Goal: Task Accomplishment & Management: Use online tool/utility

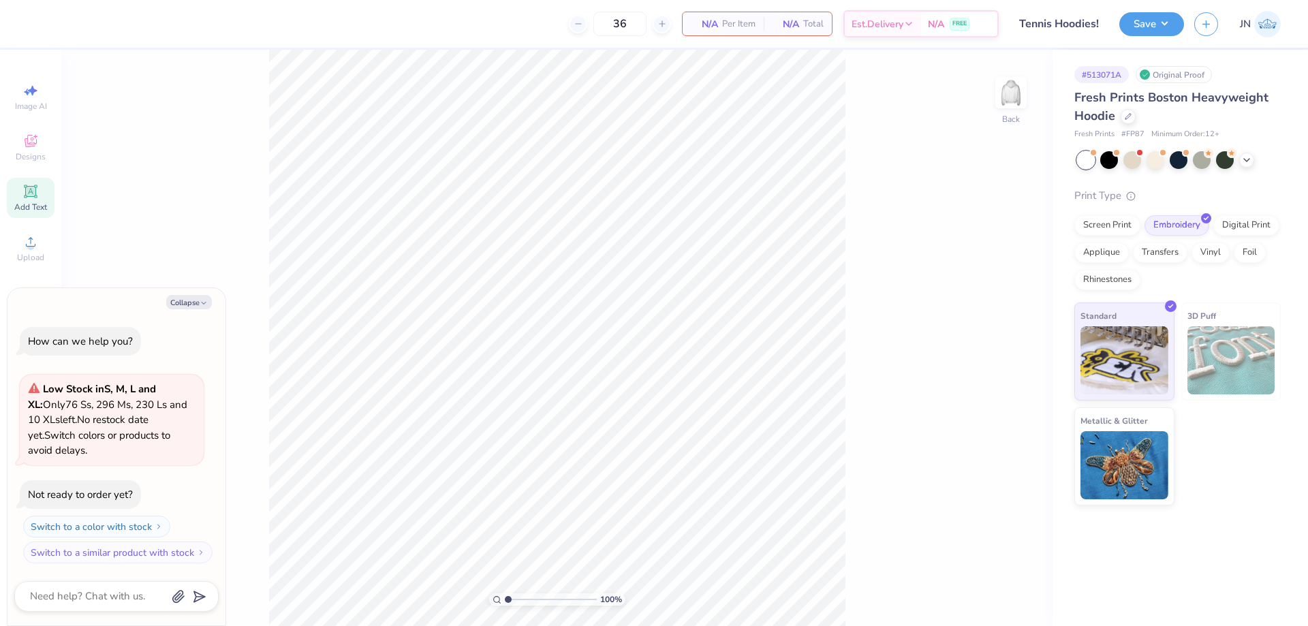
click at [23, 197] on icon at bounding box center [30, 191] width 16 height 16
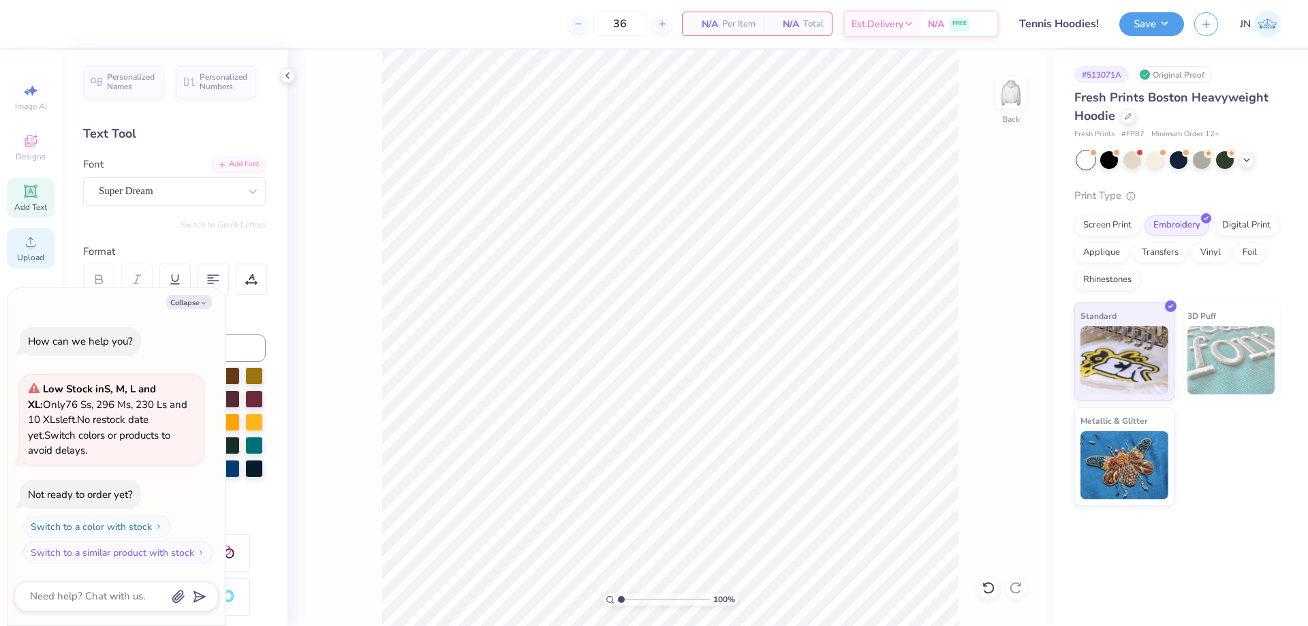
click at [46, 241] on div "Upload" at bounding box center [31, 248] width 48 height 40
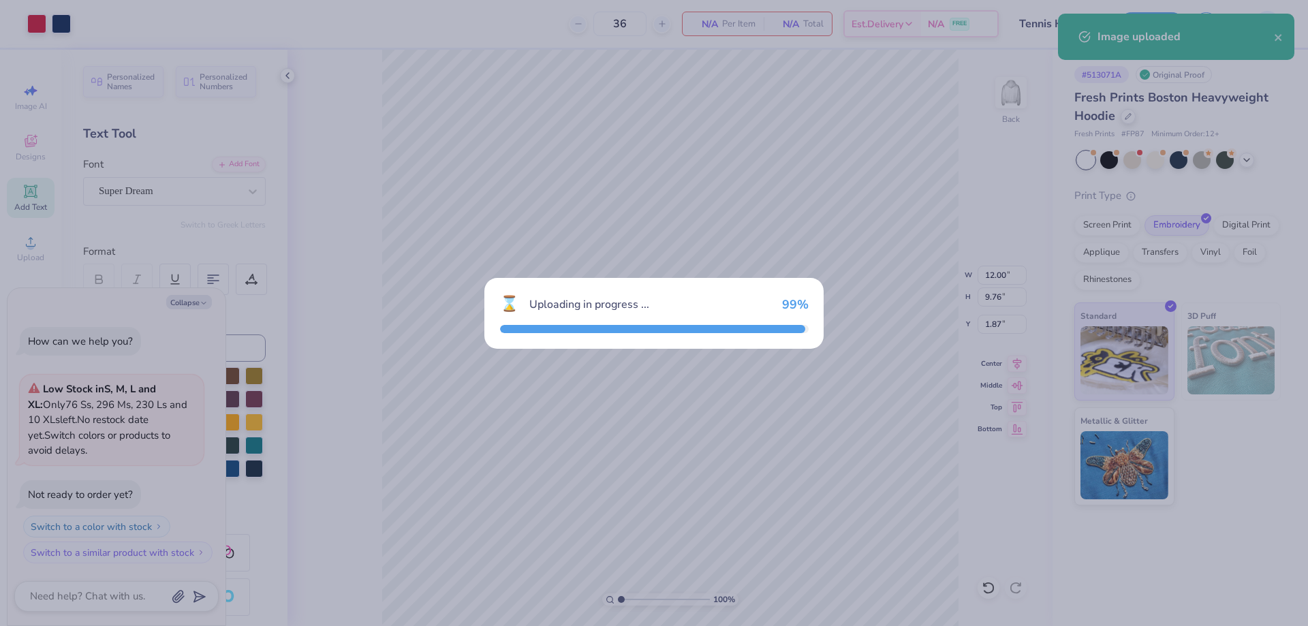
type textarea "x"
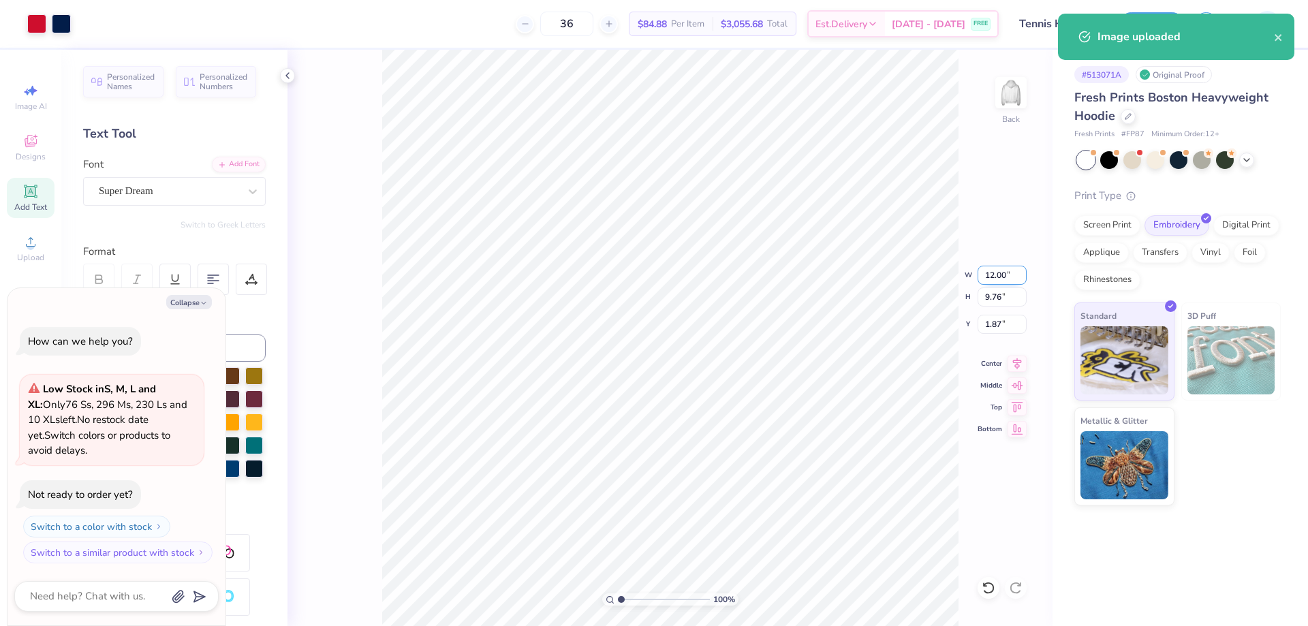
click at [979, 279] on input "12.00" at bounding box center [1002, 275] width 49 height 19
type input "3"
type textarea "x"
type input "3.00"
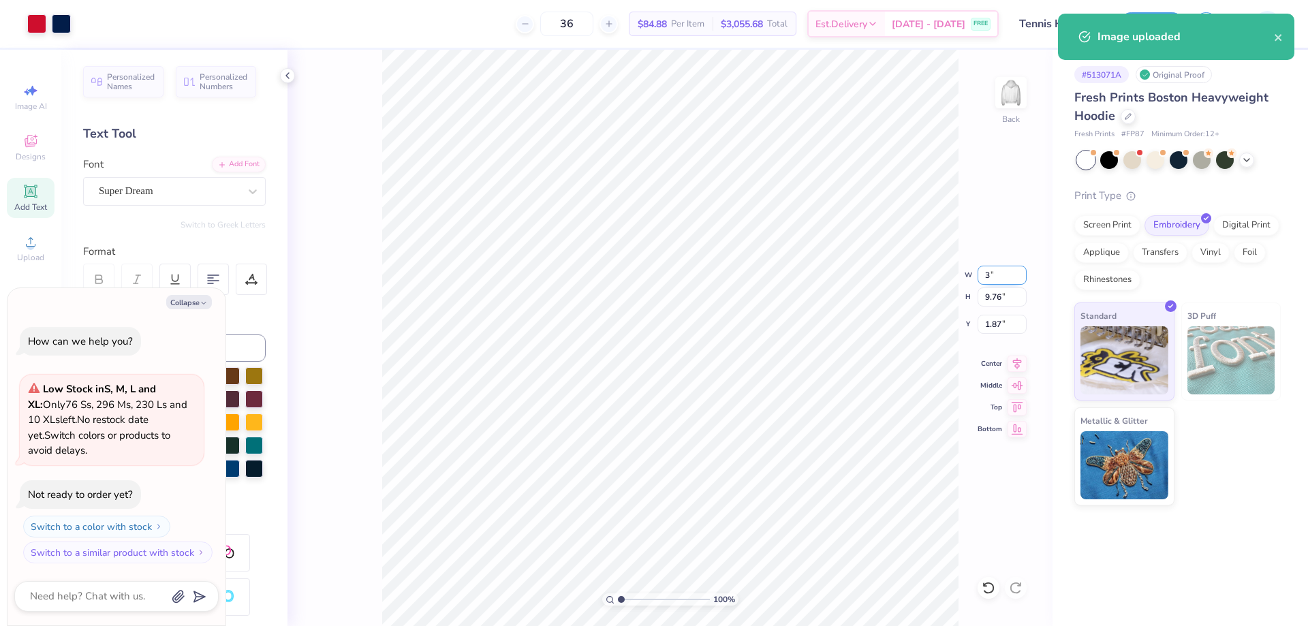
type input "2.44"
type input "5.53"
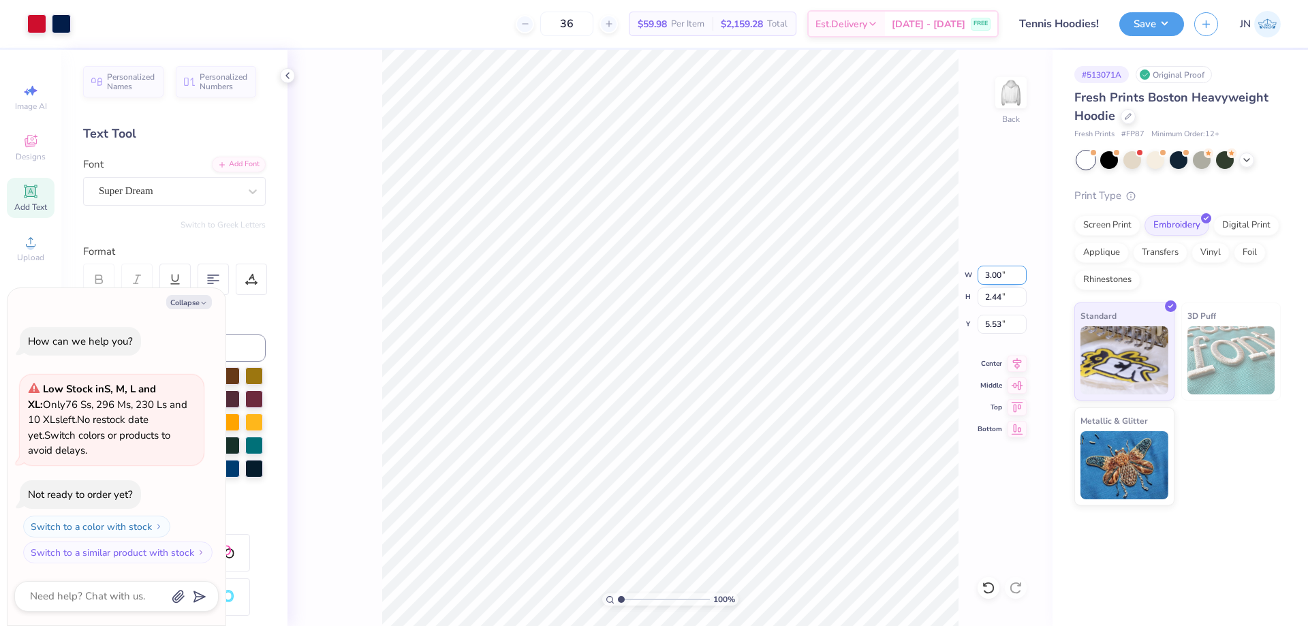
click at [984, 274] on input "3.00" at bounding box center [1002, 275] width 49 height 19
type input "3.5"
type textarea "x"
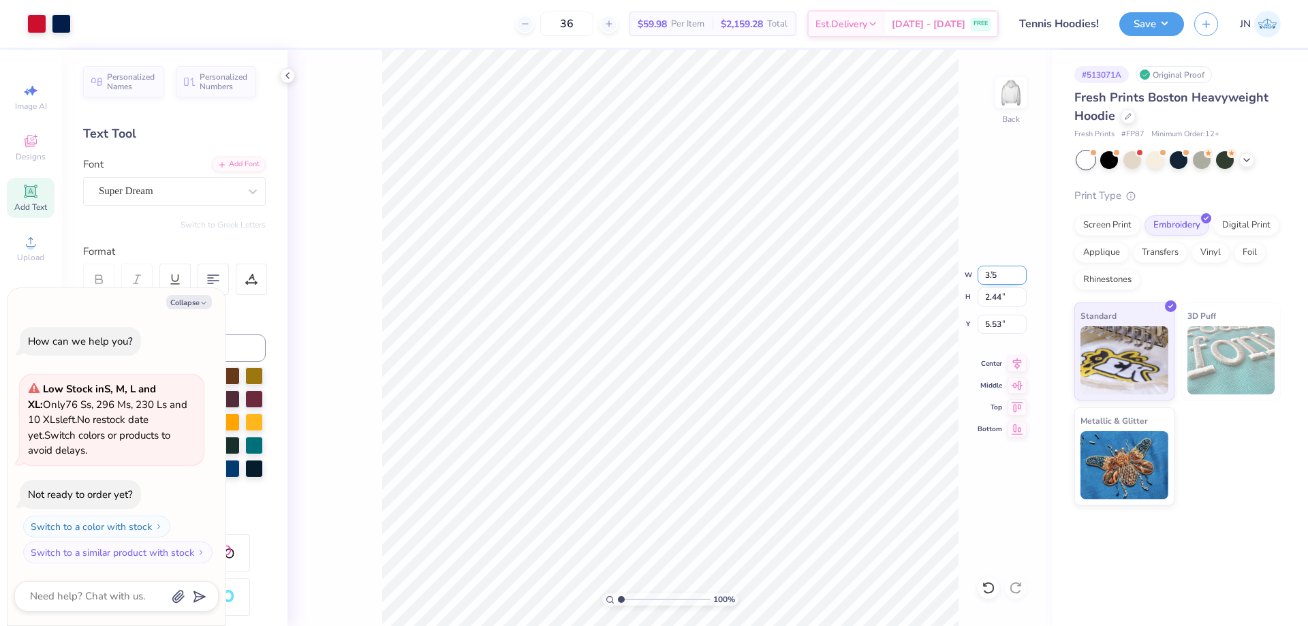
type input "3.50"
type input "2.85"
click at [993, 324] on input "5.33" at bounding box center [1002, 324] width 49 height 19
type input "3"
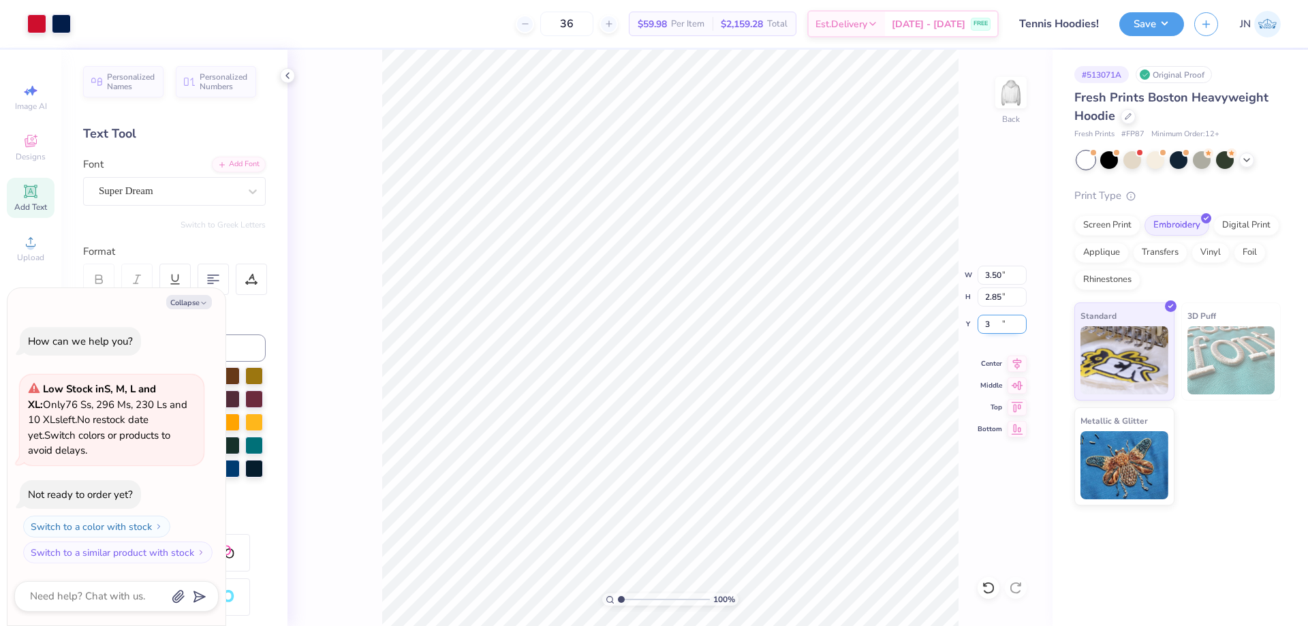
type textarea "x"
type input "3.00"
click at [1089, 223] on div "Screen Print" at bounding box center [1107, 223] width 66 height 20
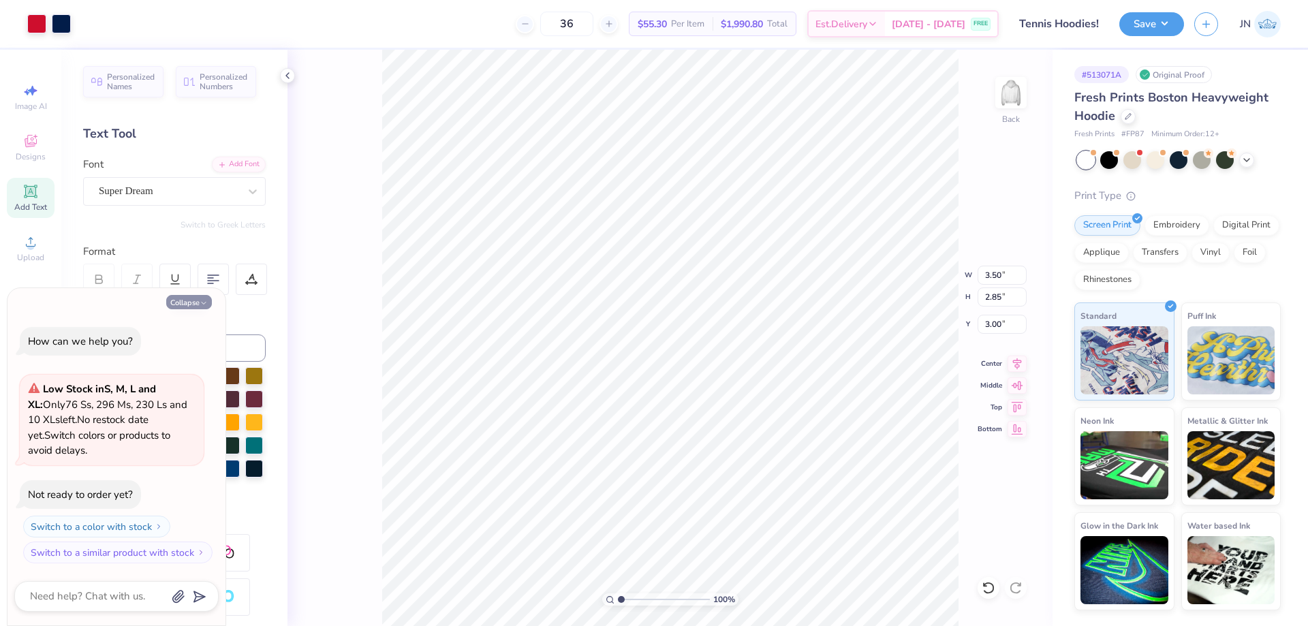
click at [207, 300] on icon "button" at bounding box center [204, 303] width 8 height 8
type textarea "x"
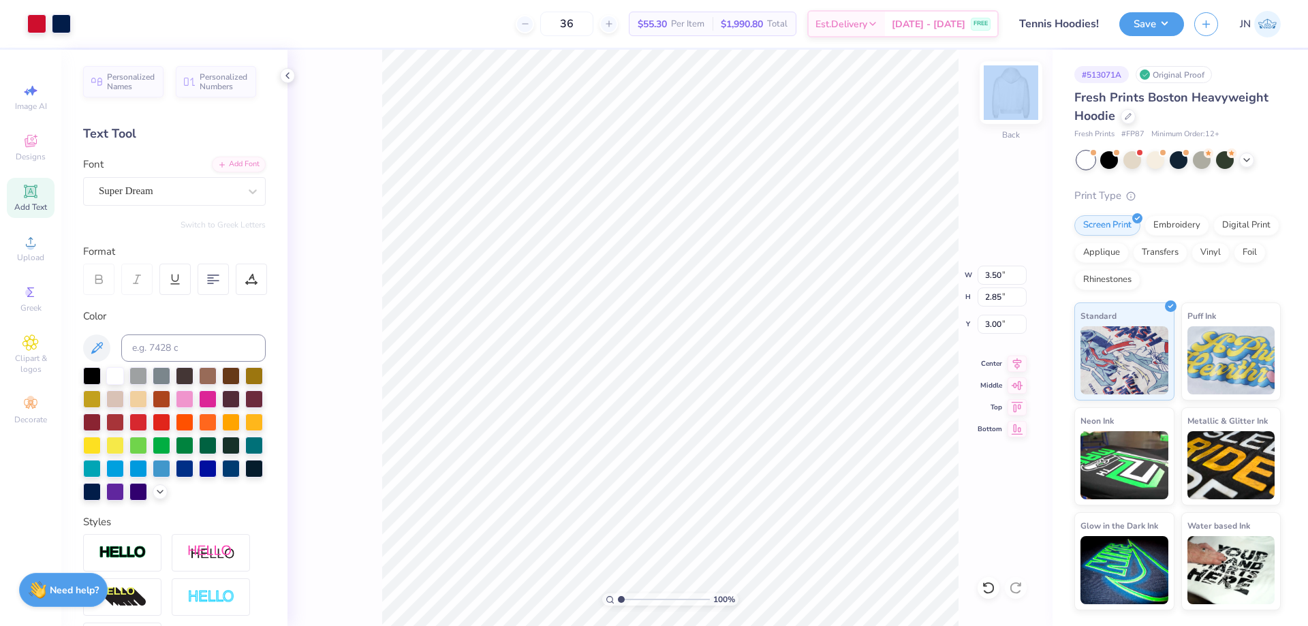
click at [1025, 91] on div "100 % Back W 3.50 3.50 " H 2.85 2.85 " Y 3.00 3.00 " Center Middle Top Bottom" at bounding box center [670, 338] width 765 height 576
click at [1019, 95] on img at bounding box center [1011, 92] width 55 height 55
click at [136, 86] on span "Personalized Names" at bounding box center [131, 79] width 48 height 19
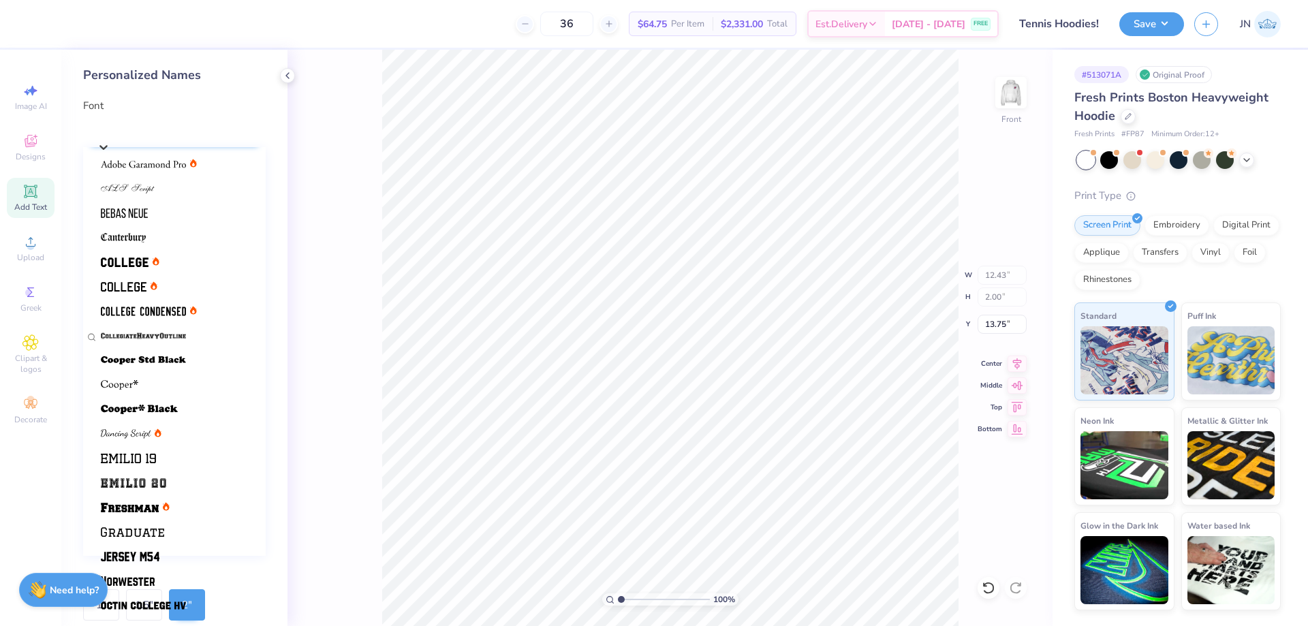
click at [232, 125] on div "Varsity Team" at bounding box center [181, 129] width 169 height 21
click at [180, 191] on div at bounding box center [174, 188] width 147 height 14
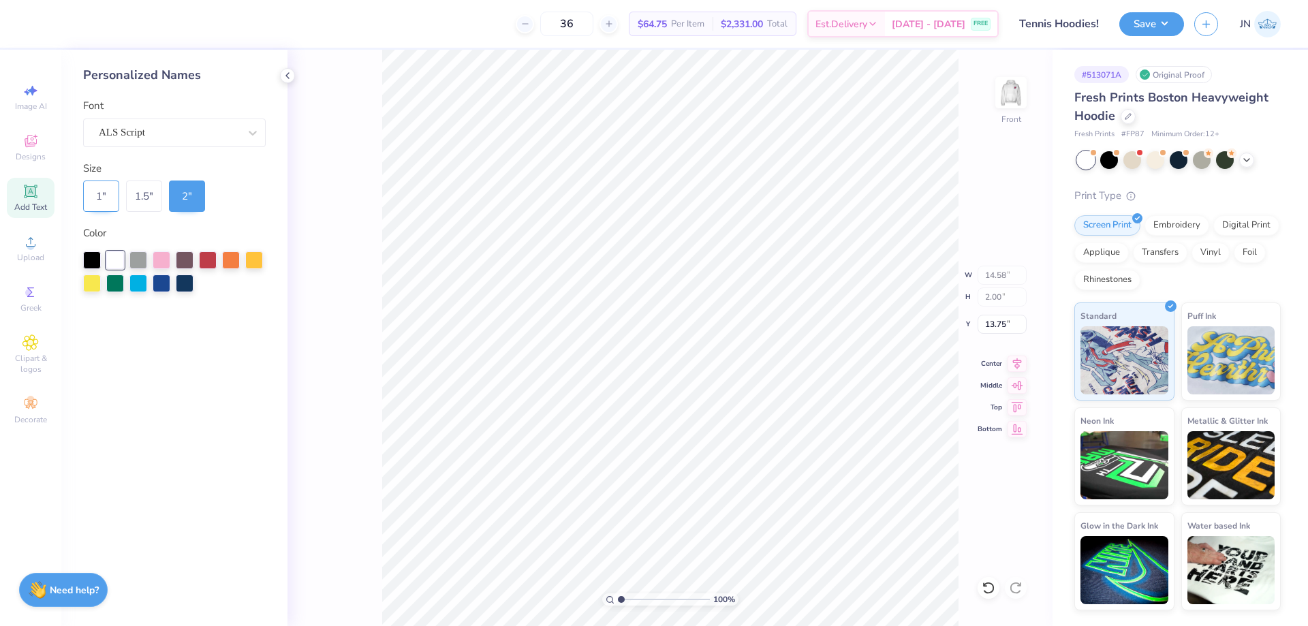
click at [99, 204] on div "1 "" at bounding box center [101, 196] width 36 height 31
type input "7.29"
type input "1.00"
type input "14.25"
click at [131, 196] on div "1.5 "" at bounding box center [144, 196] width 36 height 31
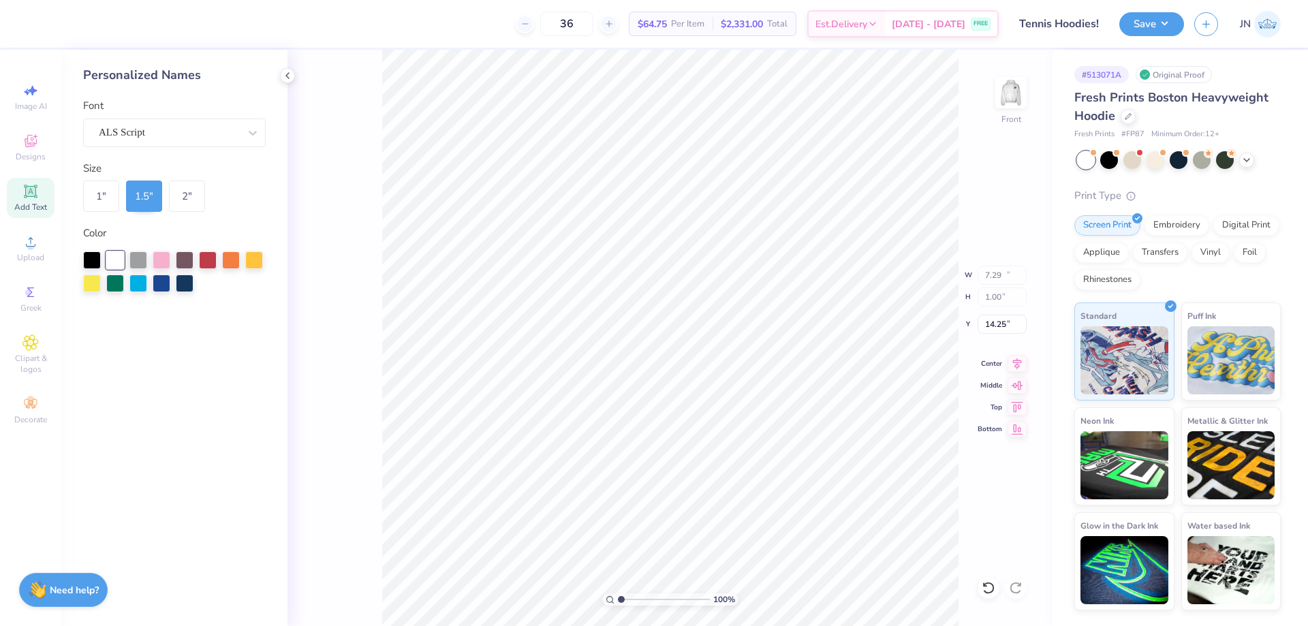
type input "10.94"
type input "1.50"
type input "14.00"
click at [89, 261] on div at bounding box center [92, 259] width 18 height 18
click at [120, 279] on div at bounding box center [115, 282] width 18 height 18
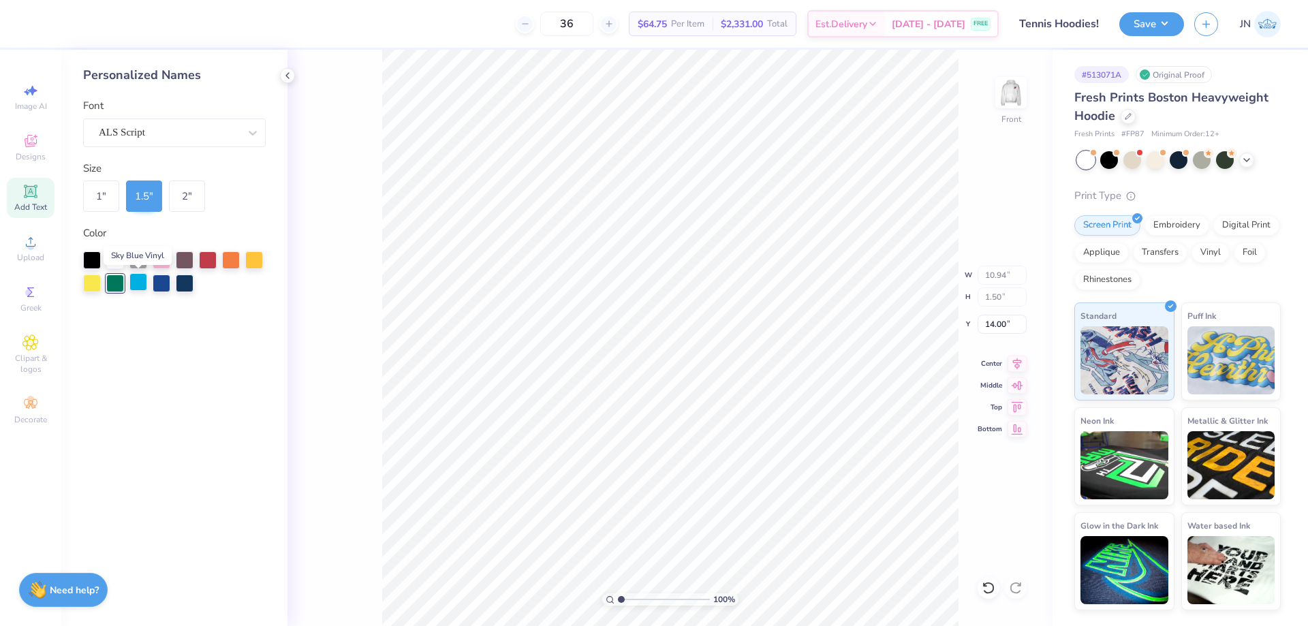
click at [137, 279] on div at bounding box center [138, 282] width 18 height 18
click at [179, 281] on div at bounding box center [185, 282] width 18 height 18
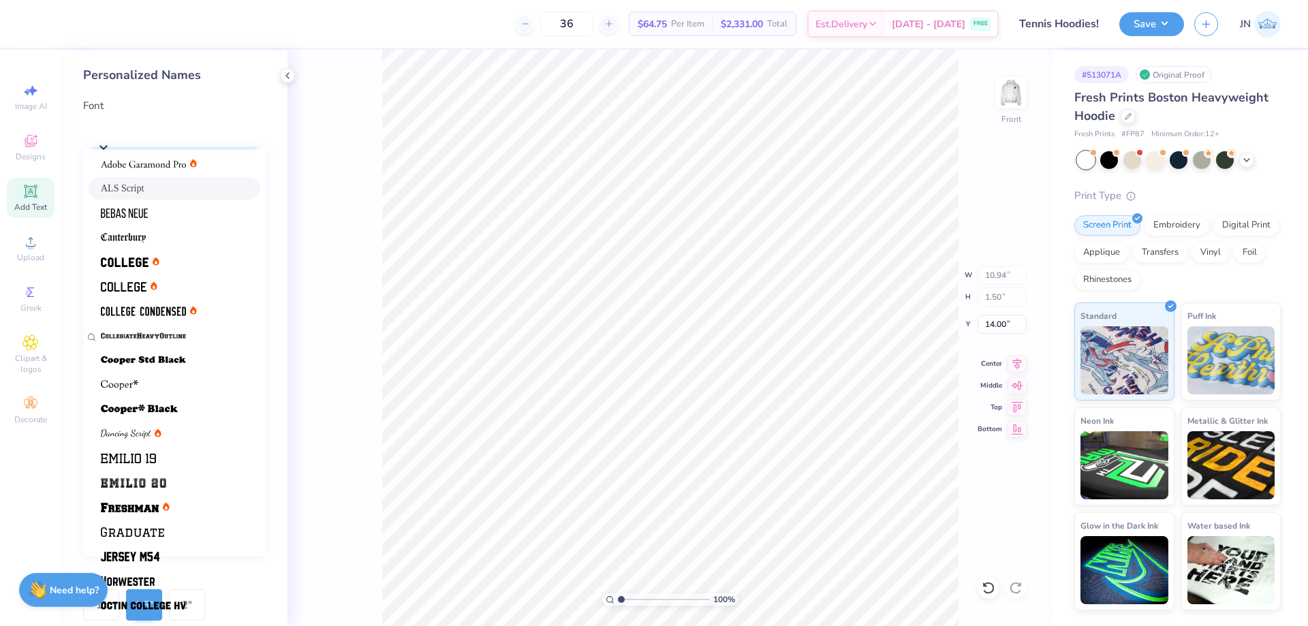
click at [177, 136] on div "ALS Script" at bounding box center [181, 129] width 169 height 21
click at [164, 215] on div at bounding box center [174, 213] width 147 height 14
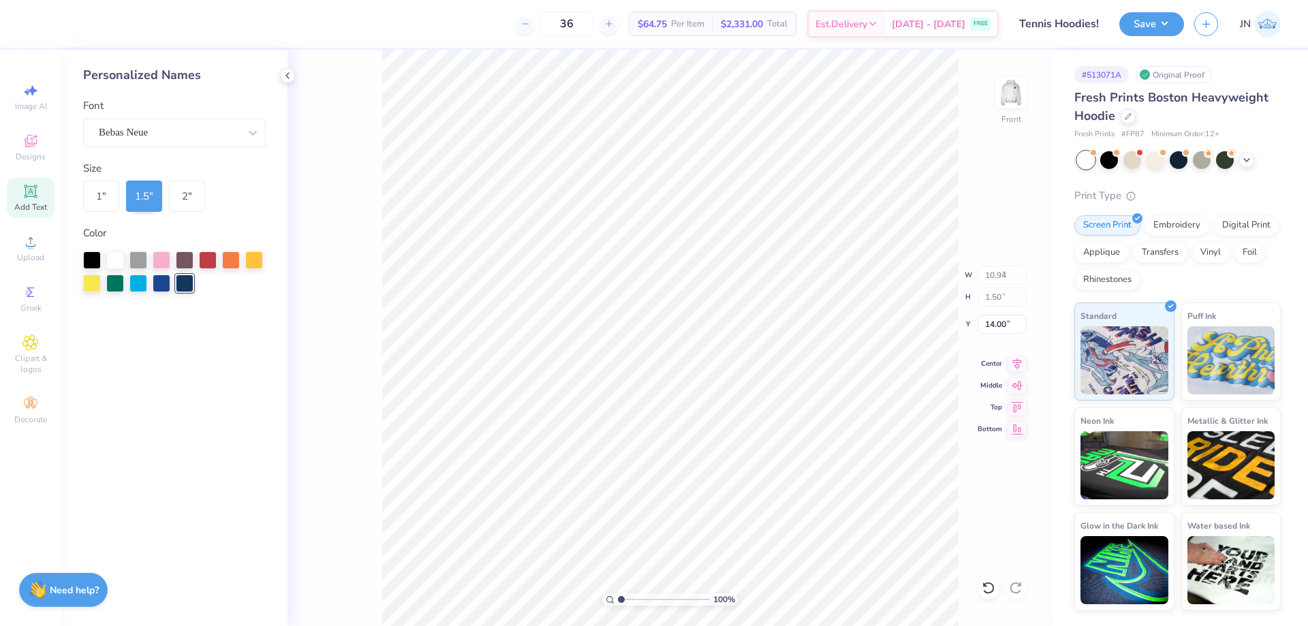
type input "5.87"
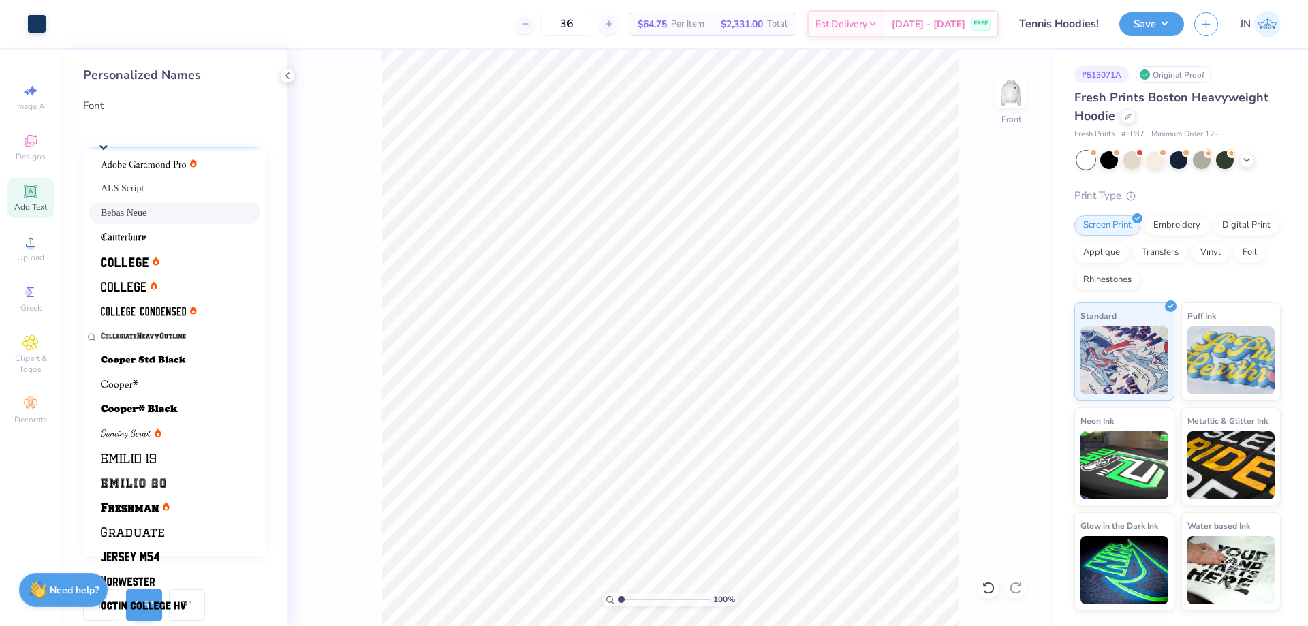
click at [192, 127] on div "Bebas Neue" at bounding box center [181, 129] width 169 height 21
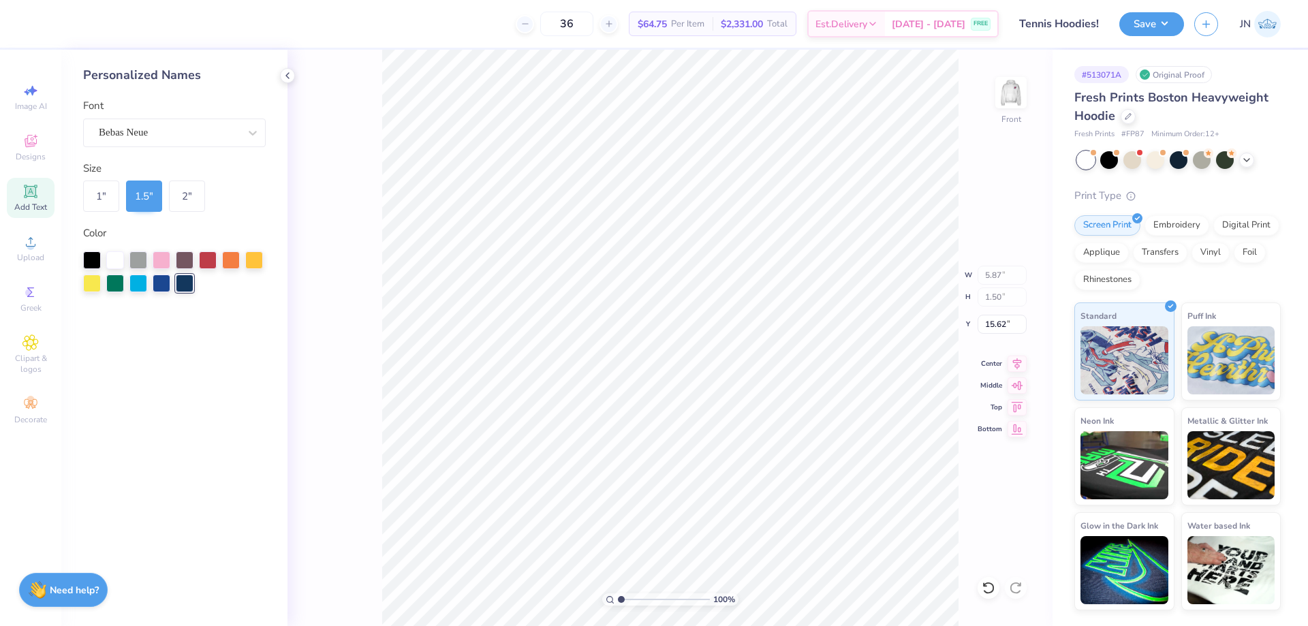
type input "16.18"
click at [23, 251] on div "Upload" at bounding box center [31, 248] width 48 height 40
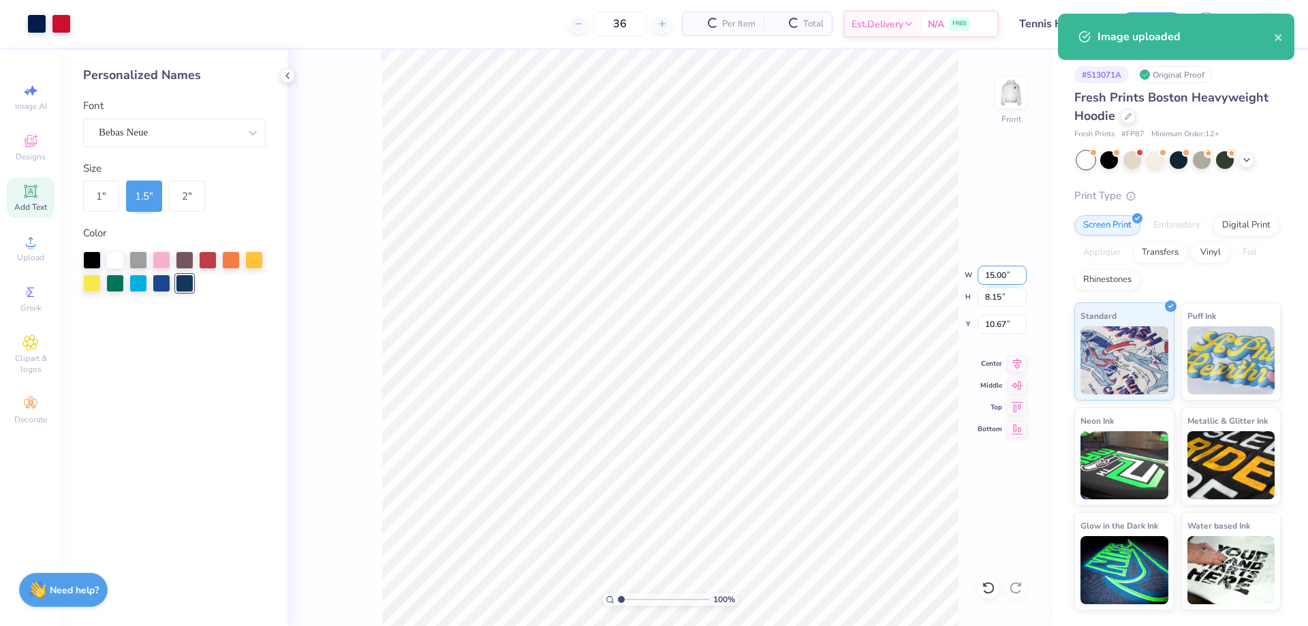
click at [997, 275] on input "15.00" at bounding box center [1002, 275] width 49 height 19
type input "12.00"
type input "6.52"
type input "11.49"
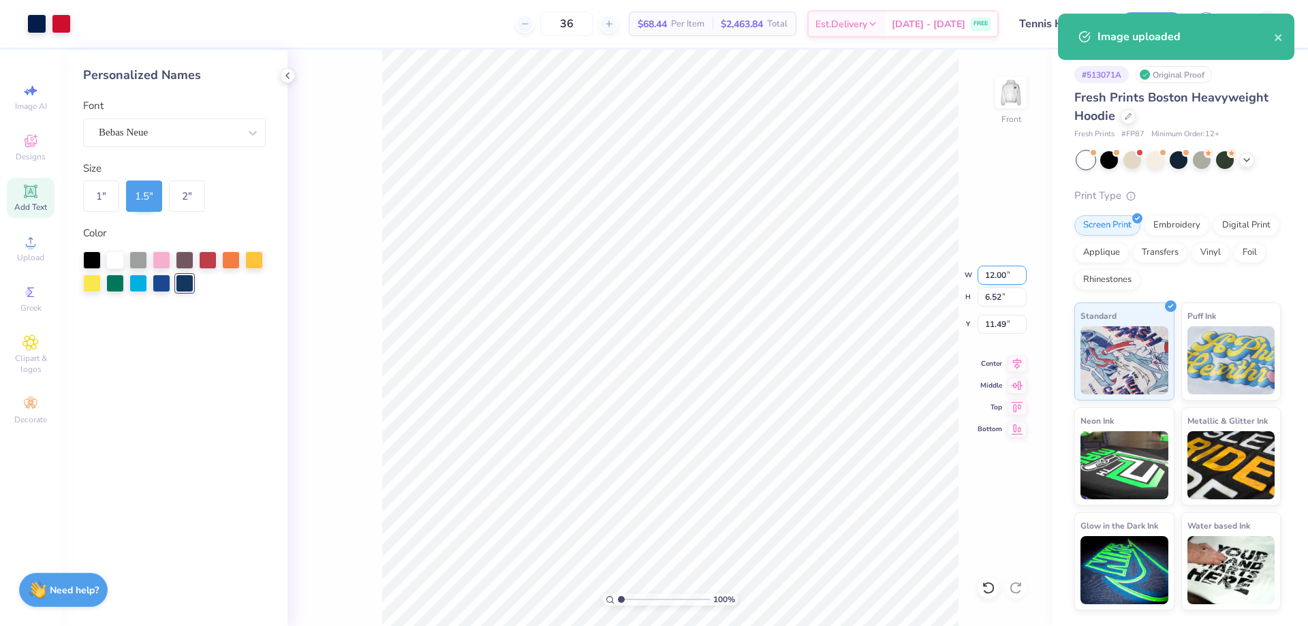
click at [998, 277] on input "12.00" at bounding box center [1002, 275] width 49 height 19
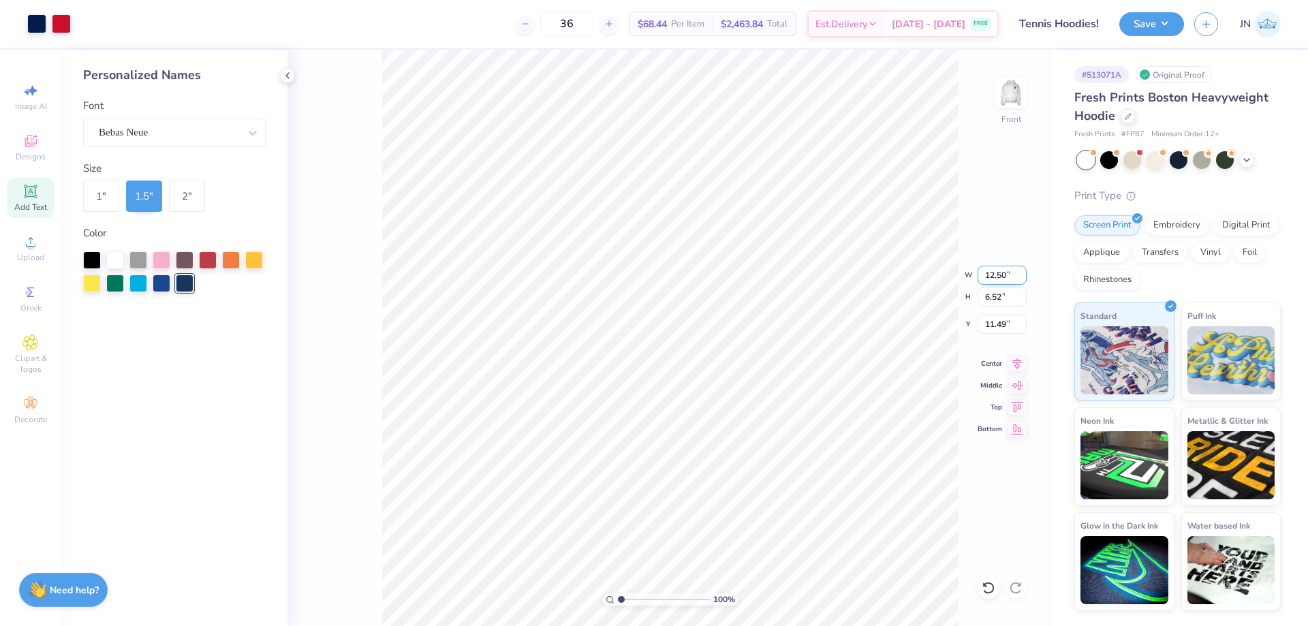
type input "12.50"
type input "6.79"
type input "11.35"
click at [993, 298] on input "6.79" at bounding box center [1002, 297] width 49 height 19
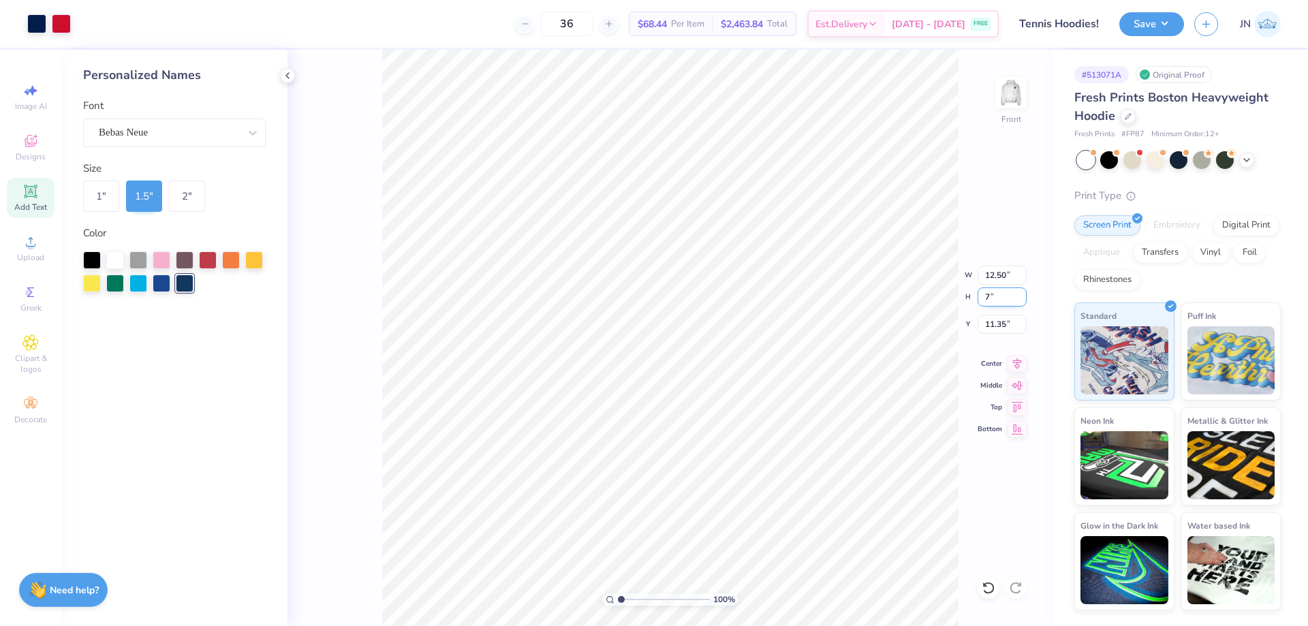
type input "7"
type input "12.88"
type input "7.00"
type input "11.25"
type input "7.04"
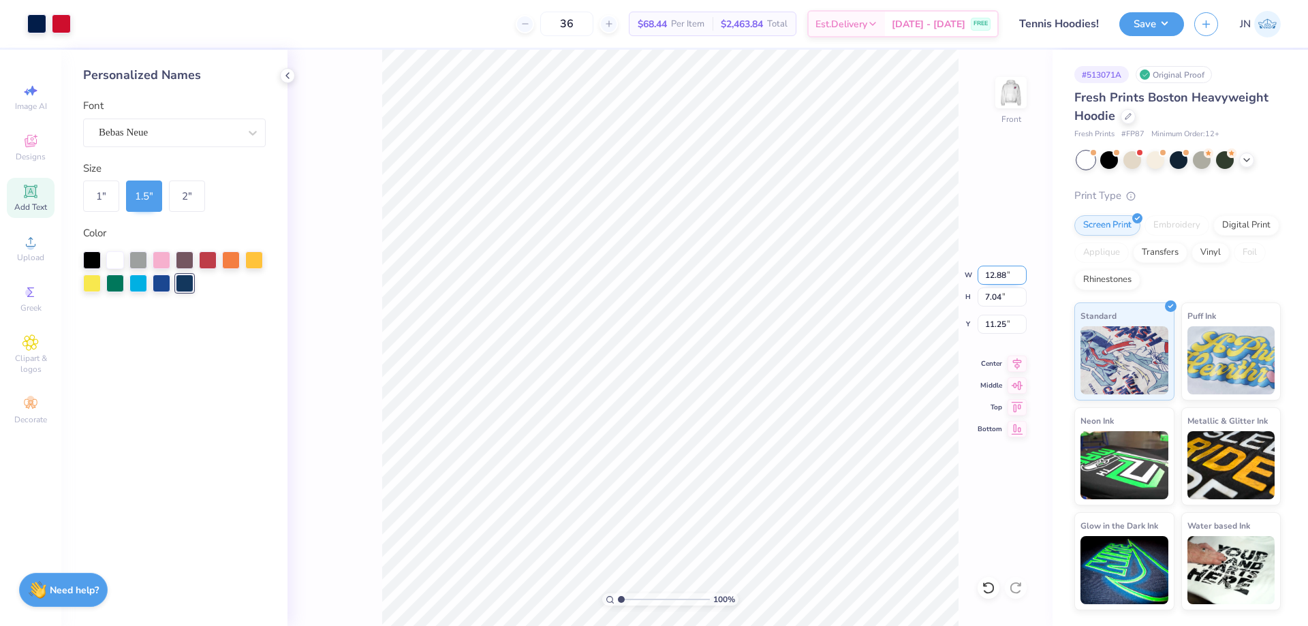
click at [998, 275] on input "12.88" at bounding box center [1002, 275] width 49 height 19
type input "12.96"
type input "11.23"
click at [998, 275] on input "12.96" at bounding box center [1002, 275] width 49 height 19
type input "12.50"
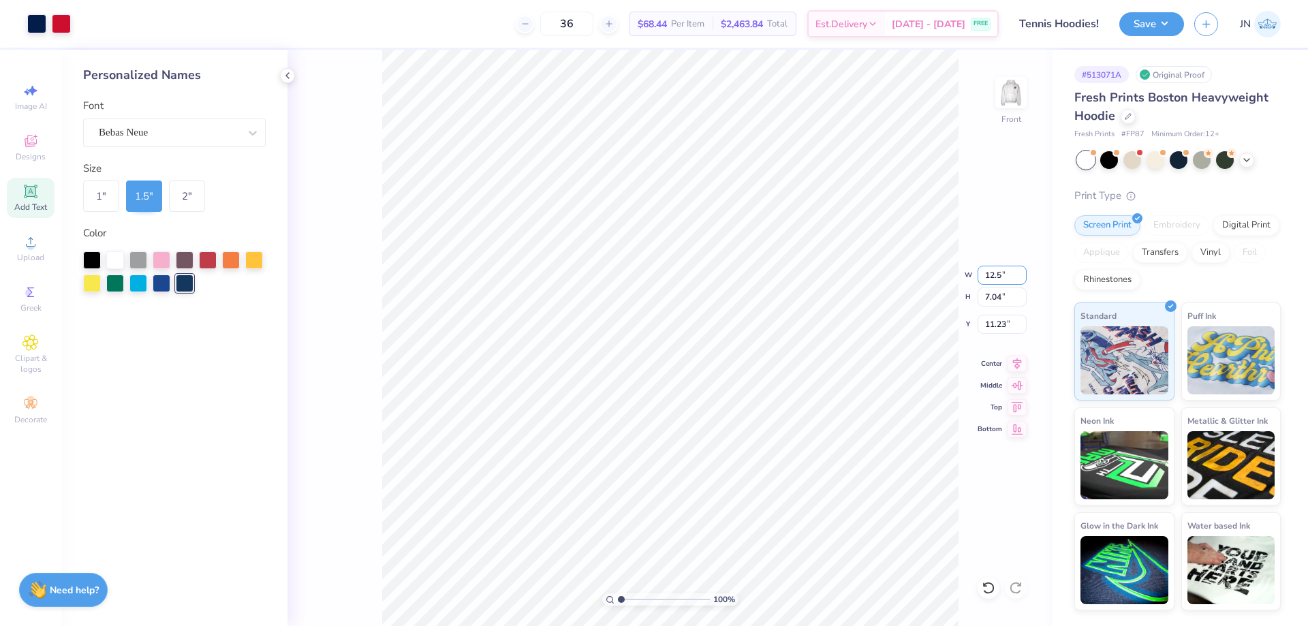
type input "6.79"
click at [993, 320] on input "11.35" at bounding box center [1002, 324] width 49 height 19
type input "7.00"
click at [33, 230] on div "Upload" at bounding box center [31, 248] width 48 height 40
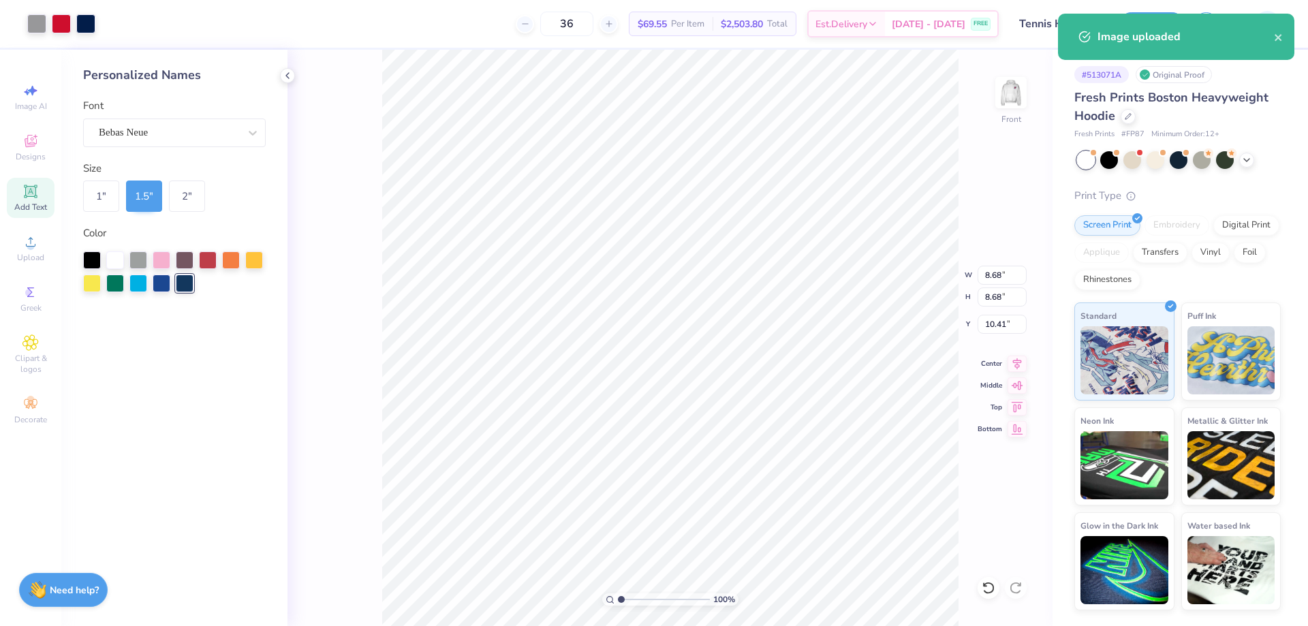
type input "6.28"
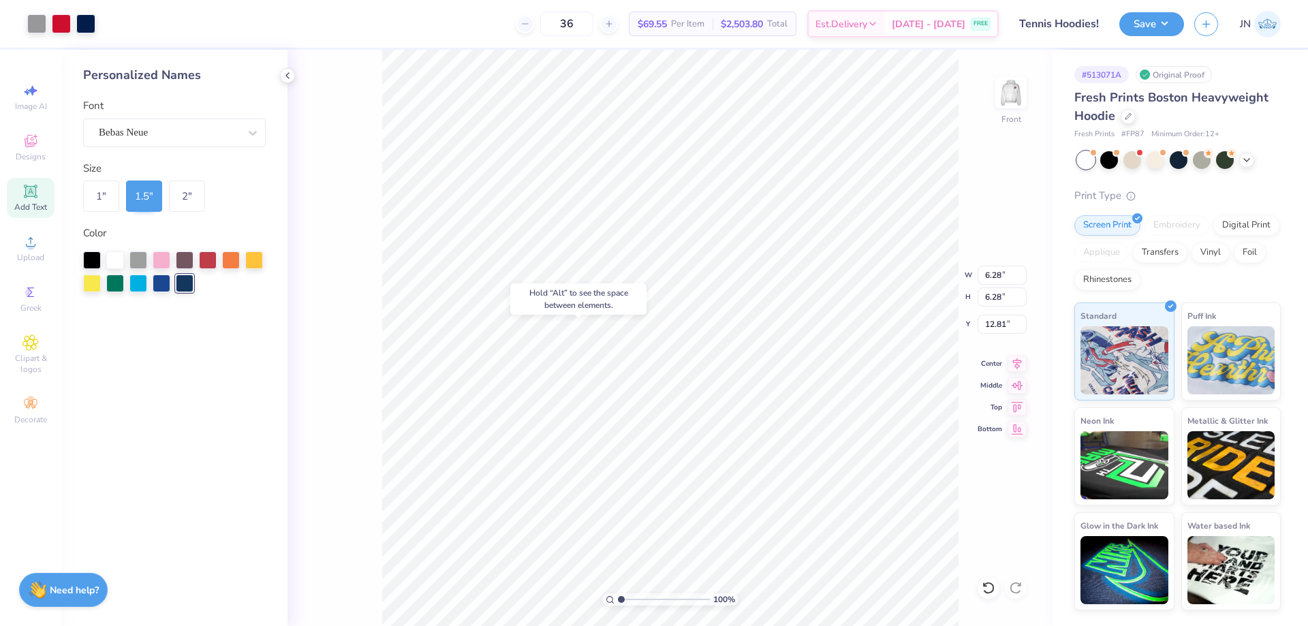
type input "11.14"
type input "6.28"
type input "11.05"
click at [999, 272] on input "6.28" at bounding box center [1002, 275] width 49 height 19
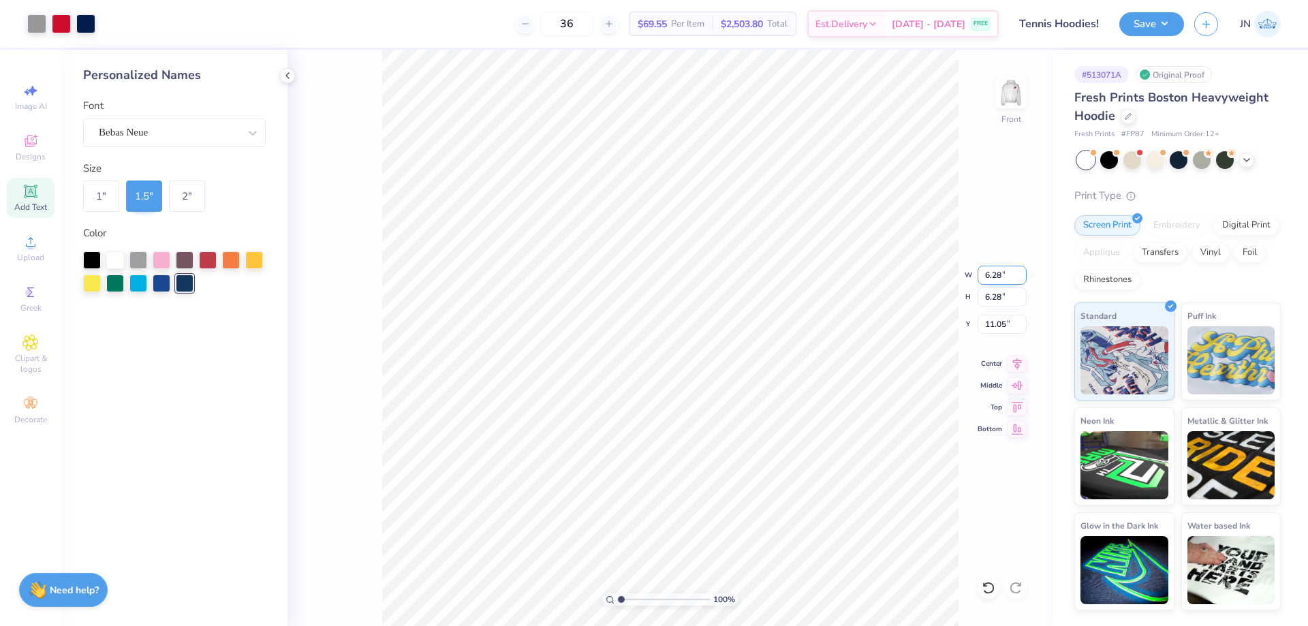
click at [999, 271] on input "6.28" at bounding box center [1002, 275] width 49 height 19
type input "6.00"
type input "11.19"
type input "10.79"
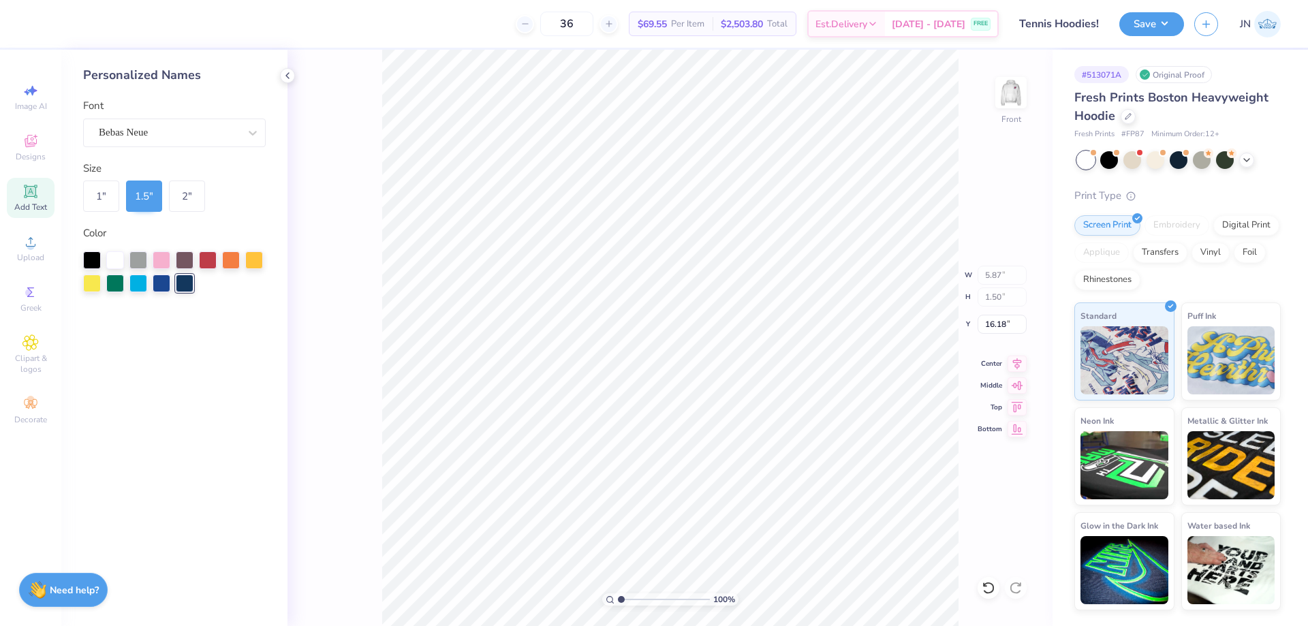
type input "17.06"
click at [104, 195] on div "1 "" at bounding box center [101, 196] width 36 height 31
type input "3.91"
type input "1.00"
type input "17.17"
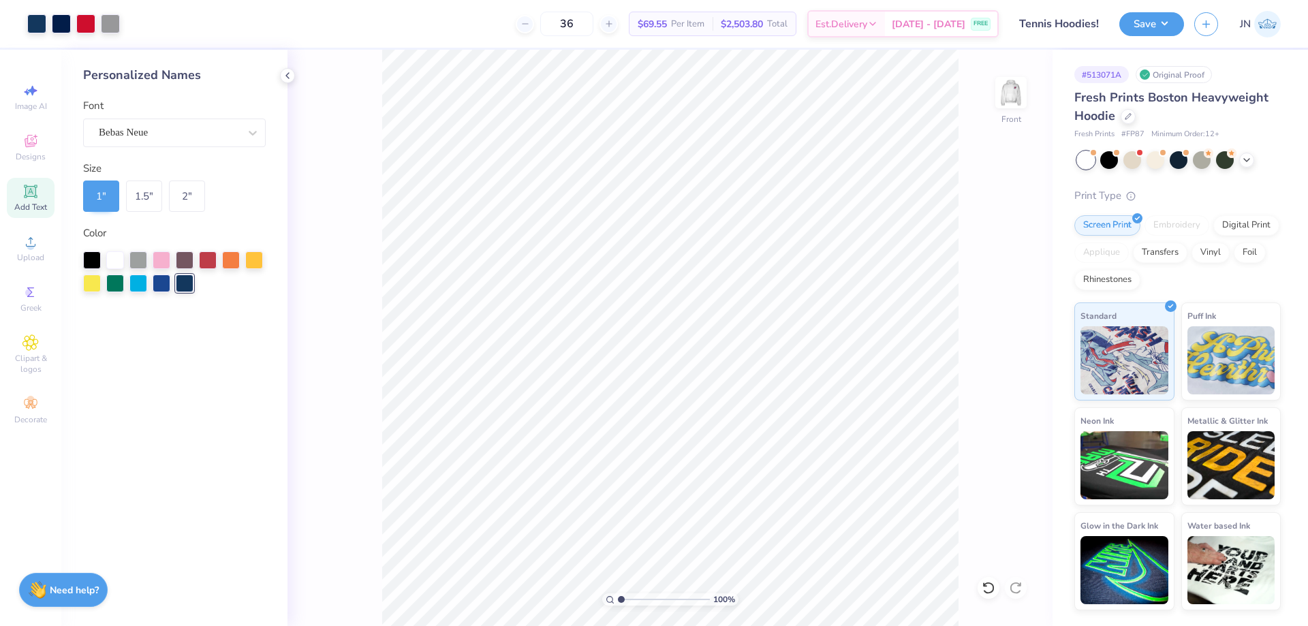
click at [37, 185] on icon at bounding box center [30, 191] width 16 height 16
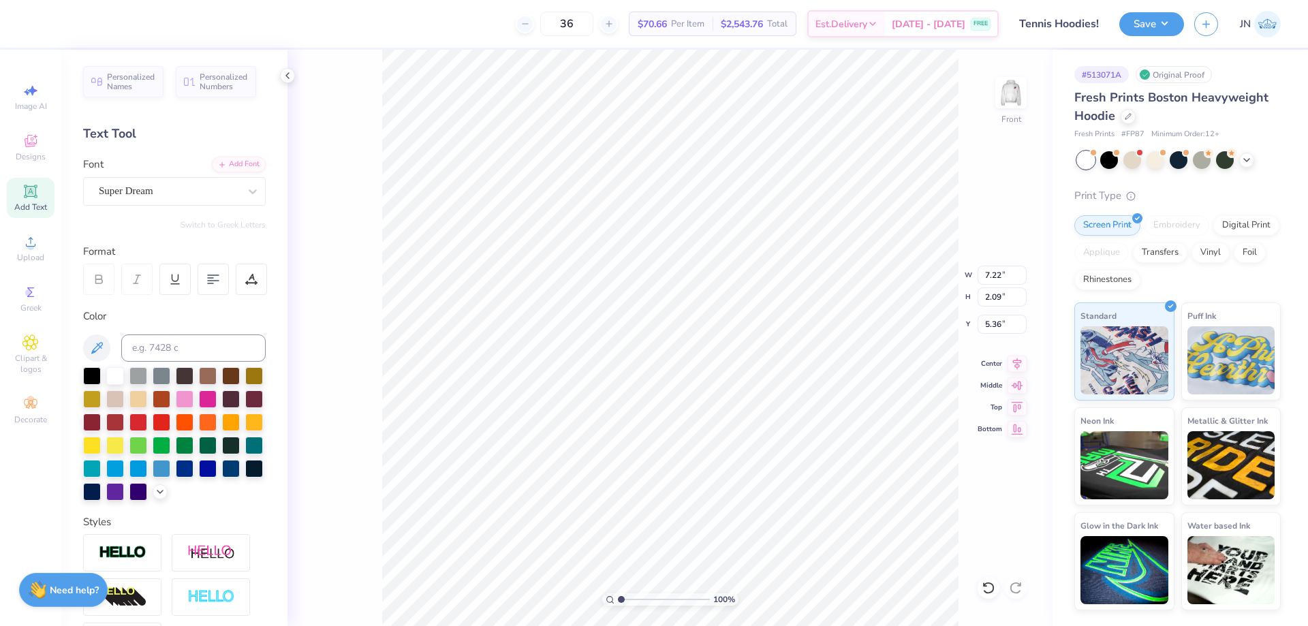
type input "5.36"
click at [219, 347] on input at bounding box center [193, 348] width 144 height 27
type input "2768"
click at [238, 162] on div "Add Font" at bounding box center [239, 163] width 54 height 16
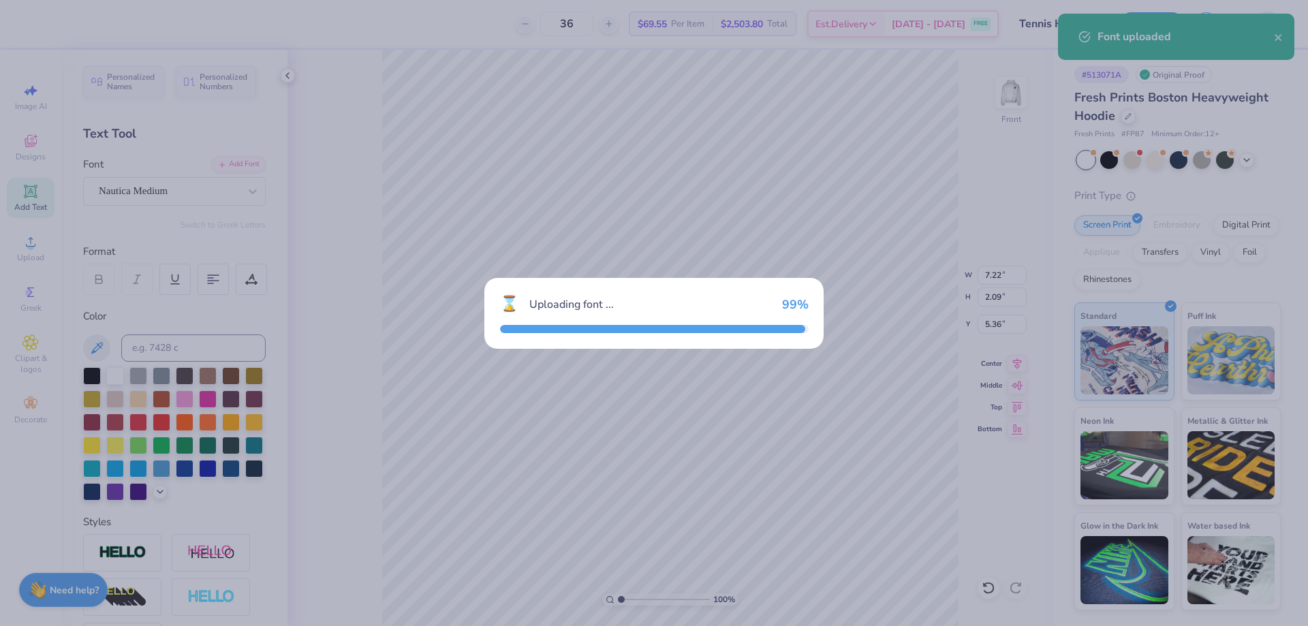
type input "12.50"
type input "3.04"
type input "5.04"
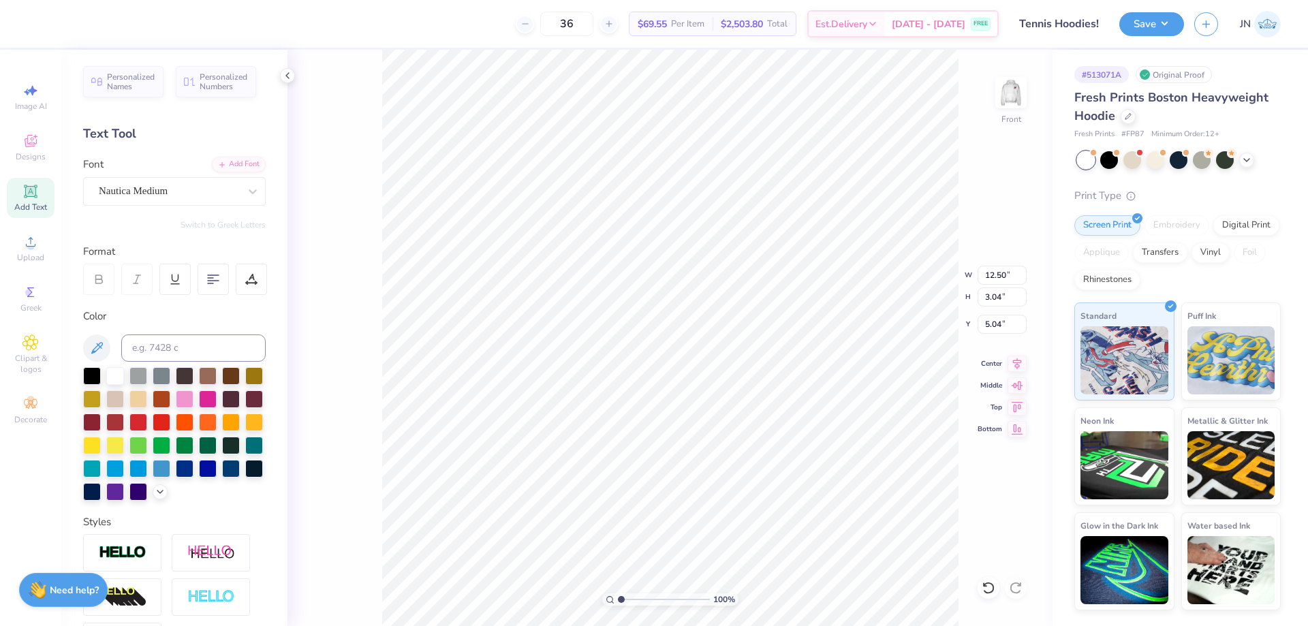
scroll to position [12, 6]
type textarea "Dublin High Senior"
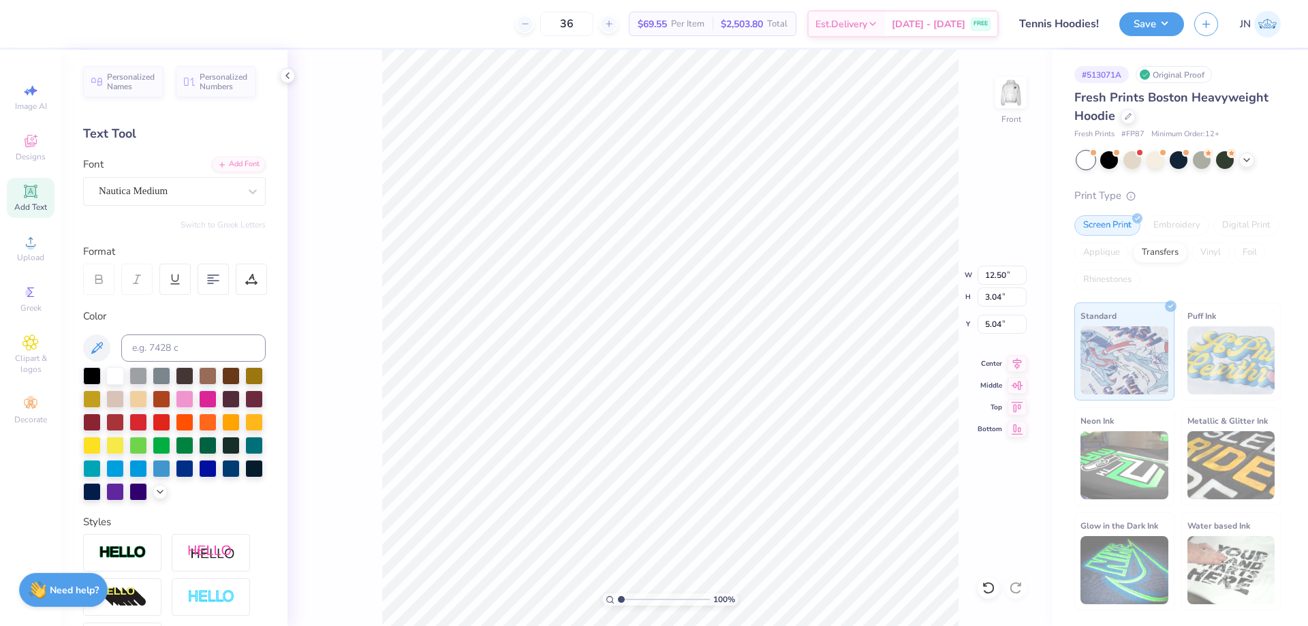
type input "18.36"
type input "3.02"
type input "5.05"
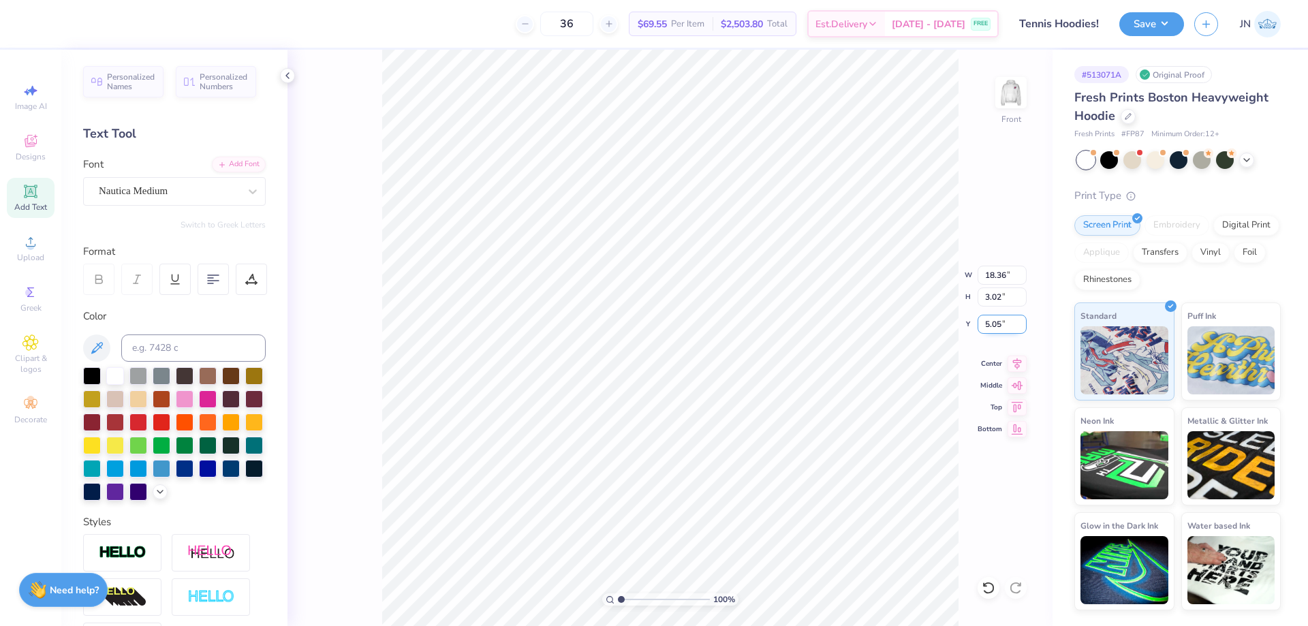
type input "7.99"
type input "1.31"
click at [999, 325] on input "5.05" at bounding box center [1002, 324] width 49 height 19
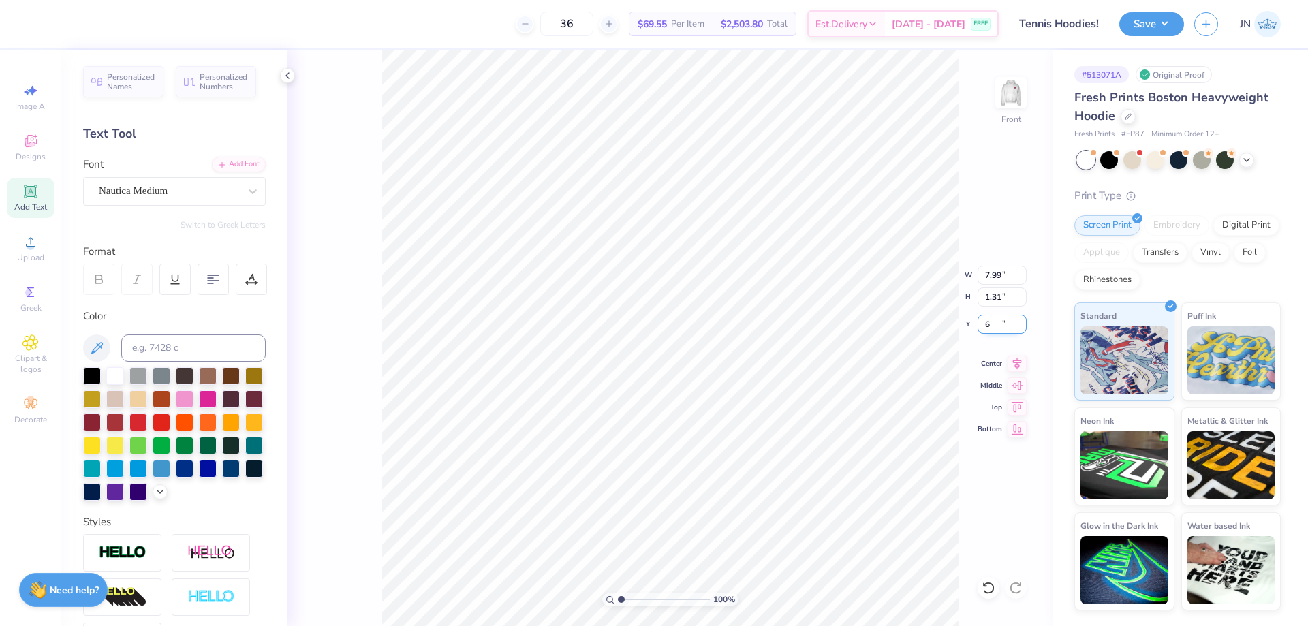
type input "6.00"
click at [1012, 370] on div "100 % Front W 7.99 7.99 " H 1.31 1.31 " Y 6.00 6.00 " Center Middle Top Bottom" at bounding box center [670, 338] width 765 height 576
click at [1014, 365] on div "100 % Front W 7.99 H 1.31 Y 6.00 Center Middle Top Bottom" at bounding box center [670, 338] width 765 height 576
click at [1012, 365] on icon at bounding box center [1017, 362] width 19 height 16
type input "9.30"
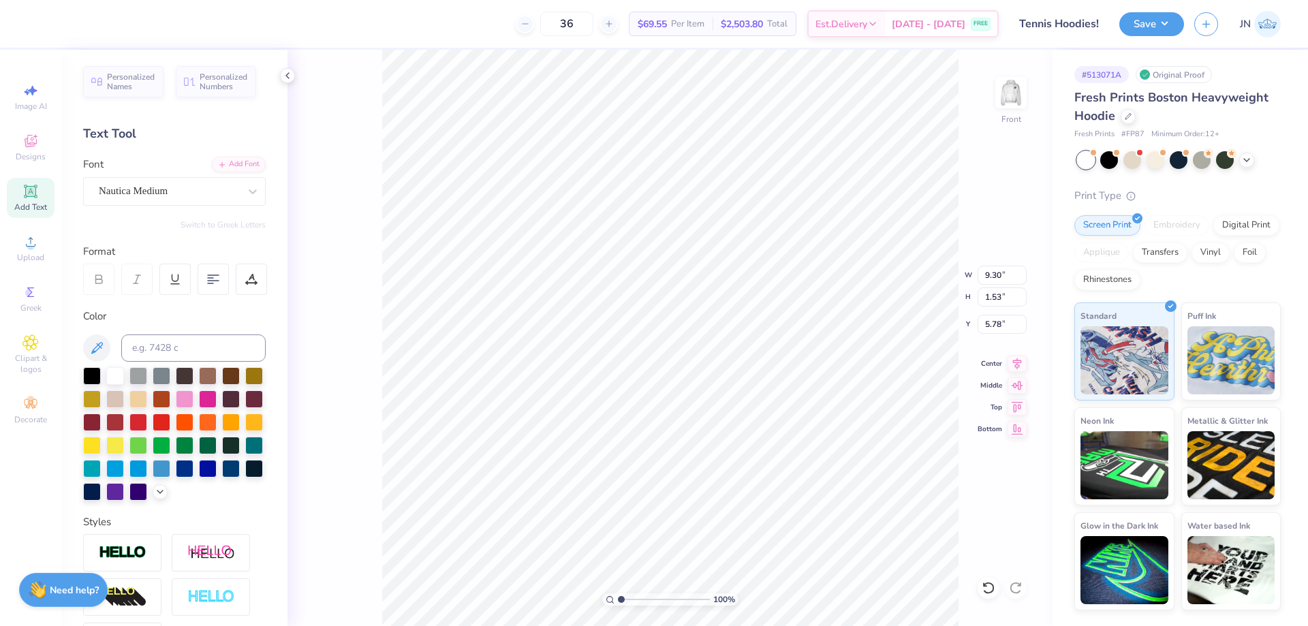
type input "1.53"
type input "5.78"
click at [1018, 365] on icon at bounding box center [1017, 362] width 9 height 12
click at [992, 322] on input "5.78" at bounding box center [1002, 324] width 49 height 19
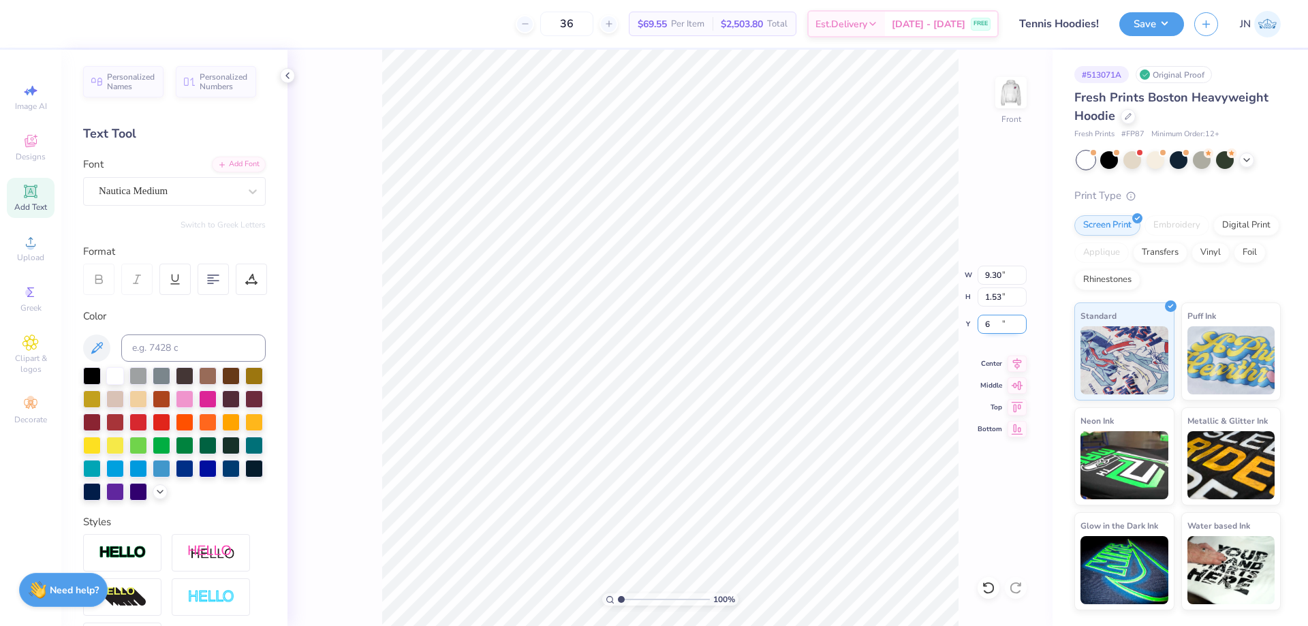
type input "6.00"
type input "7.40"
type input "5.40"
click at [1017, 364] on icon at bounding box center [1017, 362] width 19 height 16
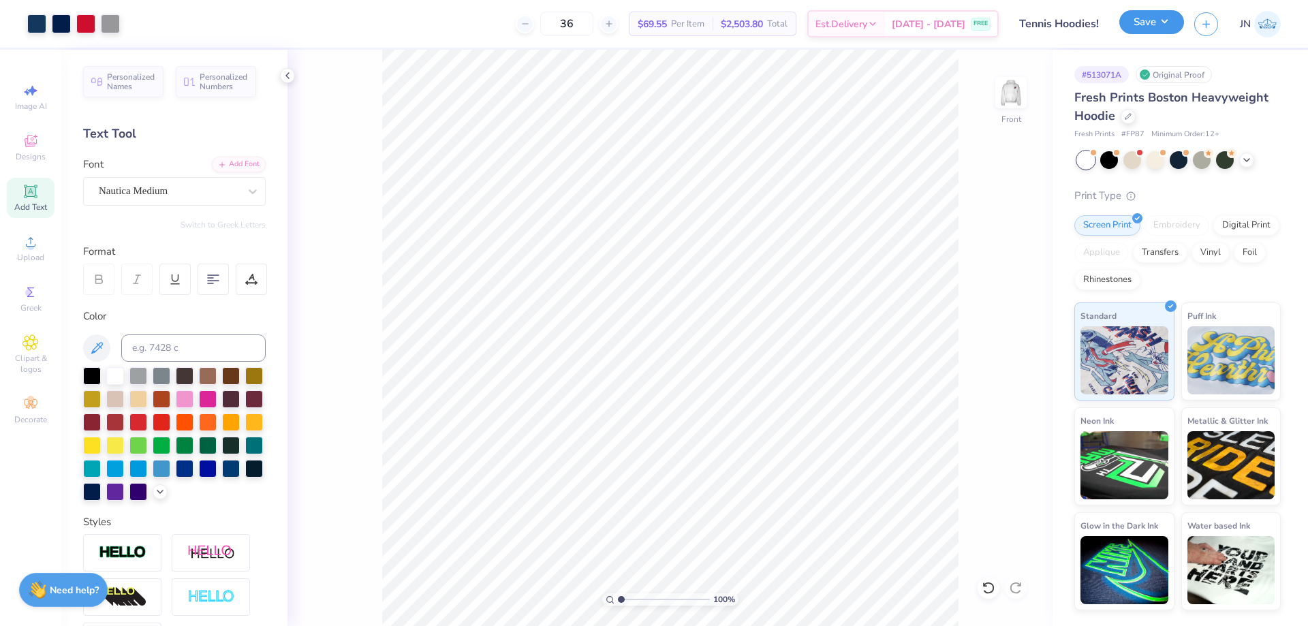
click at [1145, 11] on button "Save" at bounding box center [1151, 22] width 65 height 24
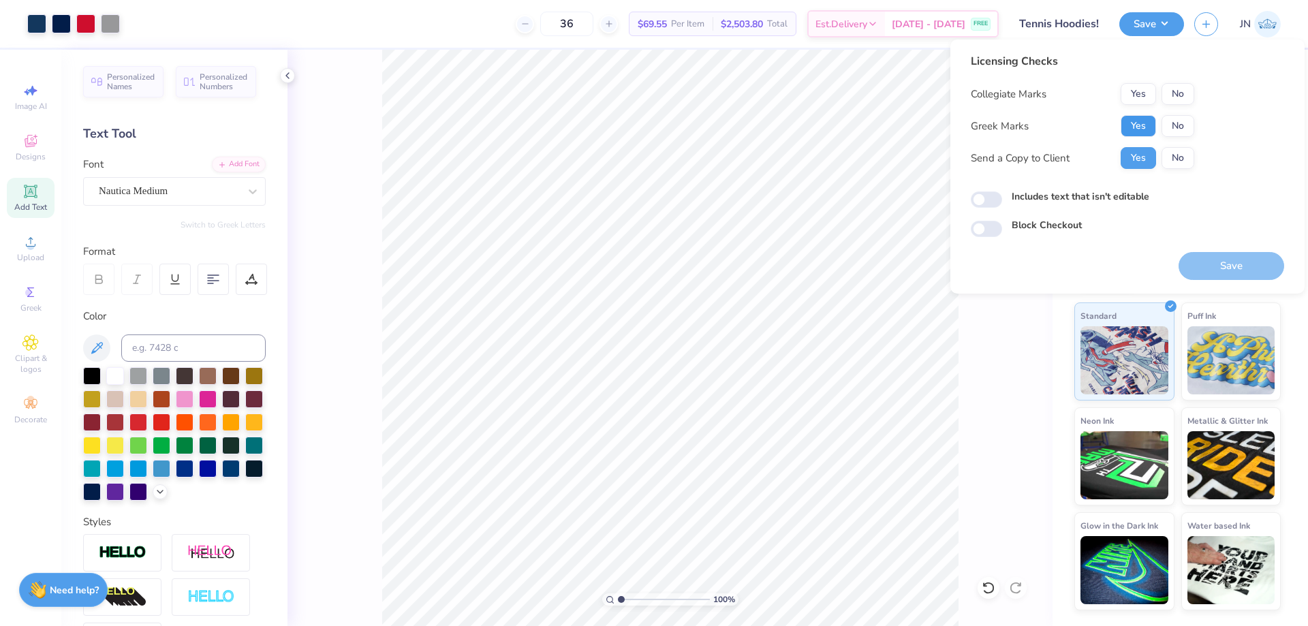
click at [1145, 121] on button "Yes" at bounding box center [1138, 126] width 35 height 22
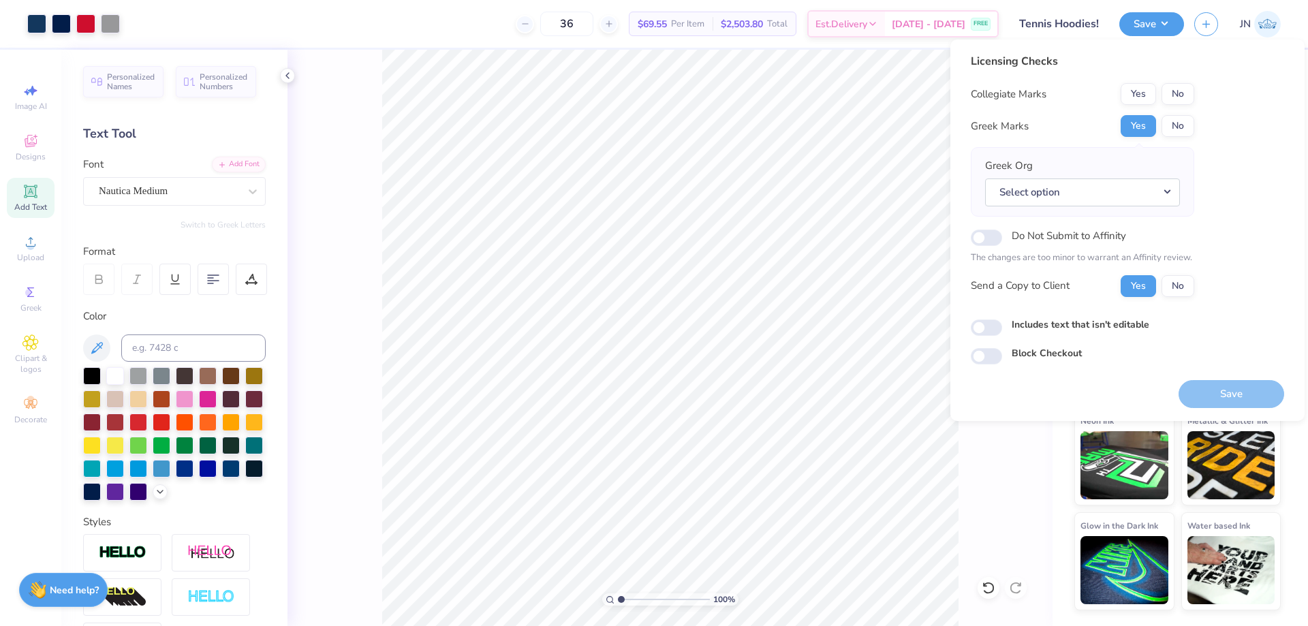
click at [1177, 137] on div "Collegiate Marks Yes No Greek Marks Yes No Greek Org Select option Do Not Submi…" at bounding box center [1082, 190] width 223 height 214
click at [1177, 125] on button "No" at bounding box center [1178, 126] width 33 height 22
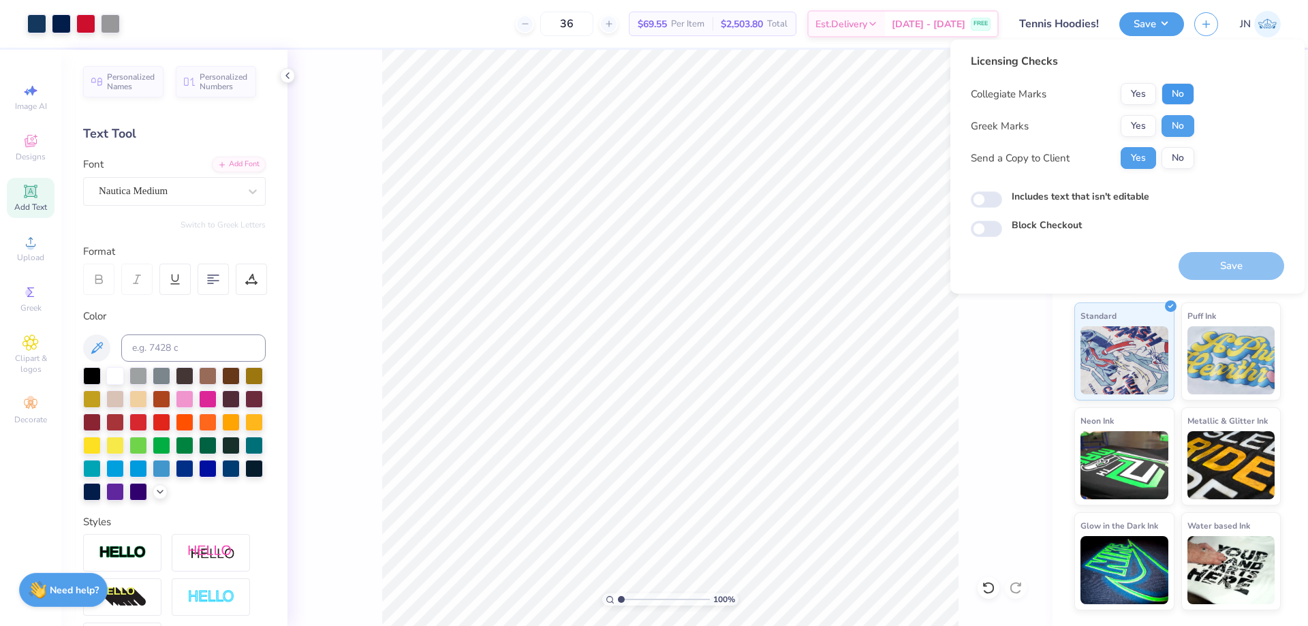
click at [1185, 100] on button "No" at bounding box center [1178, 94] width 33 height 22
click at [1185, 96] on button "No" at bounding box center [1178, 94] width 33 height 22
click at [1101, 196] on label "Includes text that isn't editable" at bounding box center [1081, 196] width 138 height 14
click at [1002, 196] on input "Includes text that isn't editable" at bounding box center [986, 199] width 31 height 16
checkbox input "true"
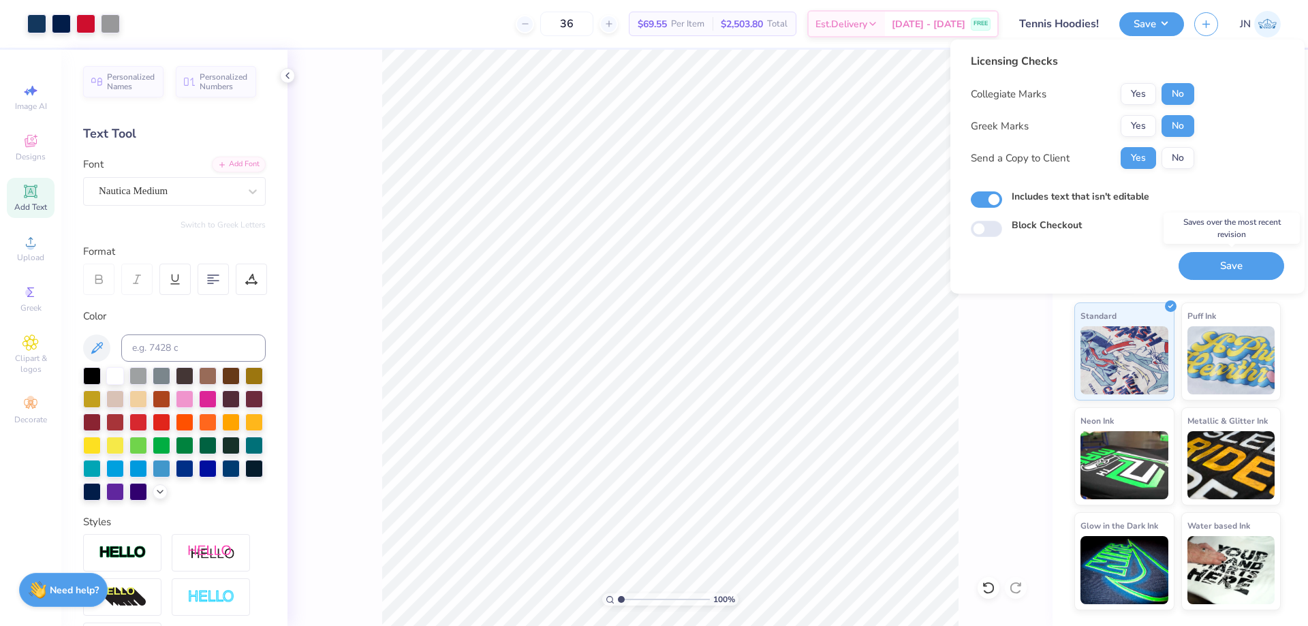
click at [1220, 271] on button "Save" at bounding box center [1232, 266] width 106 height 28
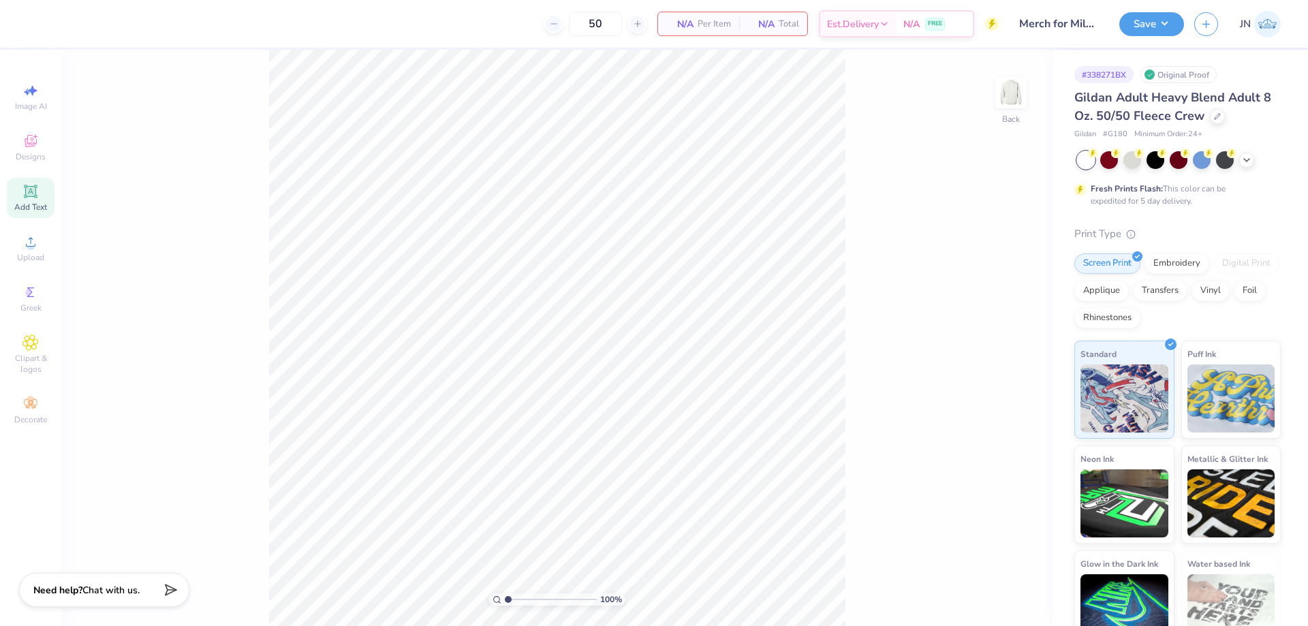
click at [32, 198] on icon at bounding box center [30, 191] width 16 height 16
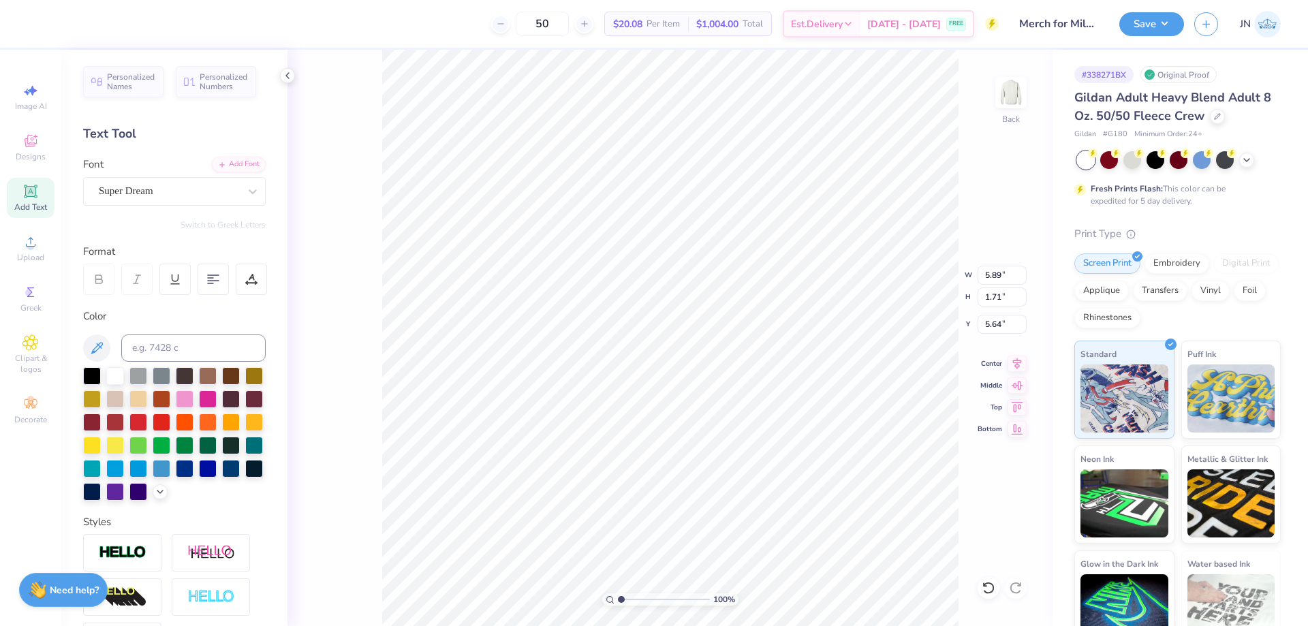
type input "5.64"
type textarea "ASOD"
type input "5.94"
type input "1.77"
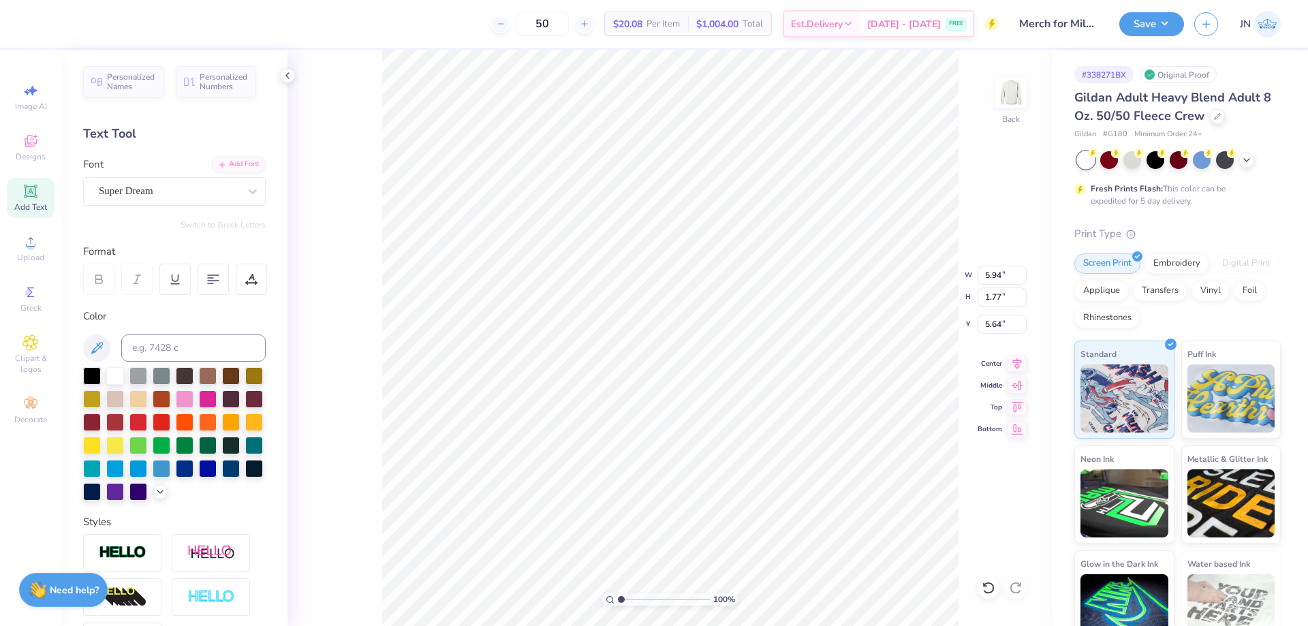
type input "5.61"
click at [216, 157] on div "Add Font" at bounding box center [239, 163] width 54 height 16
click at [219, 170] on div "Add Font" at bounding box center [239, 163] width 54 height 16
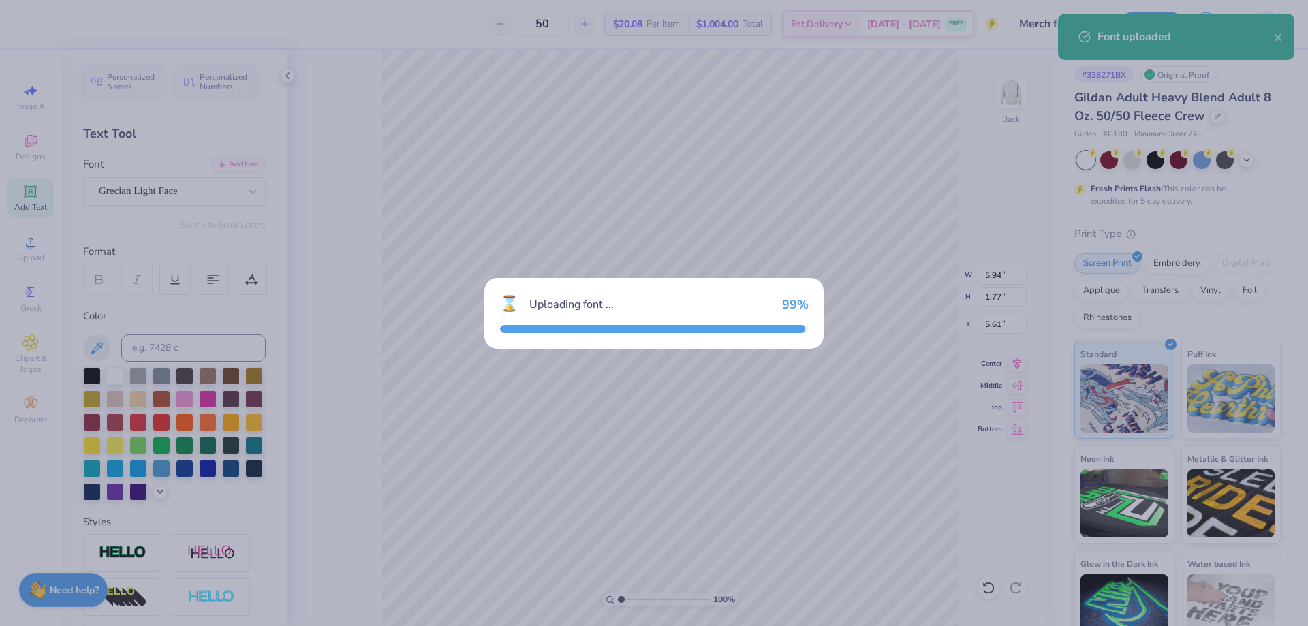
type input "6.71"
type input "1.72"
type input "5.63"
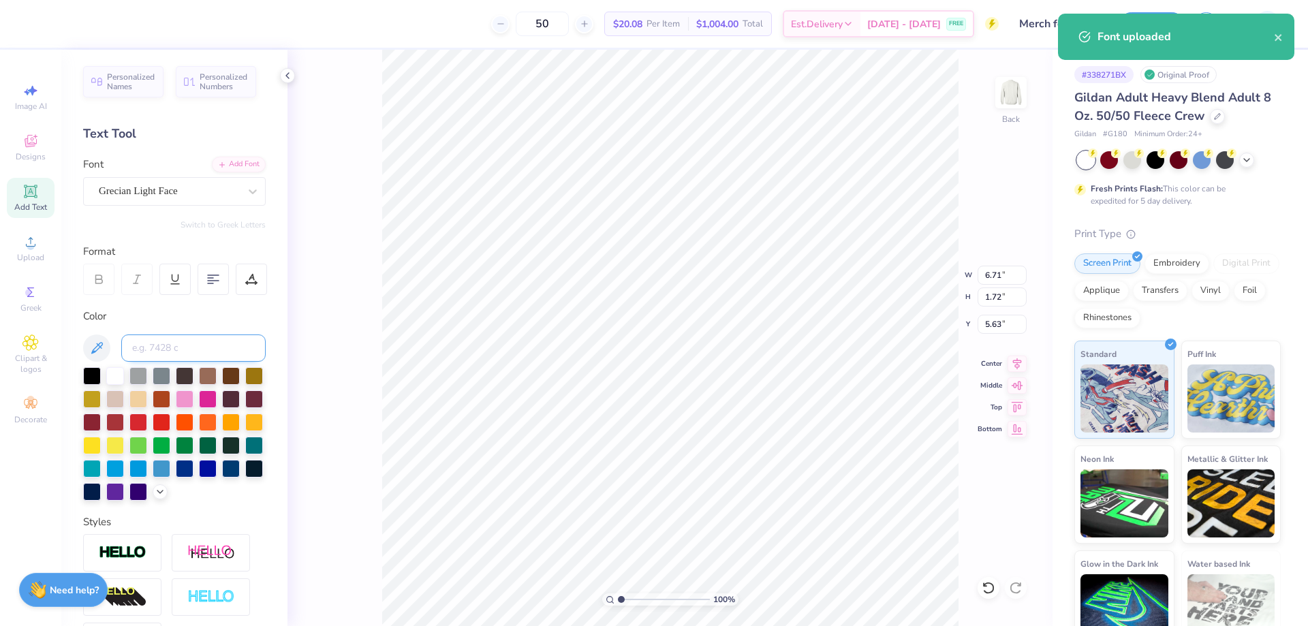
click at [203, 361] on input at bounding box center [193, 348] width 144 height 27
click at [245, 478] on div at bounding box center [254, 469] width 18 height 18
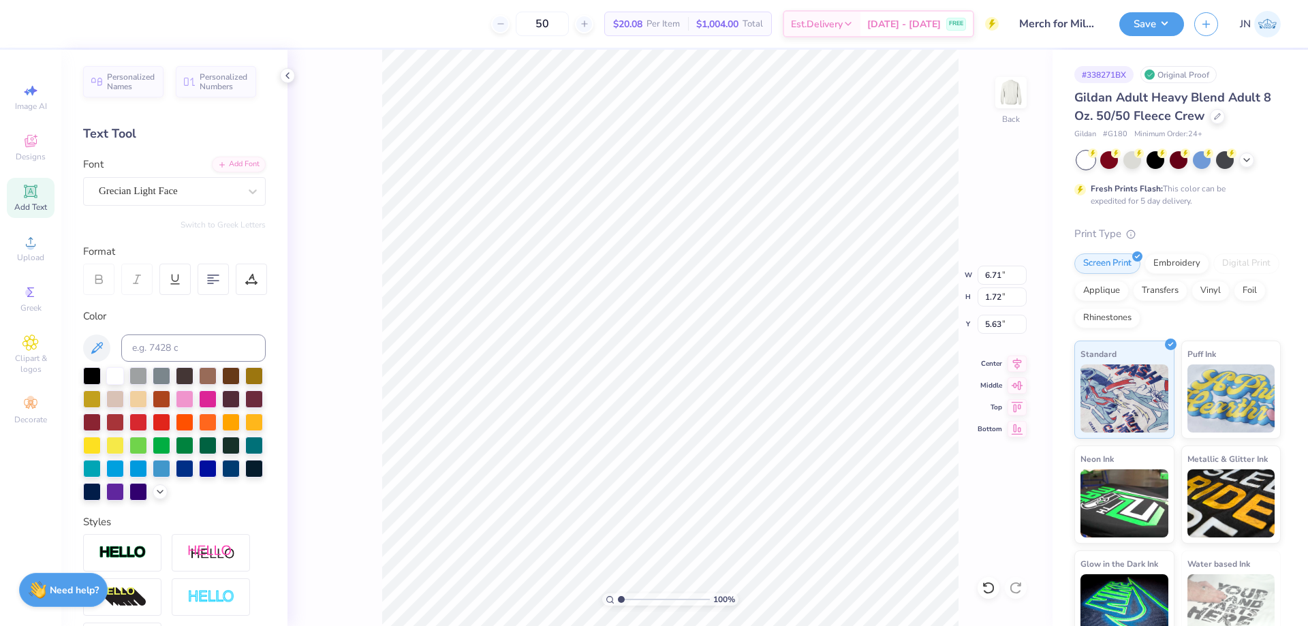
type input "9.84"
type input "2.53"
click at [157, 492] on polyline at bounding box center [159, 490] width 5 height 3
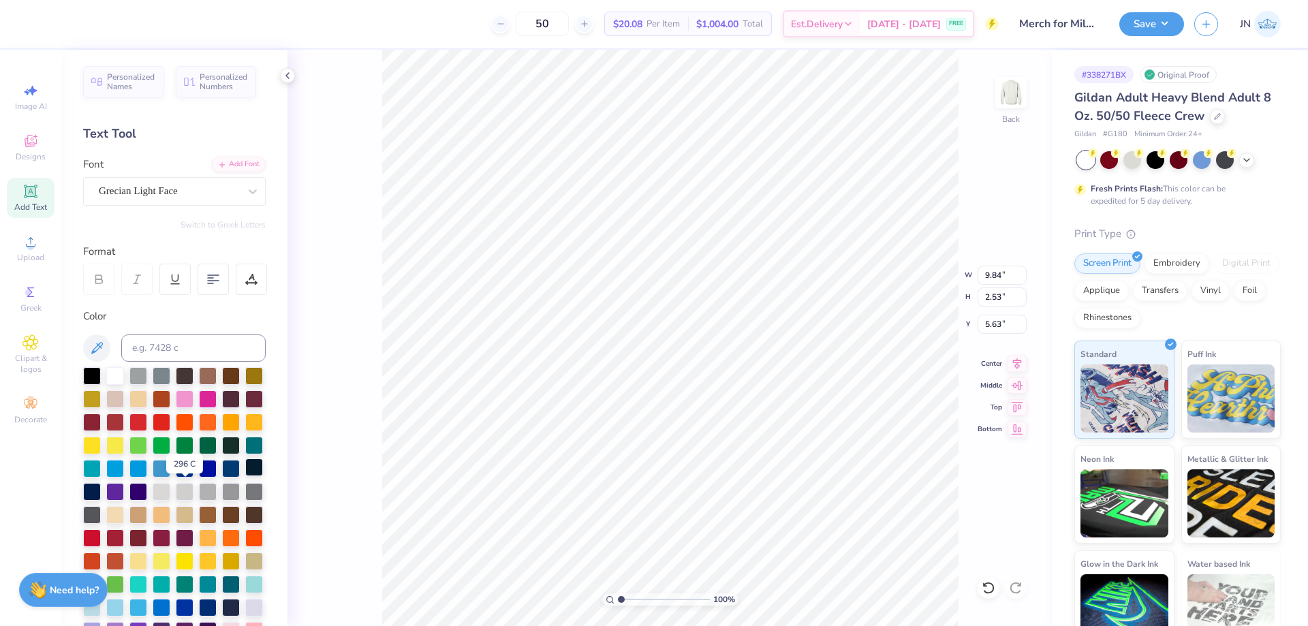
click at [245, 476] on div at bounding box center [254, 468] width 18 height 18
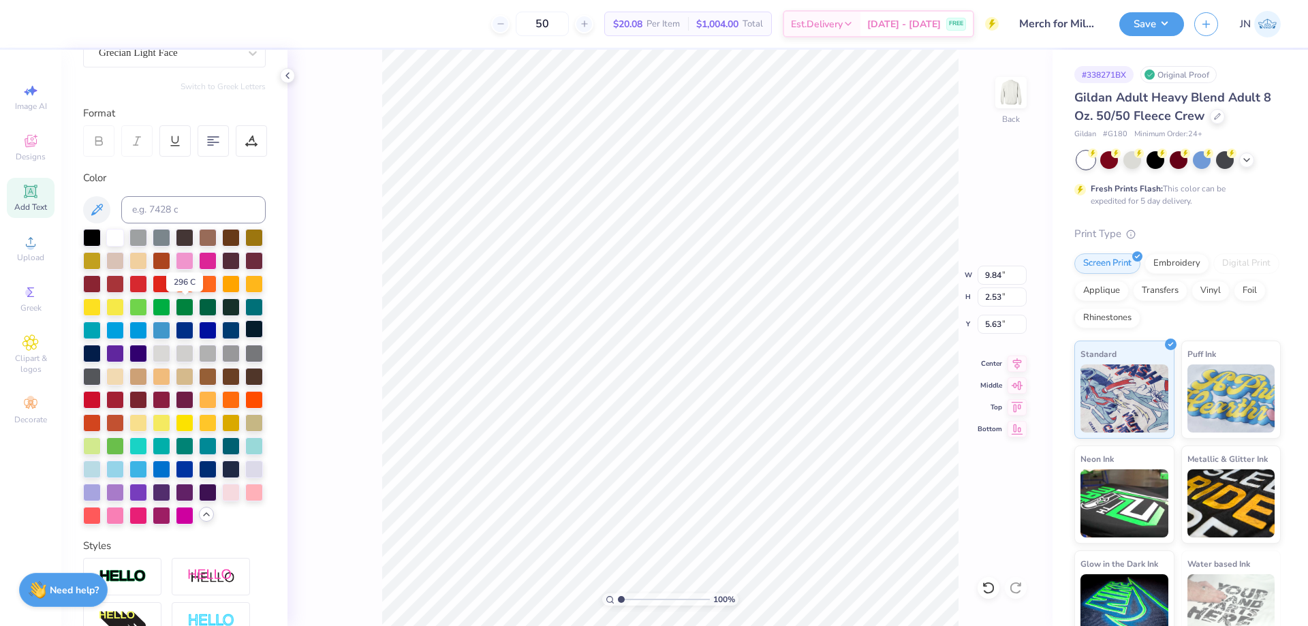
scroll to position [204, 0]
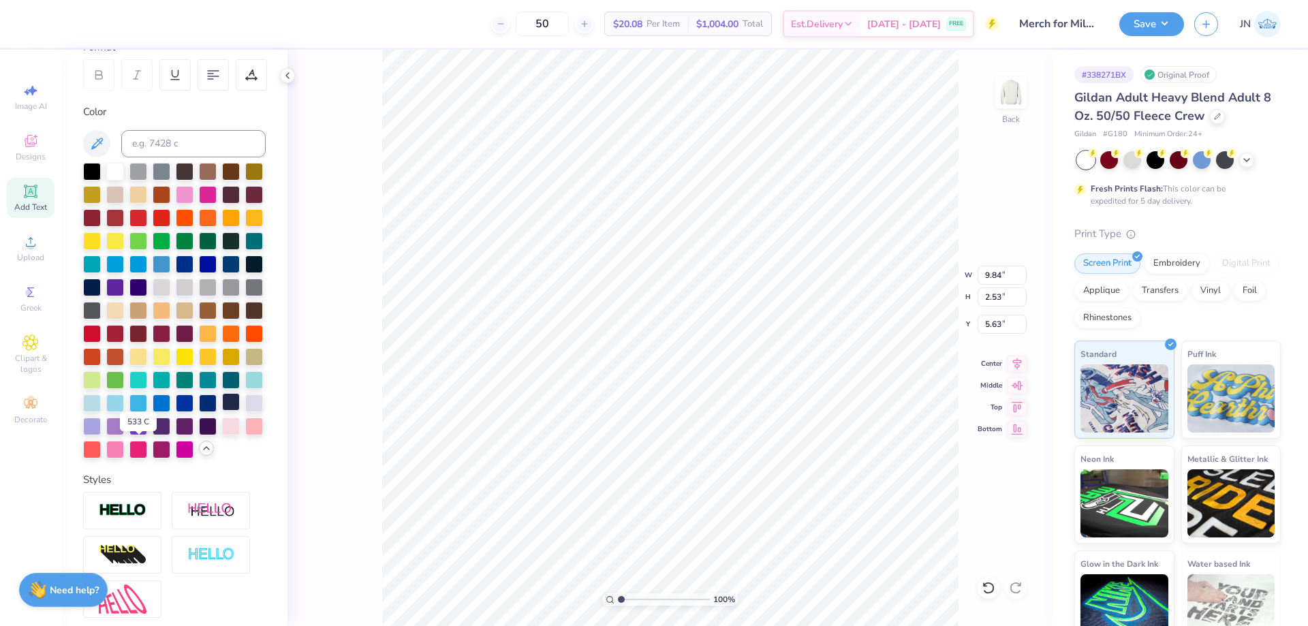
click at [222, 411] on div at bounding box center [231, 402] width 18 height 18
click at [1017, 358] on icon at bounding box center [1017, 362] width 9 height 12
click at [993, 326] on input "3.48" at bounding box center [1002, 324] width 49 height 19
drag, startPoint x: 993, startPoint y: 326, endPoint x: 1018, endPoint y: 324, distance: 24.6
click at [993, 325] on input "3.48" at bounding box center [1002, 324] width 49 height 19
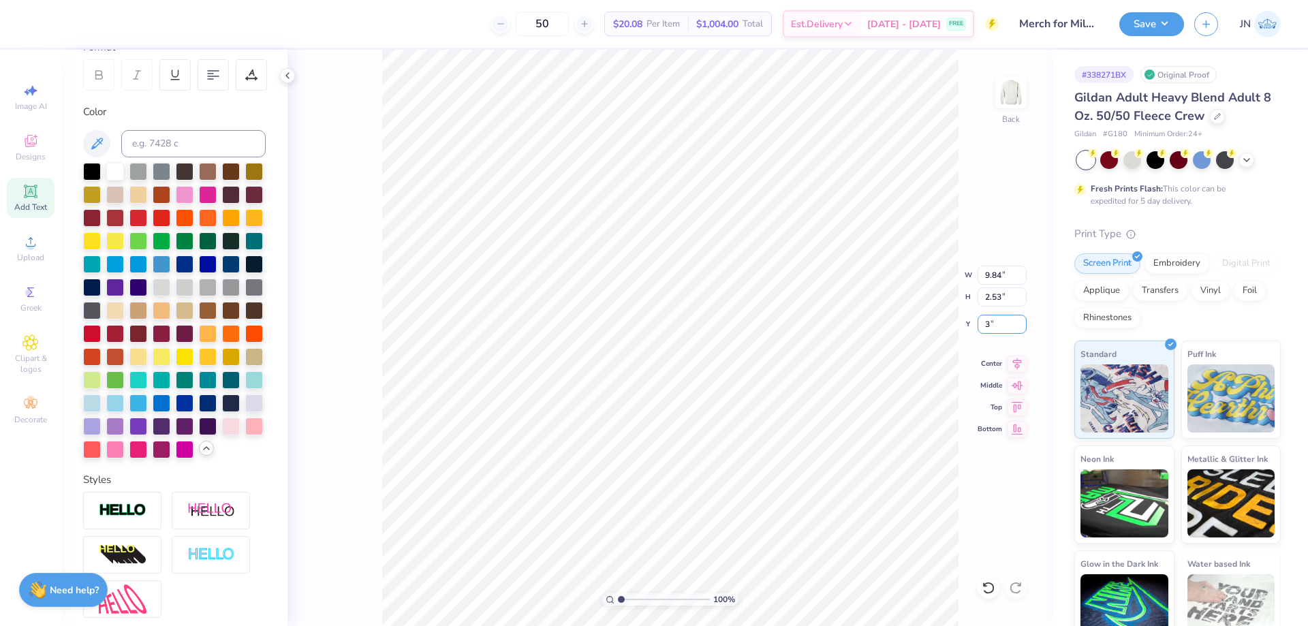
type input "3.00"
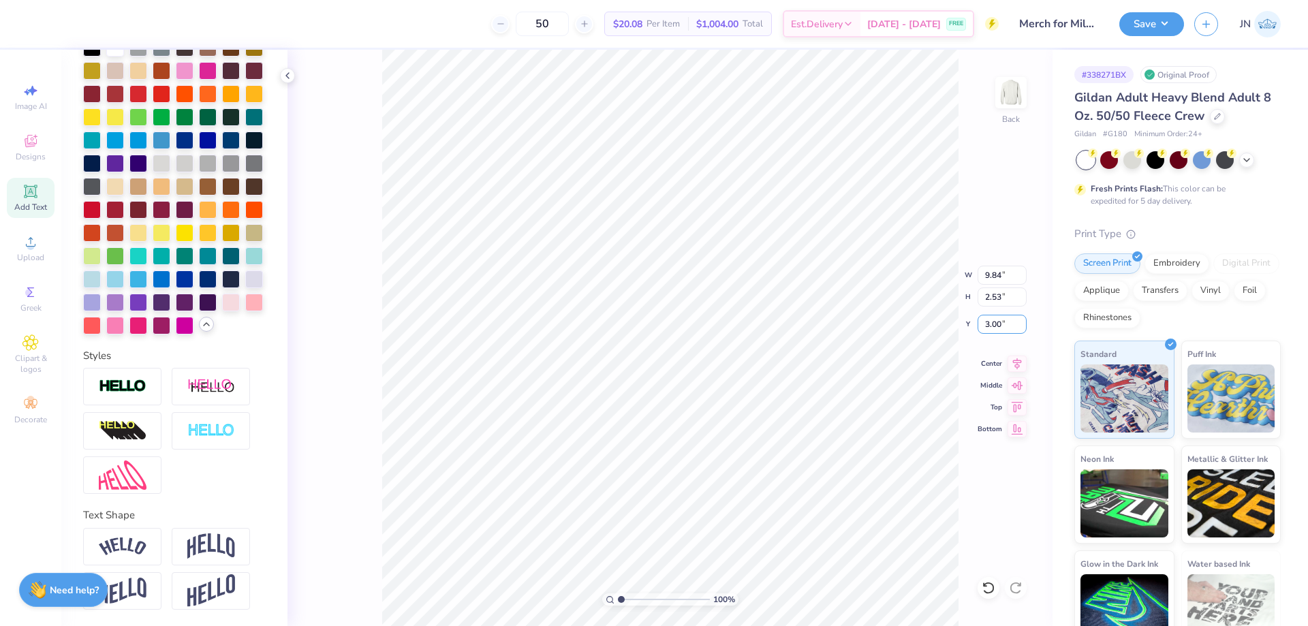
scroll to position [375, 0]
click at [196, 542] on img at bounding box center [211, 546] width 48 height 26
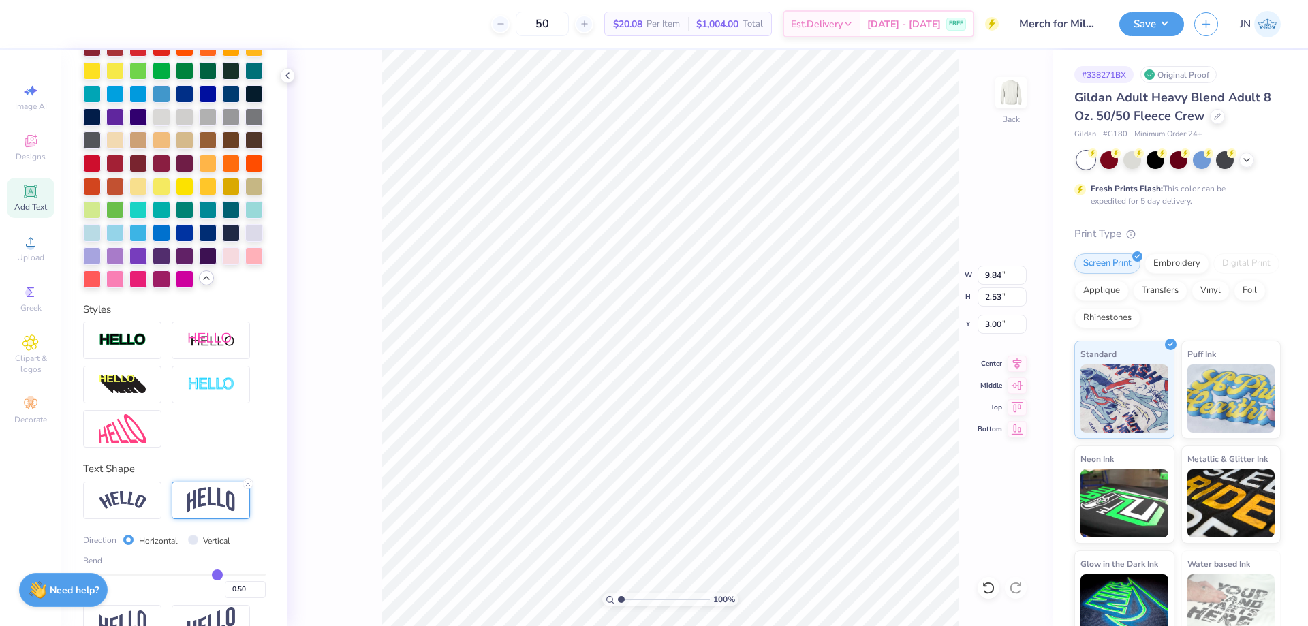
type input "4.48"
type input "2.02"
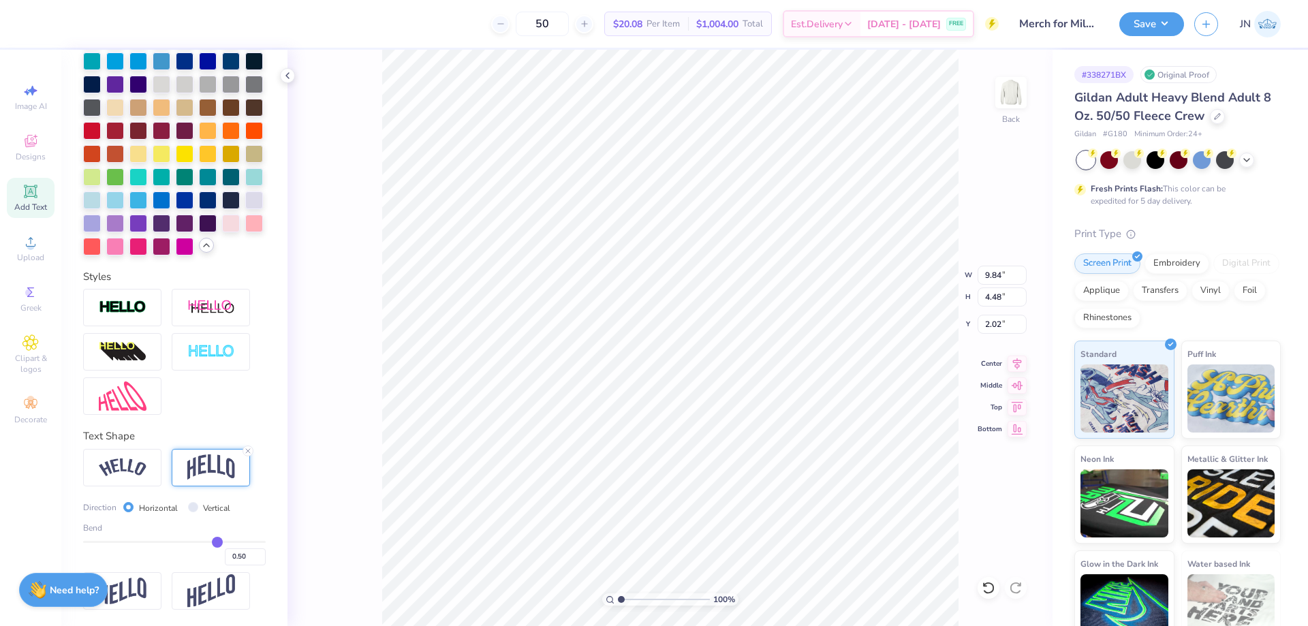
scroll to position [454, 0]
drag, startPoint x: 239, startPoint y: 557, endPoint x: 229, endPoint y: 555, distance: 10.4
click at [229, 555] on input "0.50" at bounding box center [245, 556] width 41 height 17
type input "0.2"
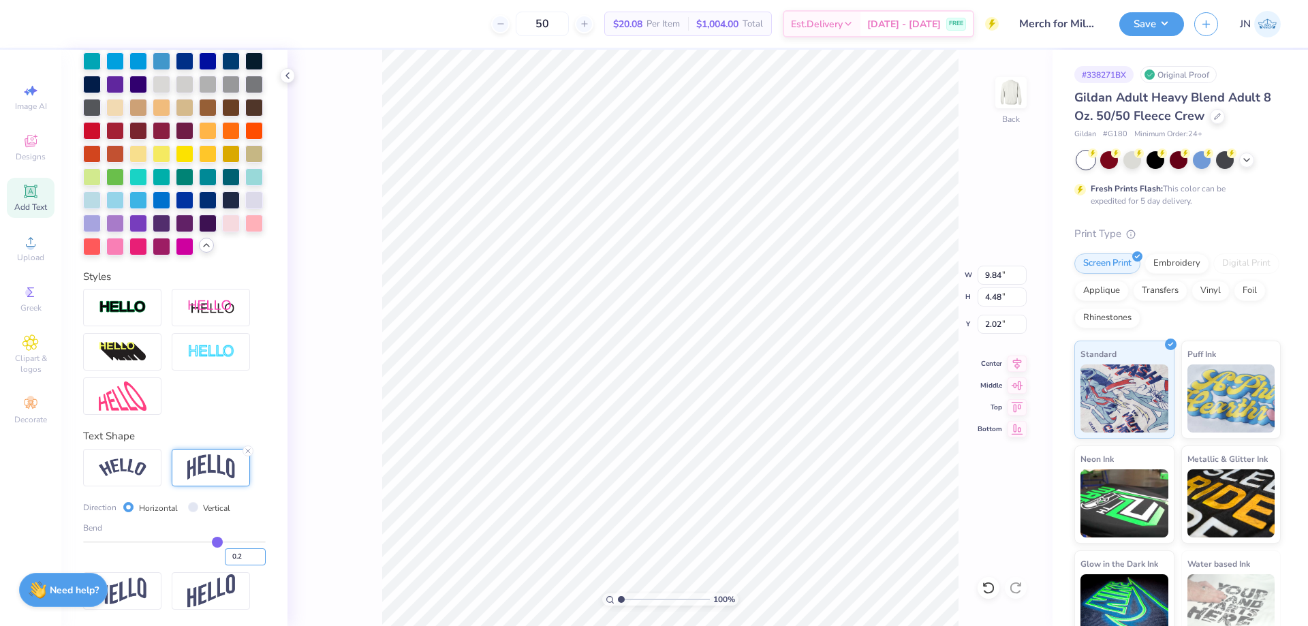
type input "0.20"
type input "3.25"
type input "2.64"
click at [151, 305] on div at bounding box center [122, 307] width 78 height 37
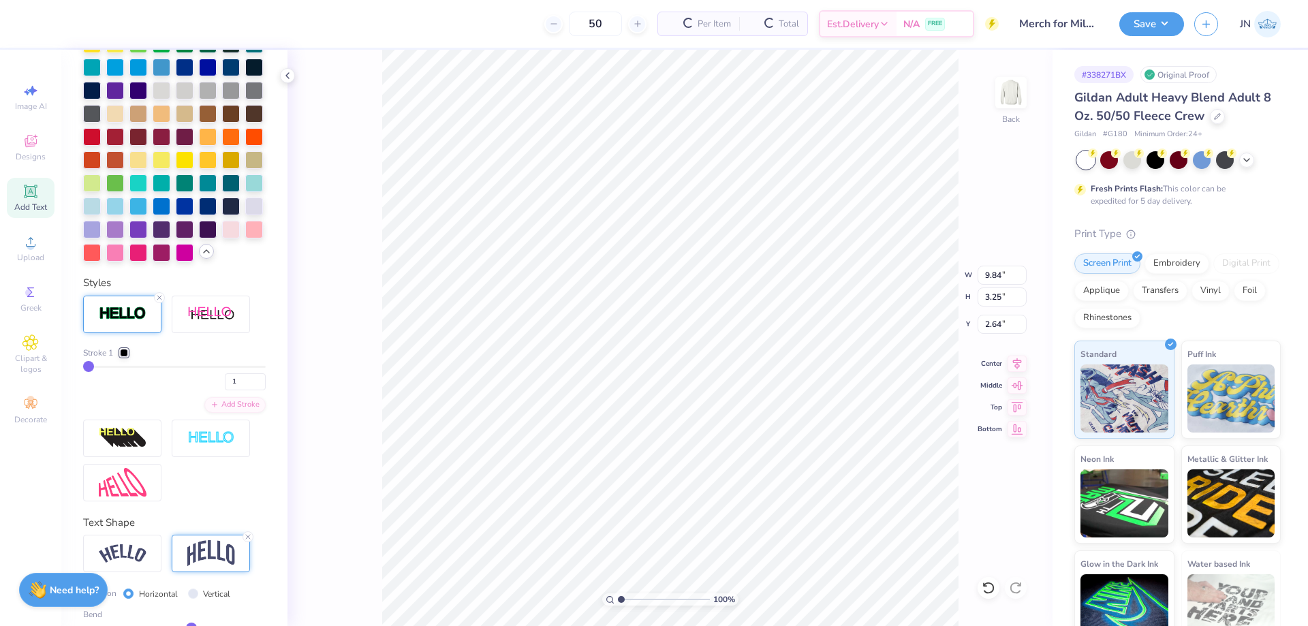
type input "9.89"
type input "3.29"
type input "2.62"
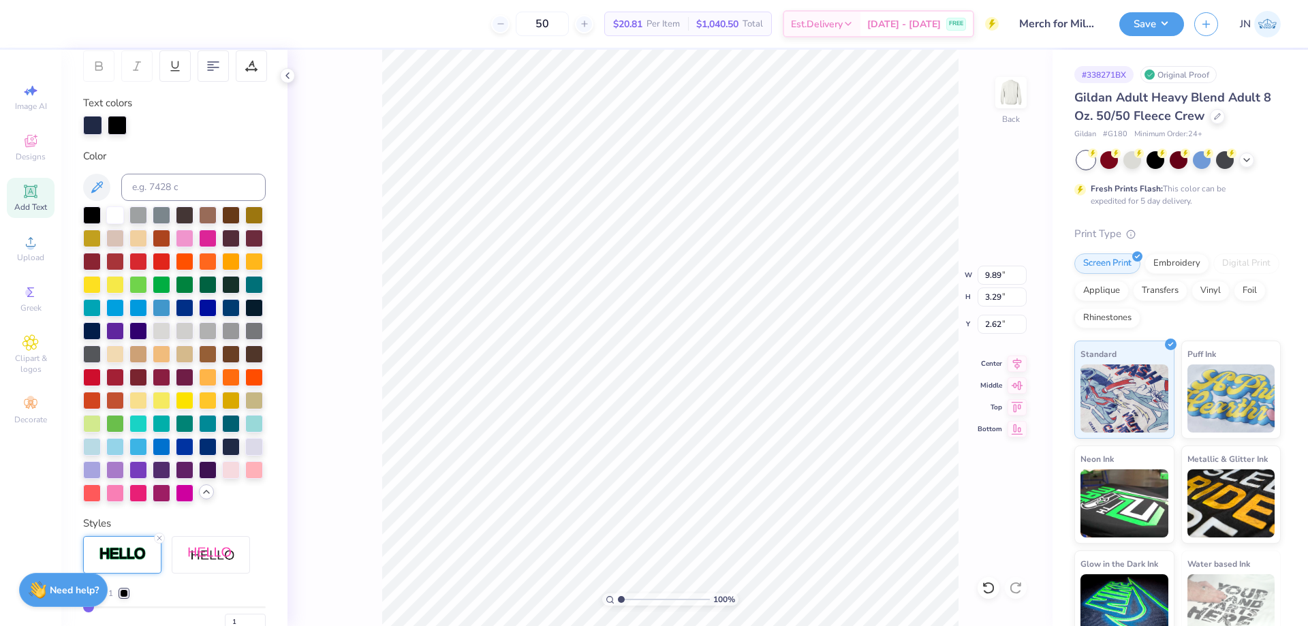
scroll to position [29, 0]
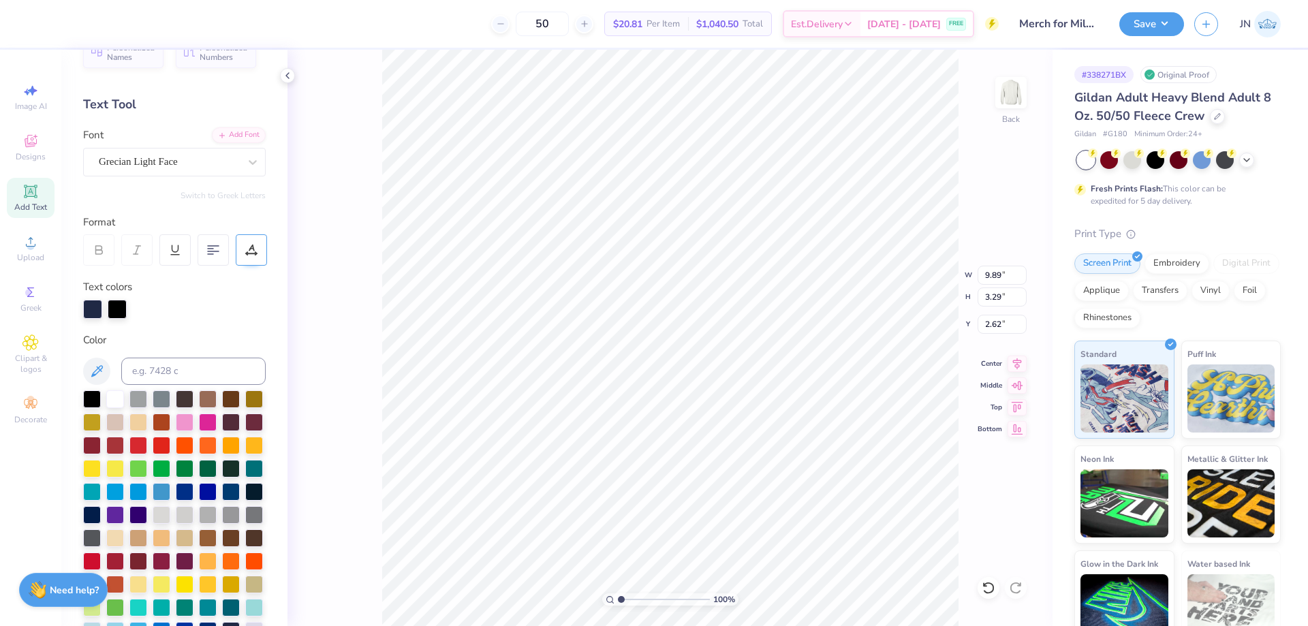
click at [253, 252] on icon at bounding box center [251, 250] width 12 height 12
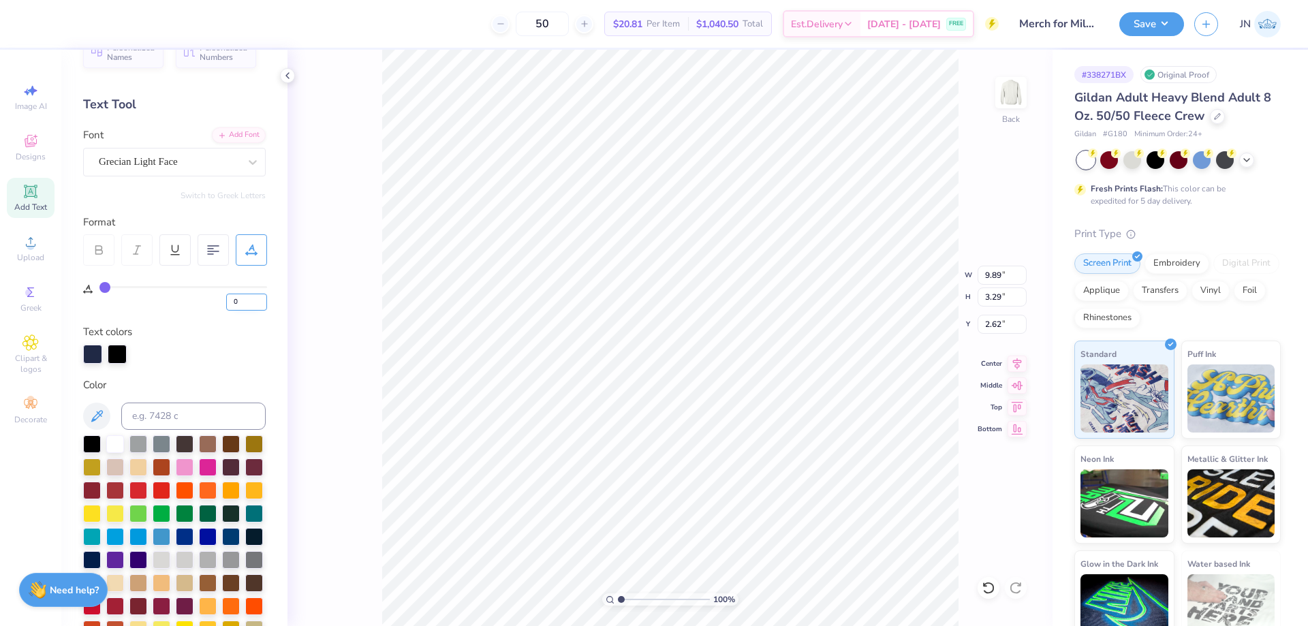
drag, startPoint x: 248, startPoint y: 300, endPoint x: 229, endPoint y: 300, distance: 19.1
click at [229, 300] on input "0" at bounding box center [246, 302] width 41 height 17
type input "2"
click at [636, 596] on input "range" at bounding box center [664, 599] width 92 height 12
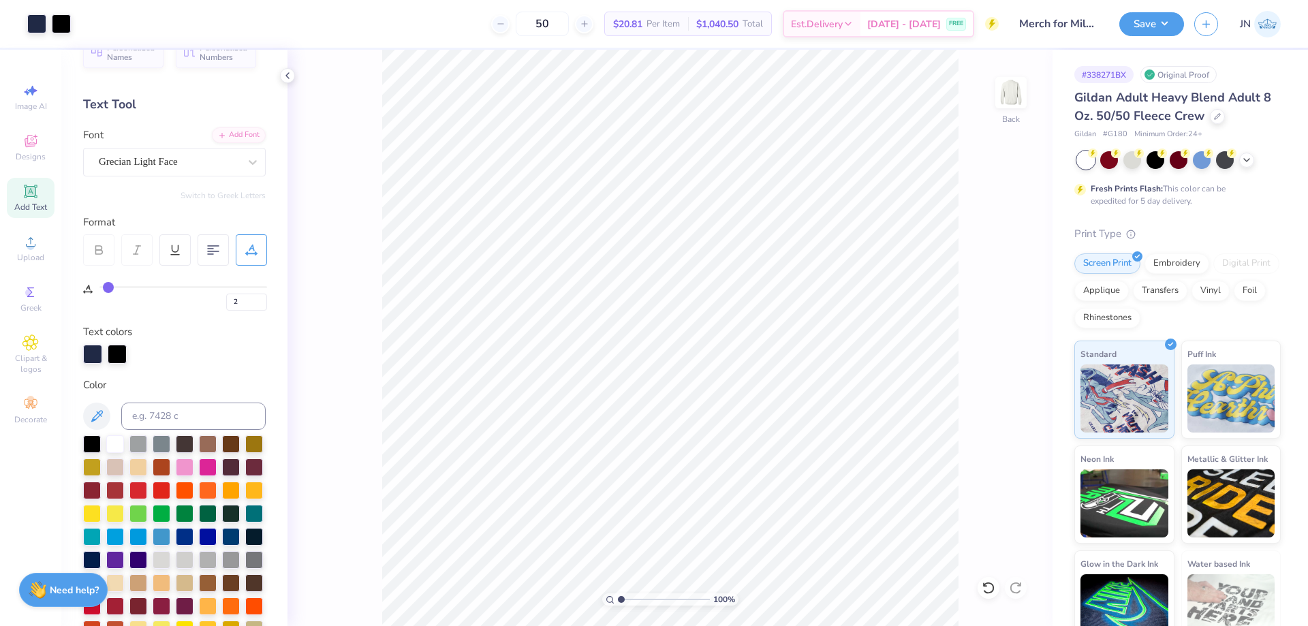
drag, startPoint x: 640, startPoint y: 601, endPoint x: 592, endPoint y: 604, distance: 48.4
type input "1"
click at [618, 604] on input "range" at bounding box center [664, 599] width 92 height 12
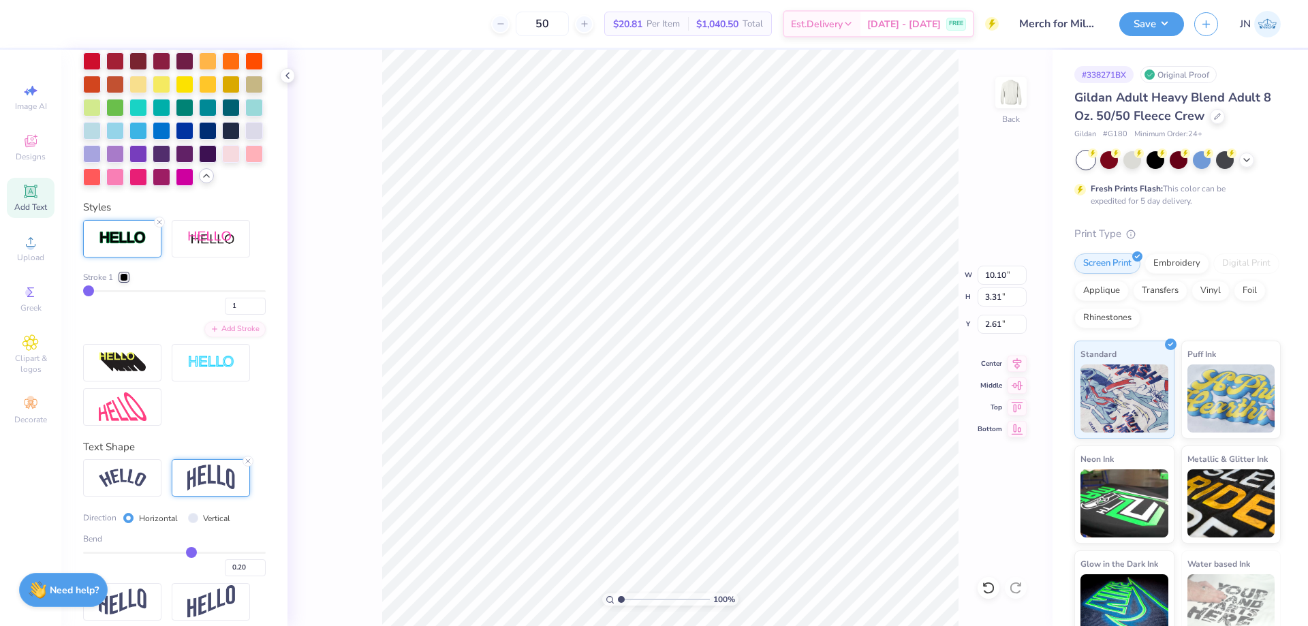
scroll to position [0, 0]
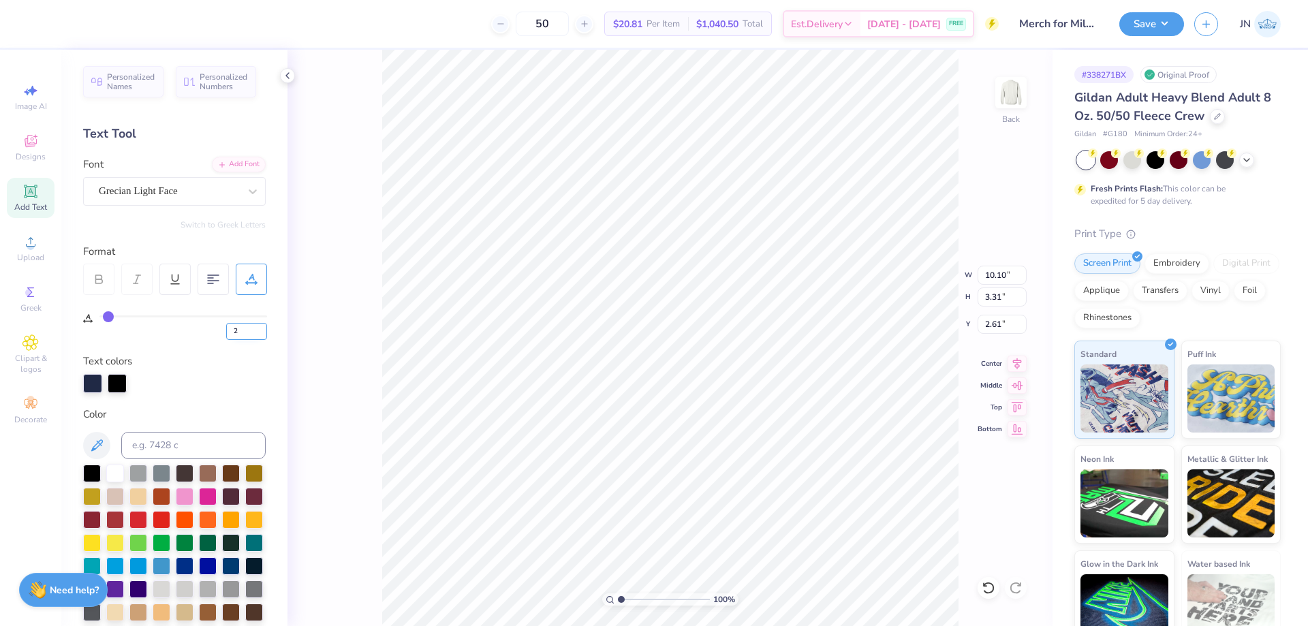
click at [242, 339] on input "2" at bounding box center [246, 331] width 41 height 17
type input "20"
type input "12.03"
type input "3.45"
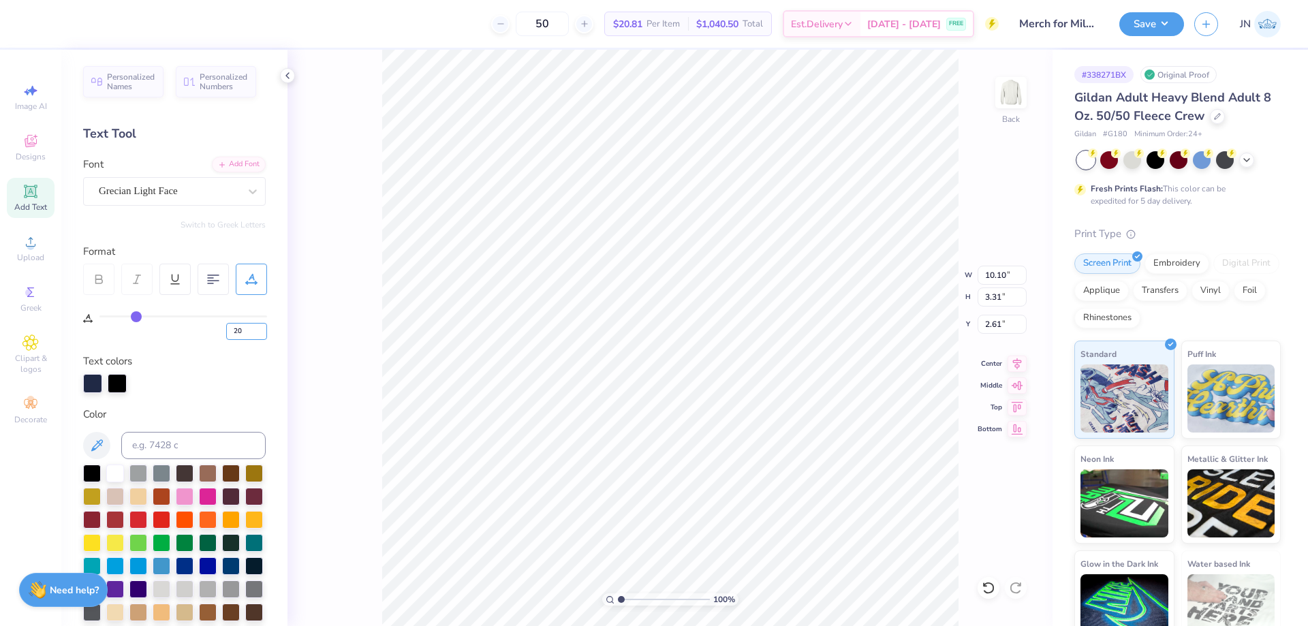
type input "2.54"
drag, startPoint x: 244, startPoint y: 331, endPoint x: 227, endPoint y: 331, distance: 17.0
click at [227, 331] on input "20" at bounding box center [246, 331] width 41 height 17
type input "10"
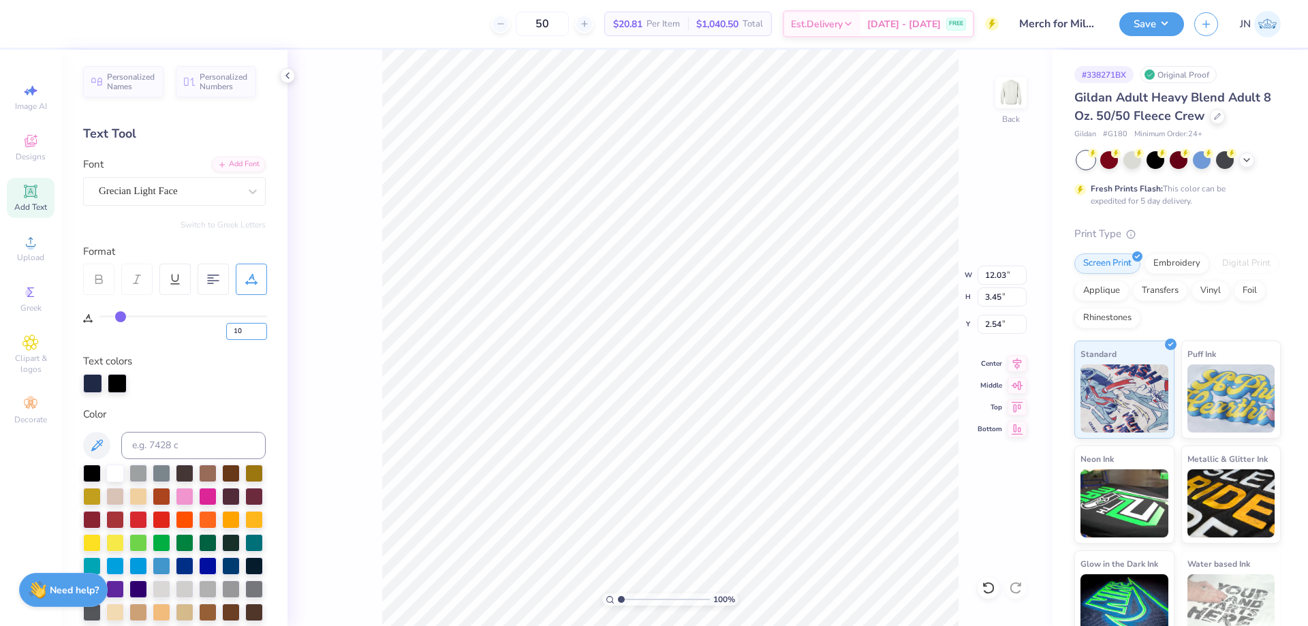
type input "10.96"
type input "3.37"
type input "2.58"
drag, startPoint x: 245, startPoint y: 334, endPoint x: 226, endPoint y: 332, distance: 19.1
click at [226, 332] on div "10" at bounding box center [183, 327] width 168 height 25
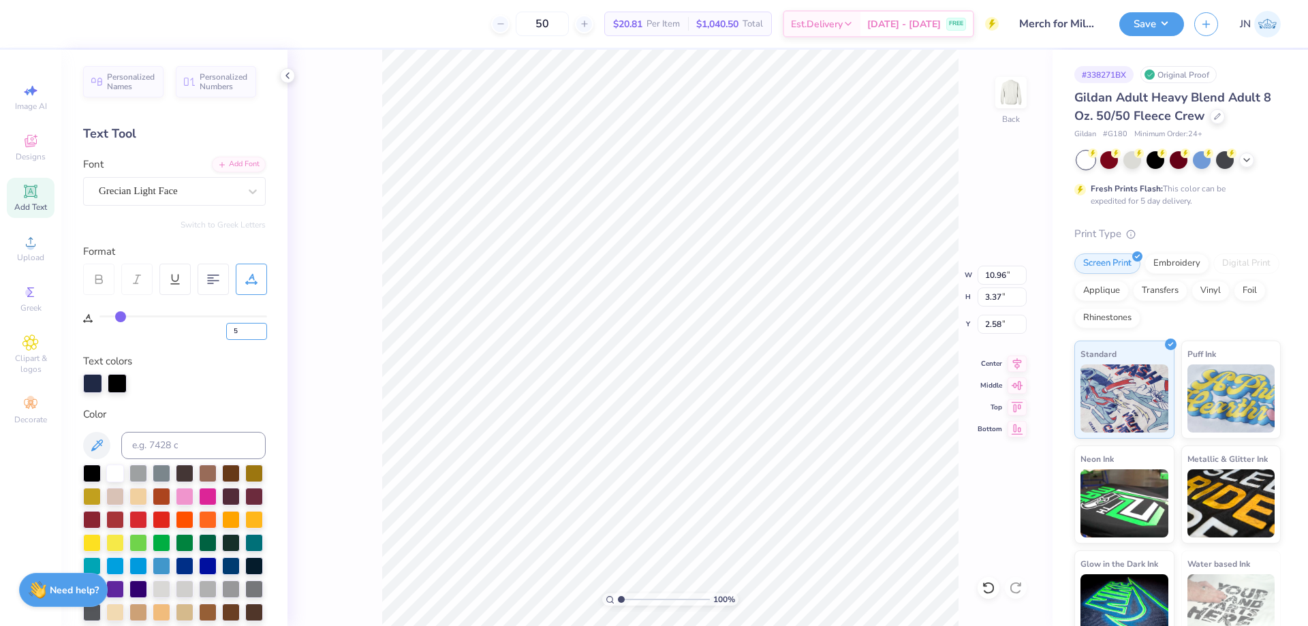
type input "5"
type input "10.42"
type input "3.33"
type input "2.60"
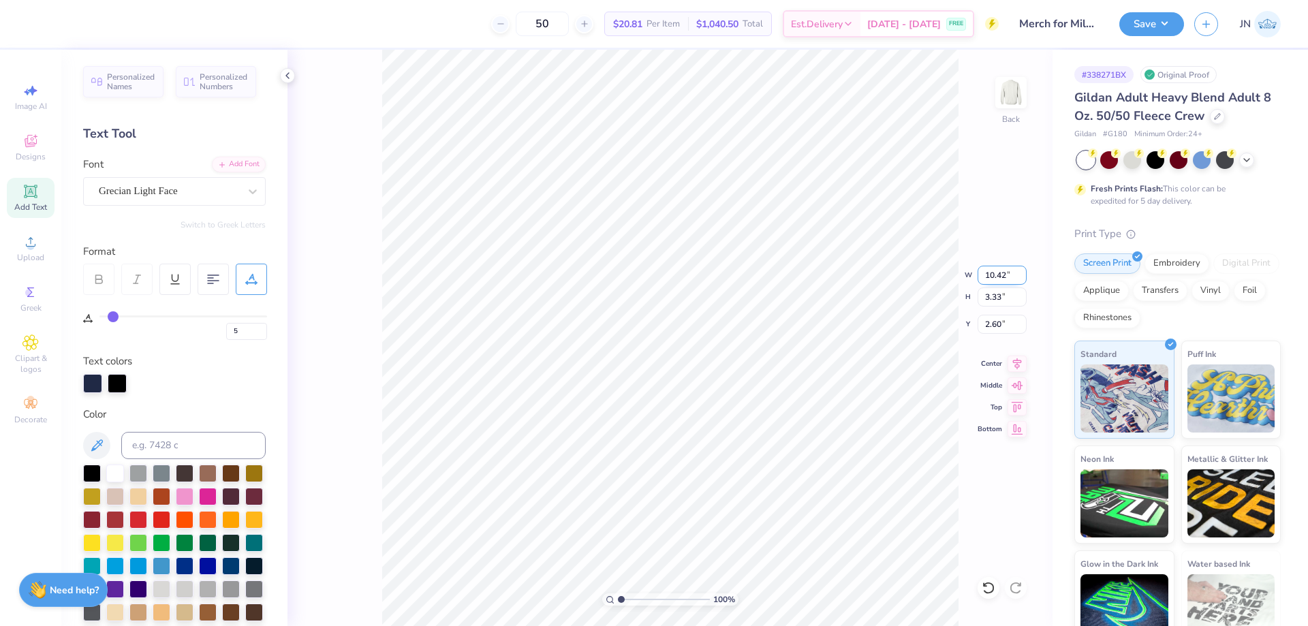
click at [993, 271] on input "10.42" at bounding box center [1002, 275] width 49 height 19
type input "12.00"
type input "3.84"
click at [993, 303] on input "3.84" at bounding box center [1002, 297] width 49 height 19
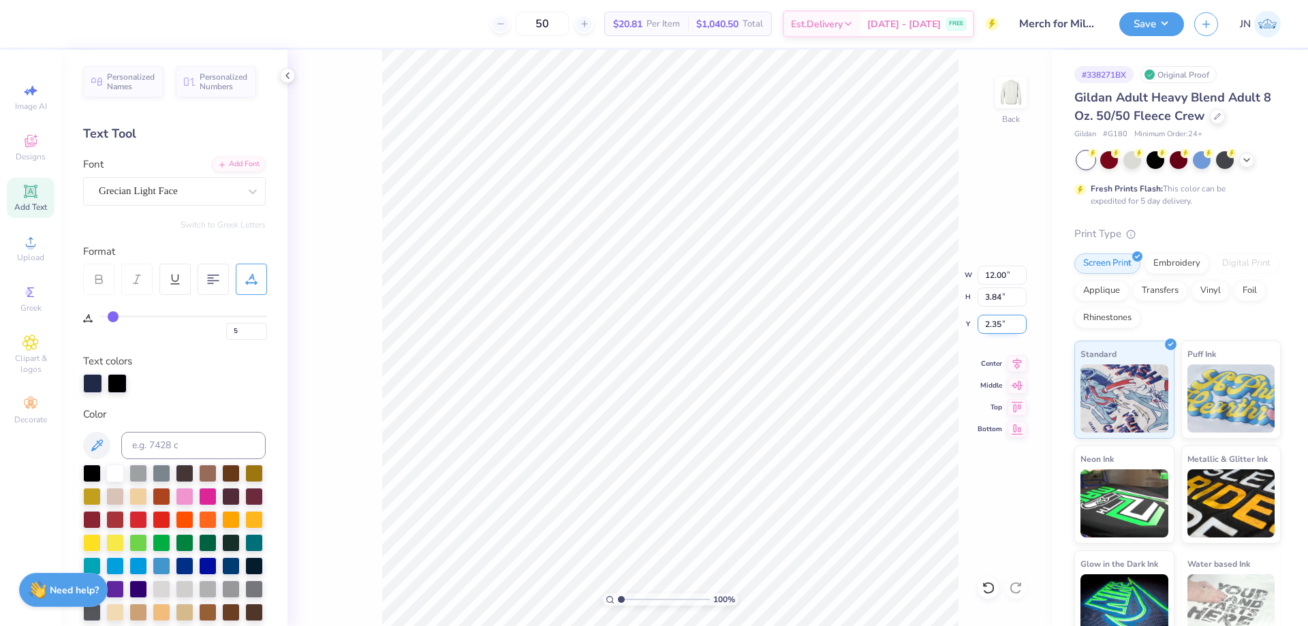
click at [995, 325] on input "2.35" at bounding box center [1002, 324] width 49 height 19
click at [995, 323] on input "3.00" at bounding box center [1002, 324] width 49 height 19
type input "2.50"
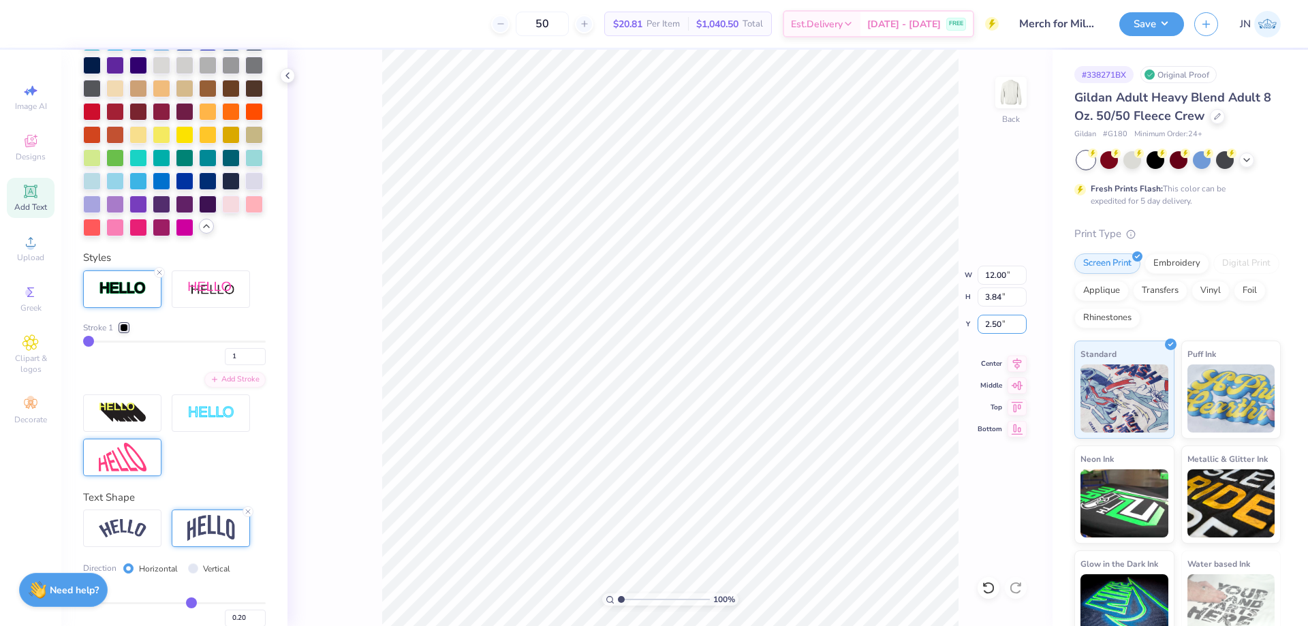
scroll to position [545, 0]
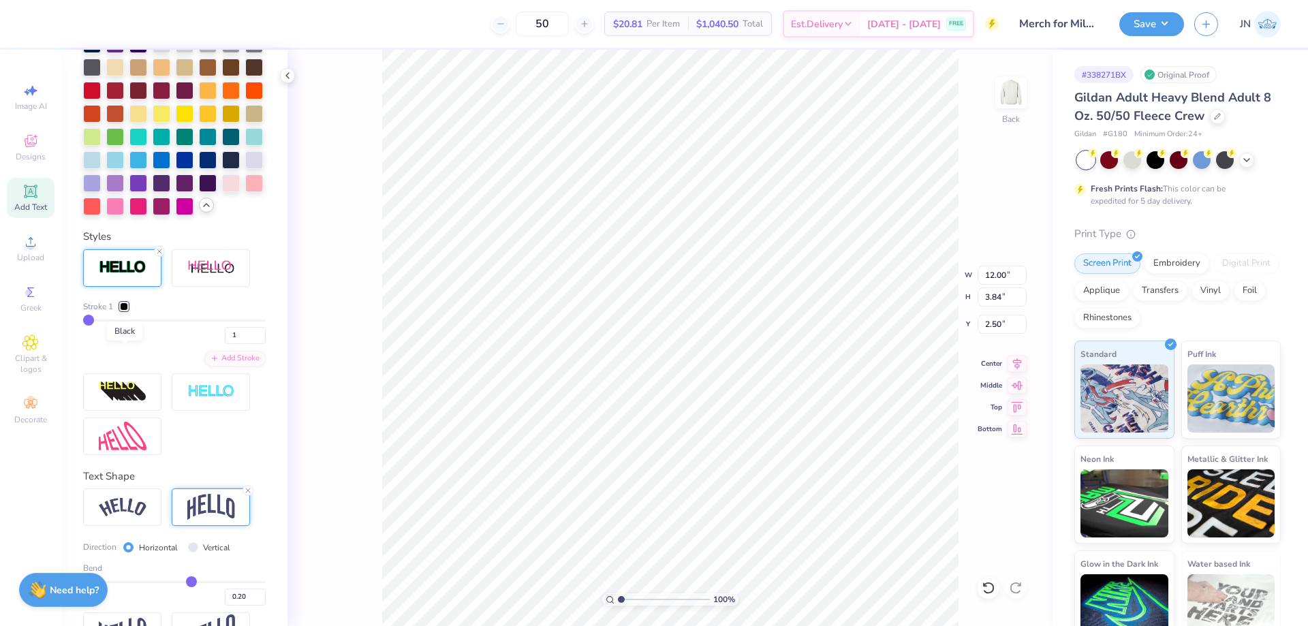
click at [125, 311] on div at bounding box center [124, 307] width 8 height 8
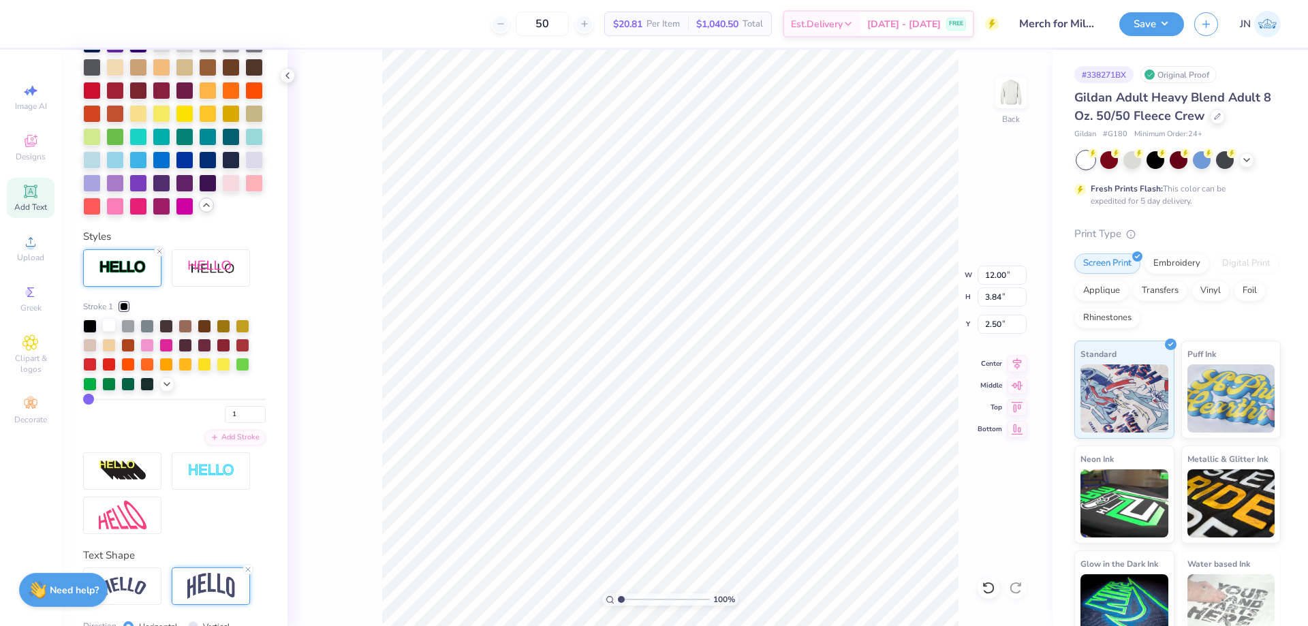
click at [108, 332] on div at bounding box center [109, 325] width 14 height 14
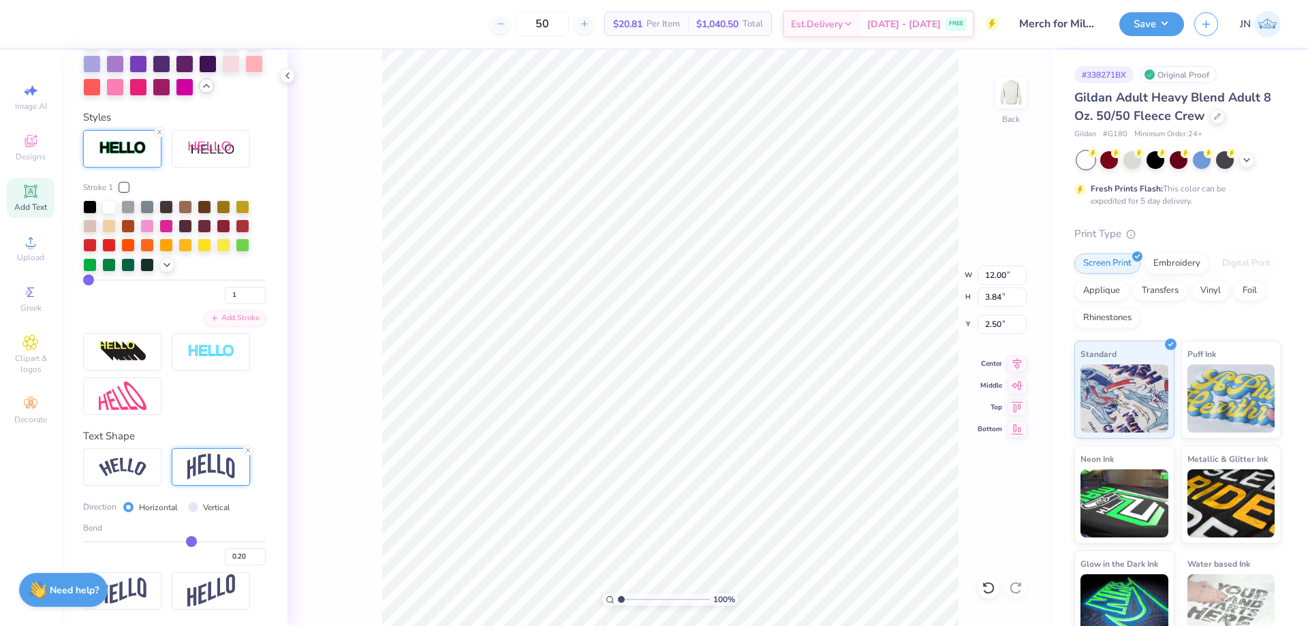
scroll to position [711, 0]
click at [211, 316] on icon at bounding box center [215, 317] width 8 height 8
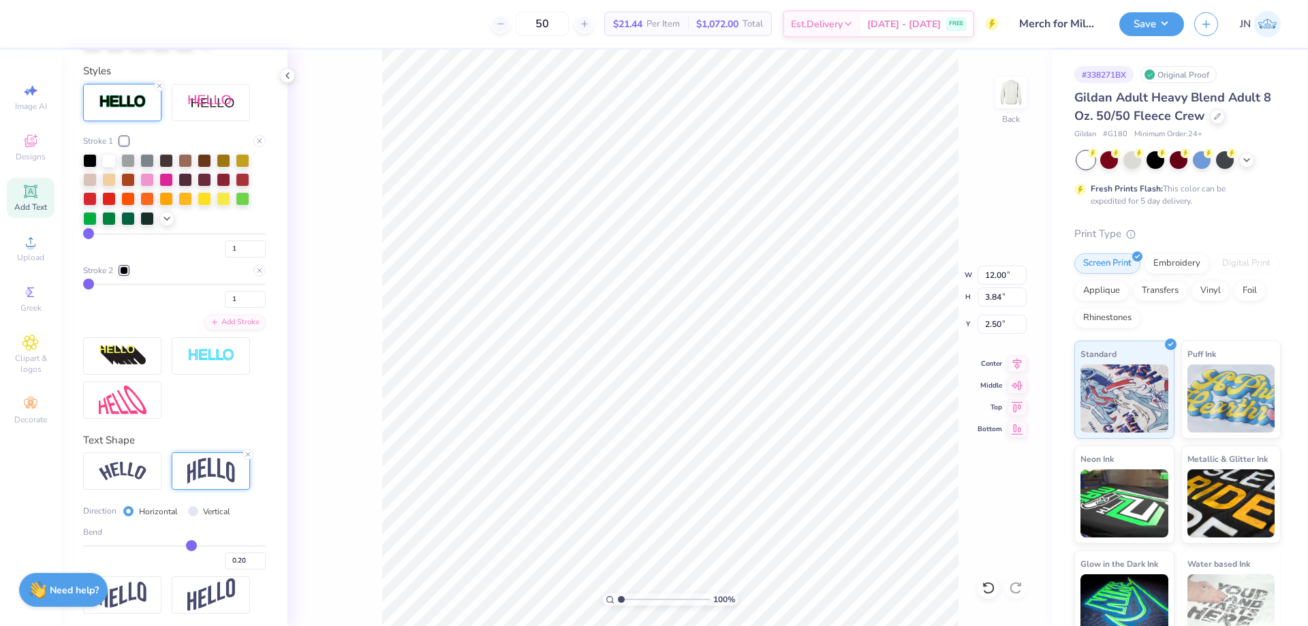
click at [124, 275] on div at bounding box center [124, 270] width 8 height 8
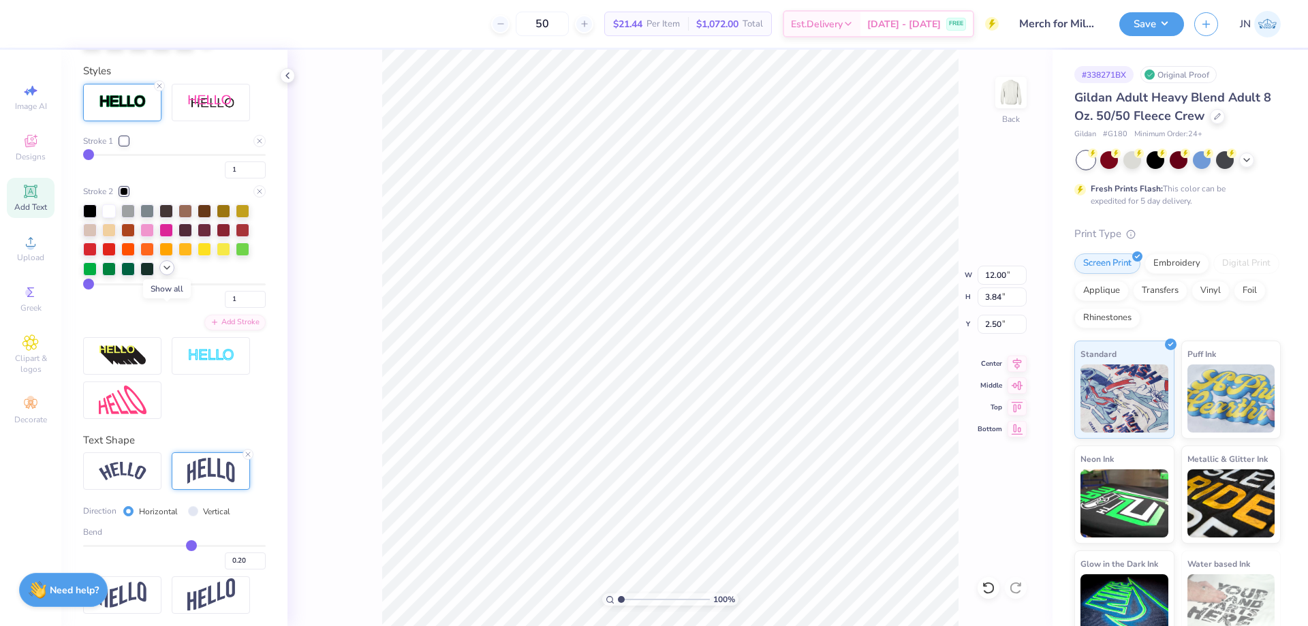
click at [166, 269] on polyline at bounding box center [166, 267] width 5 height 3
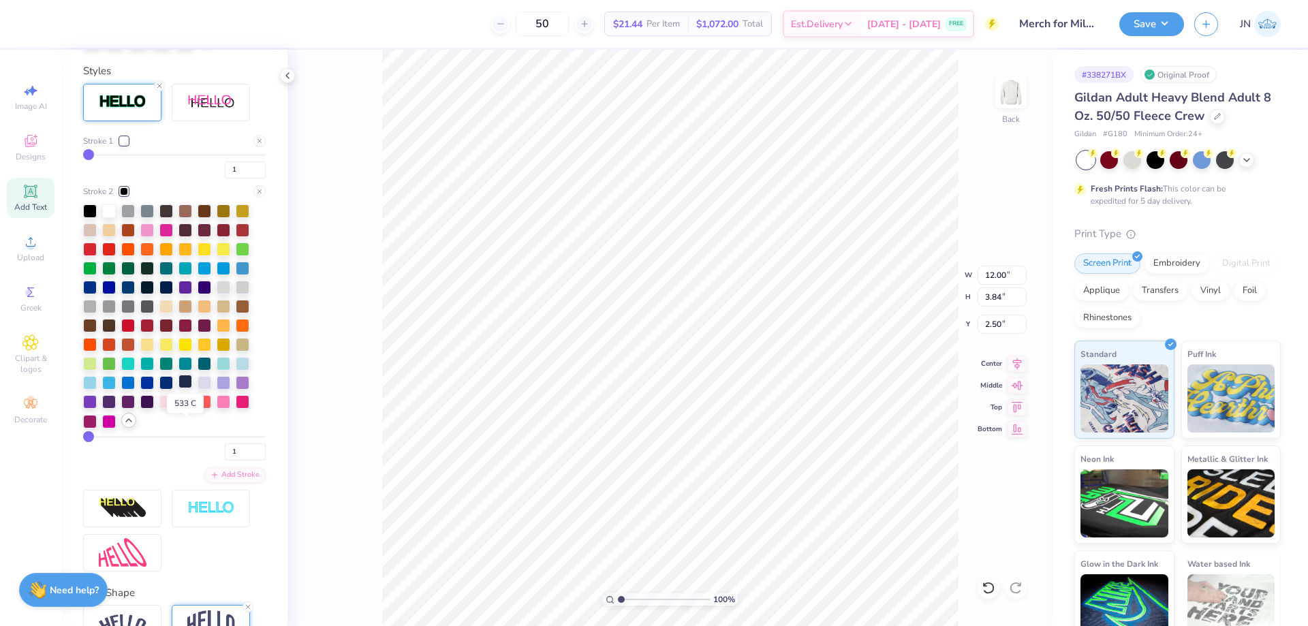
click at [182, 388] on div at bounding box center [186, 382] width 14 height 14
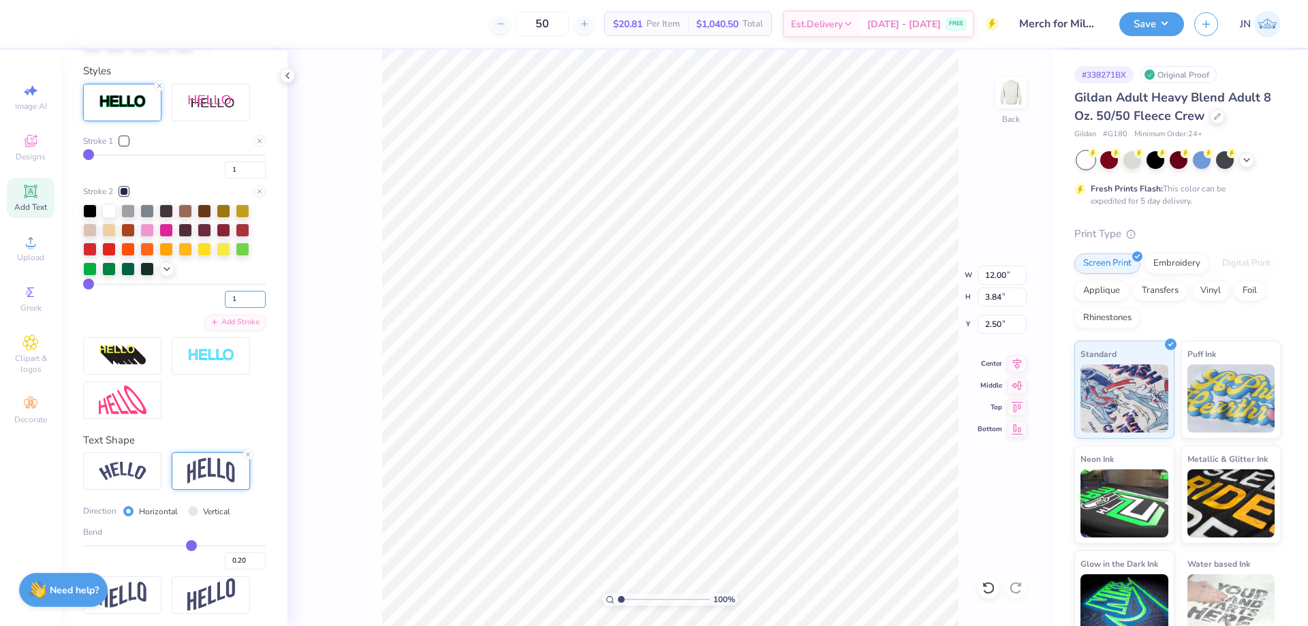
drag, startPoint x: 231, startPoint y: 344, endPoint x: 213, endPoint y: 345, distance: 17.8
click at [213, 308] on div "1" at bounding box center [174, 295] width 183 height 25
type input "2"
drag, startPoint x: 226, startPoint y: 219, endPoint x: 211, endPoint y: 226, distance: 16.2
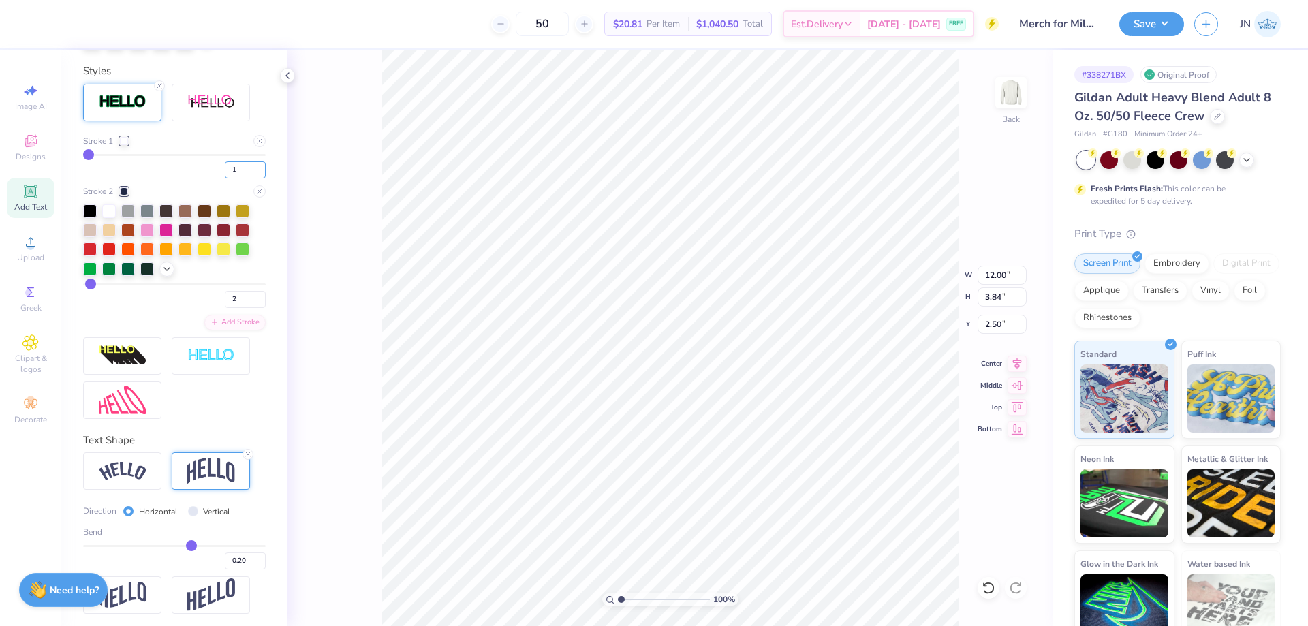
click at [211, 226] on div "Stroke 1 1 Stroke 2 2 Add Stroke" at bounding box center [174, 233] width 183 height 196
type input "2"
click at [627, 595] on input "range" at bounding box center [664, 599] width 92 height 12
click at [626, 594] on input "range" at bounding box center [664, 599] width 92 height 12
drag, startPoint x: 636, startPoint y: 602, endPoint x: 589, endPoint y: 603, distance: 46.3
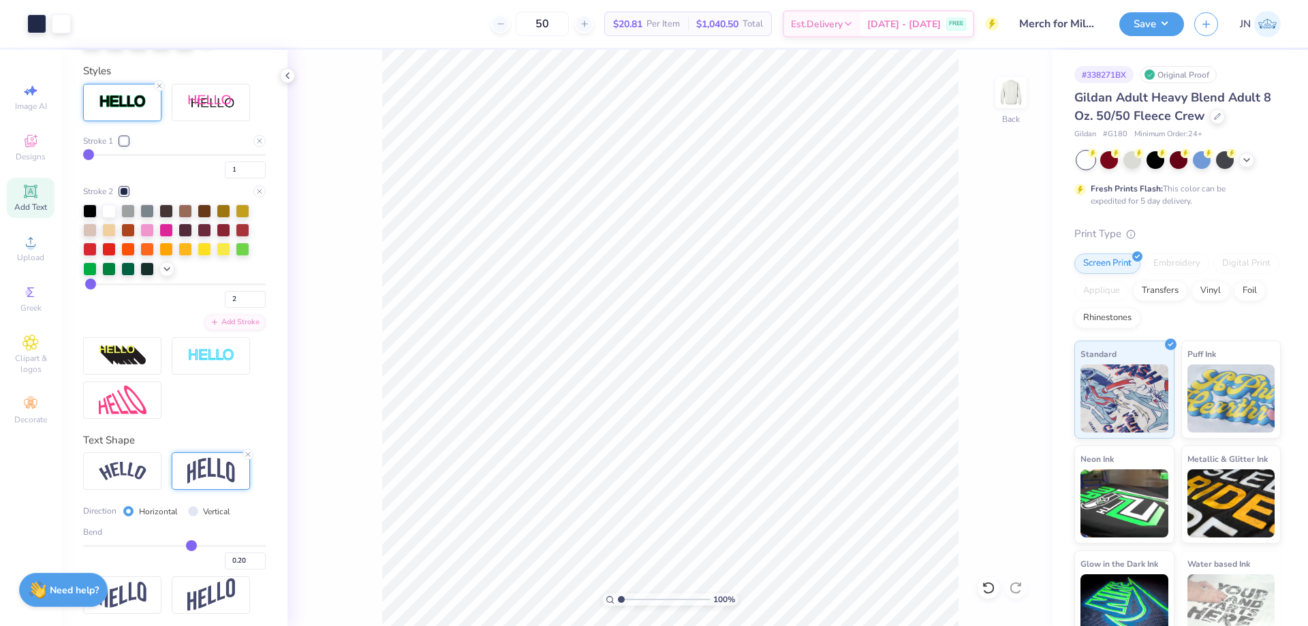
click at [618, 603] on input "range" at bounding box center [664, 599] width 92 height 12
type input "1"
drag, startPoint x: 623, startPoint y: 598, endPoint x: 607, endPoint y: 601, distance: 16.0
click at [618, 601] on input "range" at bounding box center [664, 599] width 92 height 12
drag, startPoint x: 993, startPoint y: 272, endPoint x: 1003, endPoint y: 273, distance: 9.6
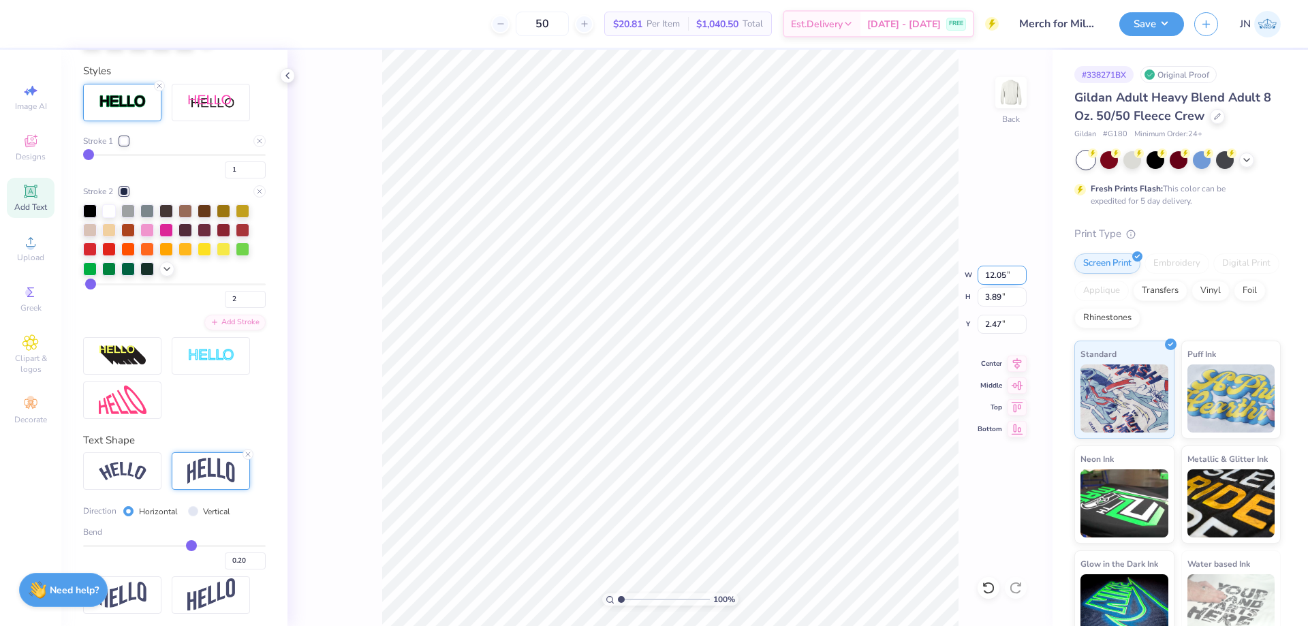
click at [1003, 273] on input "12.05" at bounding box center [1002, 275] width 49 height 19
click at [1003, 274] on input "12.05" at bounding box center [1002, 275] width 49 height 19
click at [999, 276] on input "12.05" at bounding box center [1002, 275] width 49 height 19
drag, startPoint x: 1005, startPoint y: 275, endPoint x: 994, endPoint y: 275, distance: 10.9
click at [994, 275] on input "12.05" at bounding box center [1002, 275] width 49 height 19
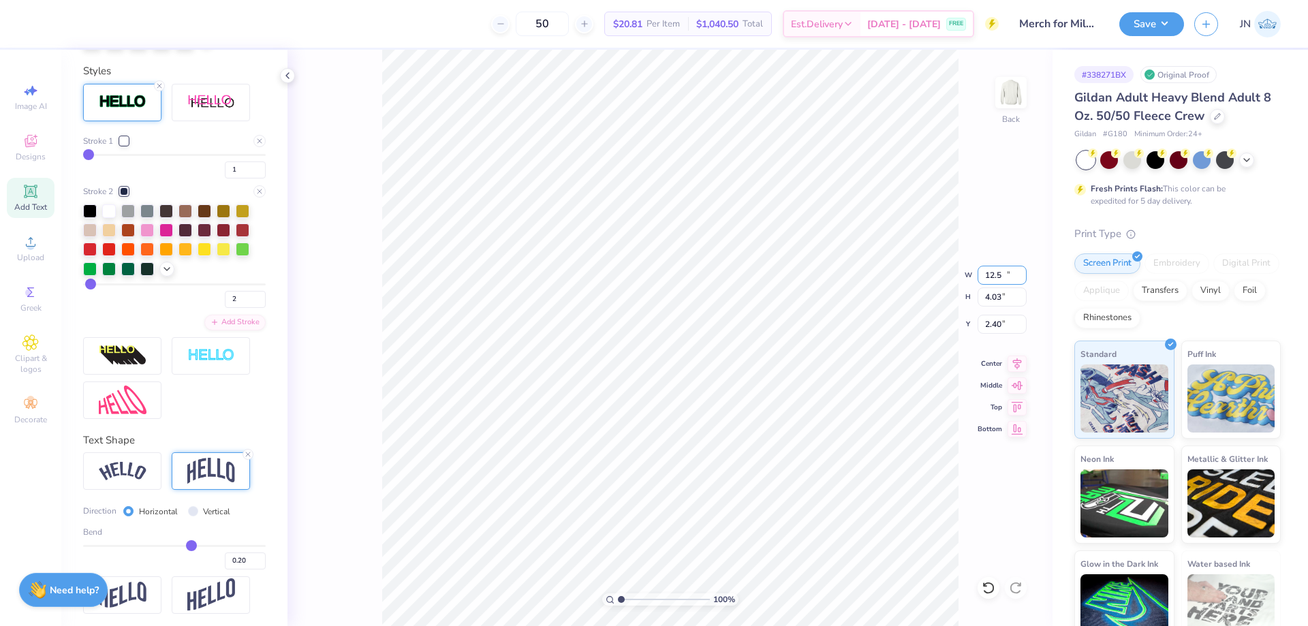
type input "12.50"
type input "4.03"
click at [988, 324] on input "2.40" at bounding box center [1002, 324] width 49 height 19
type input "2.50"
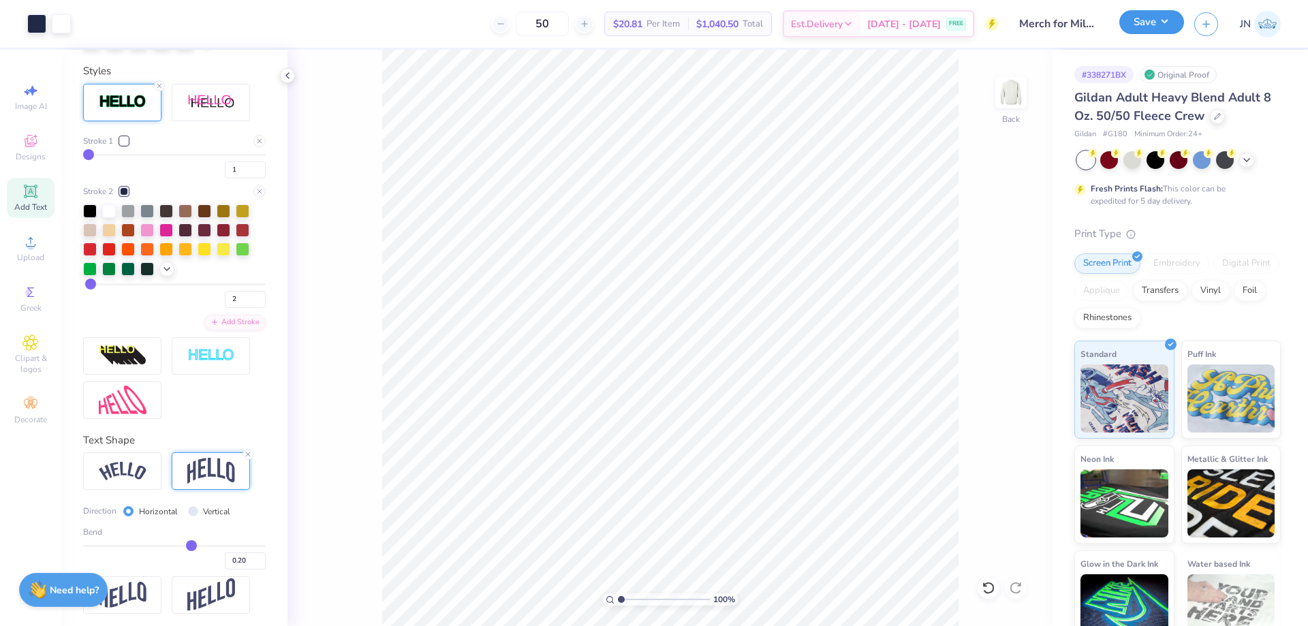
click at [1161, 26] on button "Save" at bounding box center [1151, 22] width 65 height 24
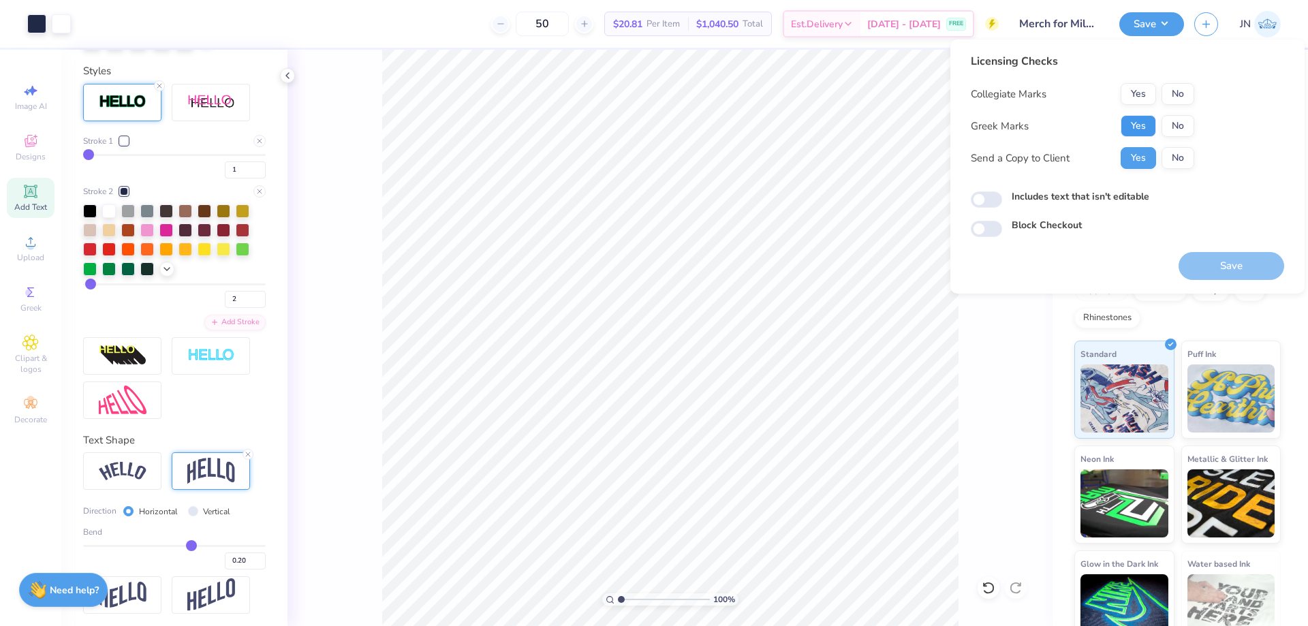
click at [1130, 123] on button "Yes" at bounding box center [1138, 126] width 35 height 22
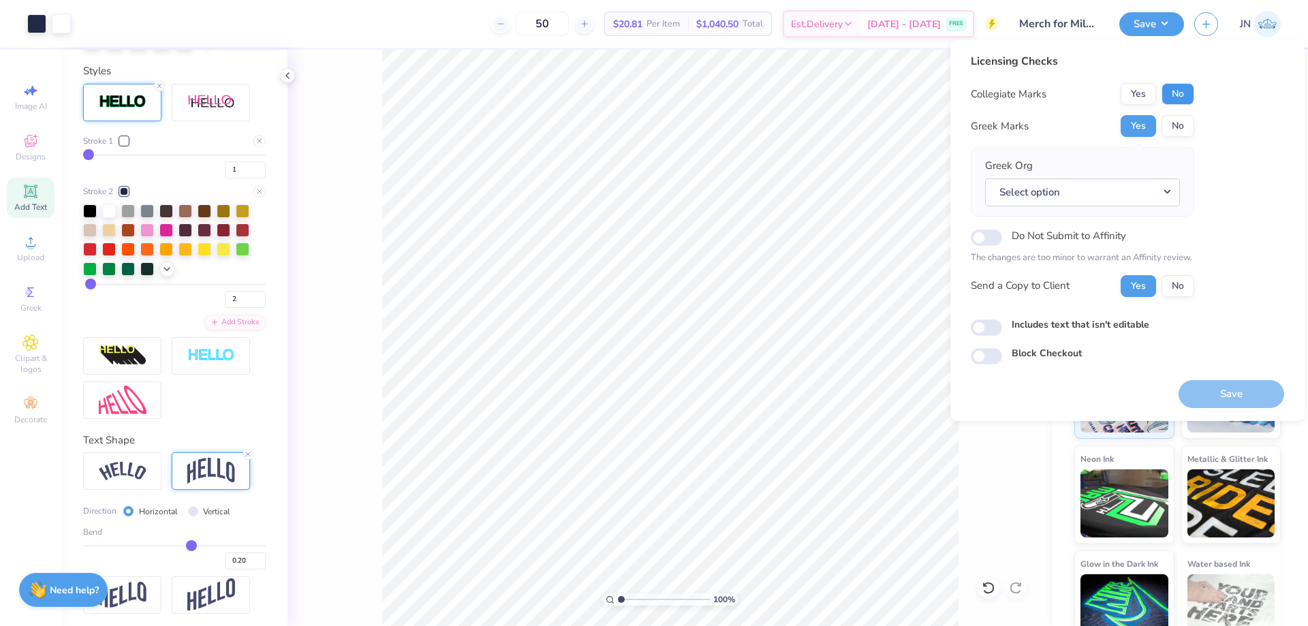
click at [1170, 89] on button "No" at bounding box center [1178, 94] width 33 height 22
drag, startPoint x: 1170, startPoint y: 128, endPoint x: 1188, endPoint y: 174, distance: 49.0
click at [1170, 128] on button "No" at bounding box center [1178, 126] width 33 height 22
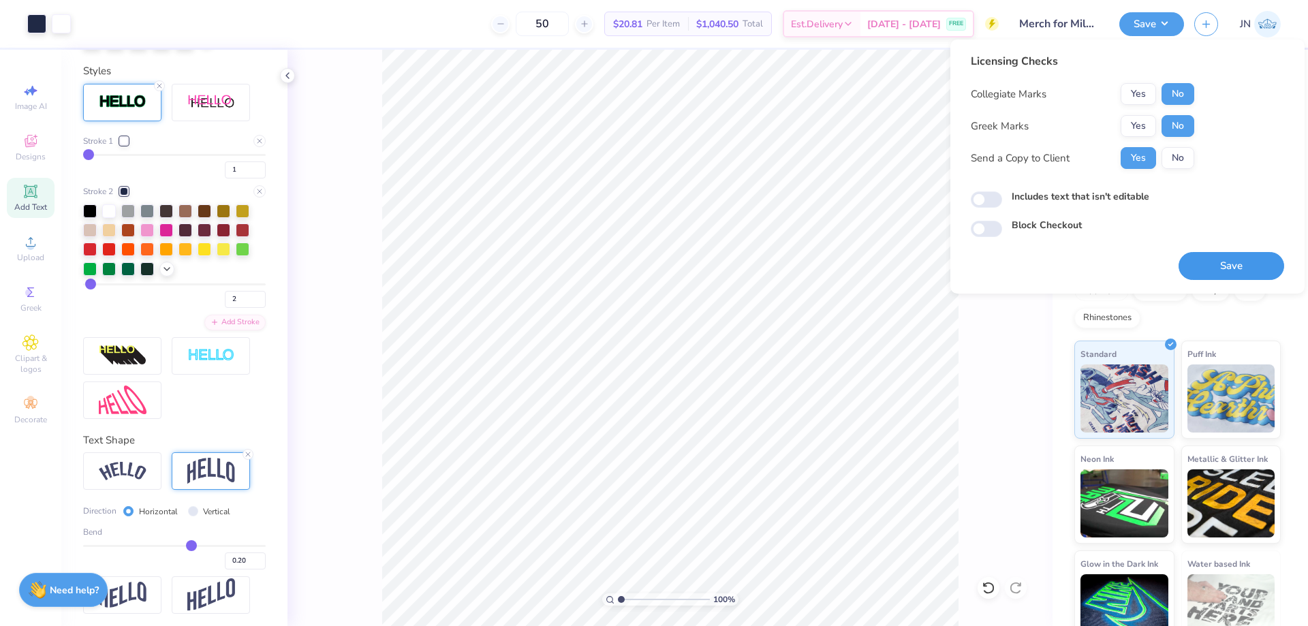
click at [1221, 258] on button "Save" at bounding box center [1232, 266] width 106 height 28
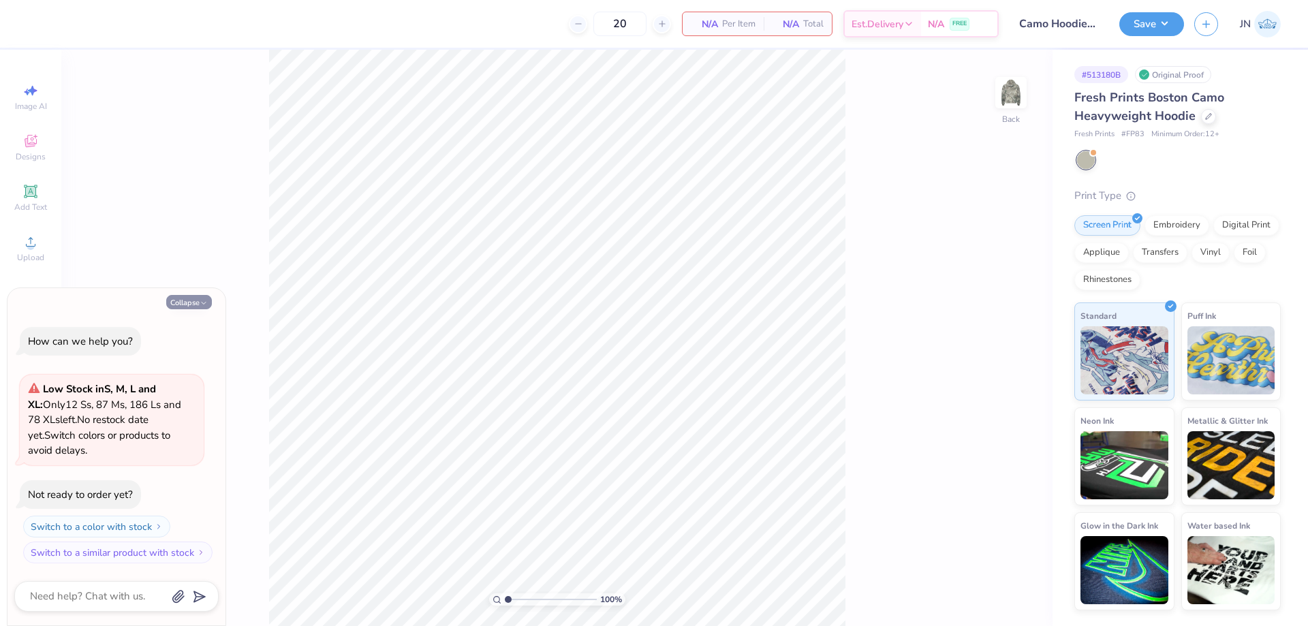
click at [186, 301] on button "Collapse" at bounding box center [189, 302] width 46 height 14
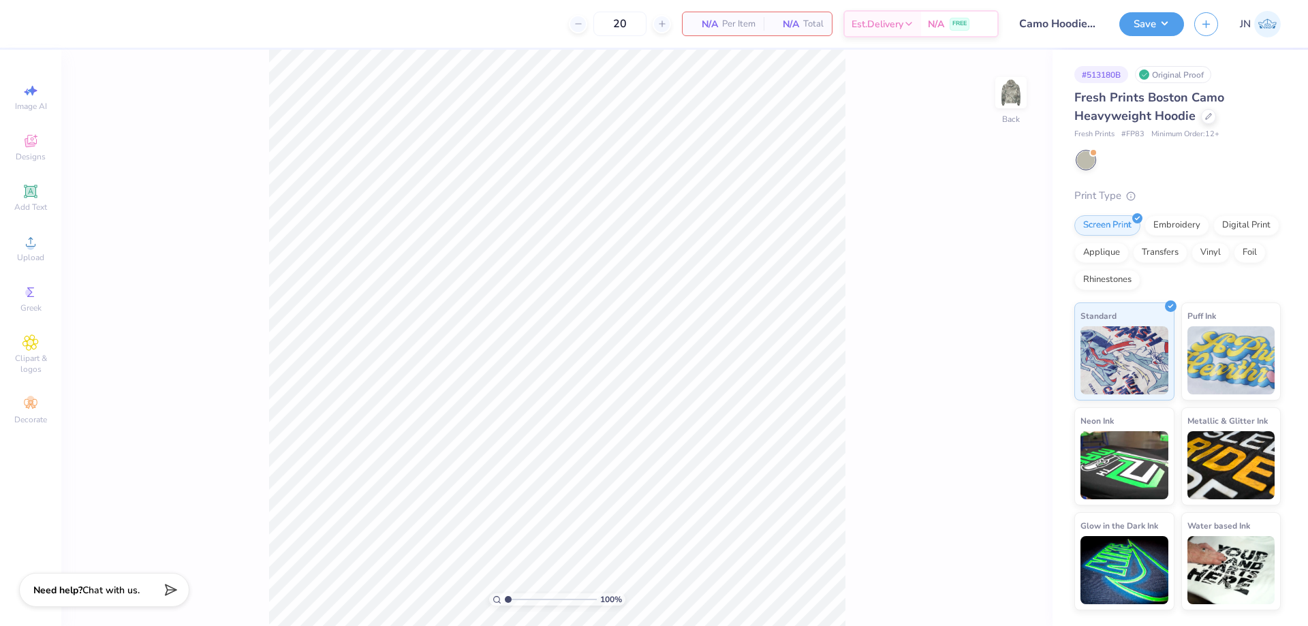
type textarea "x"
click at [25, 190] on icon at bounding box center [30, 191] width 16 height 16
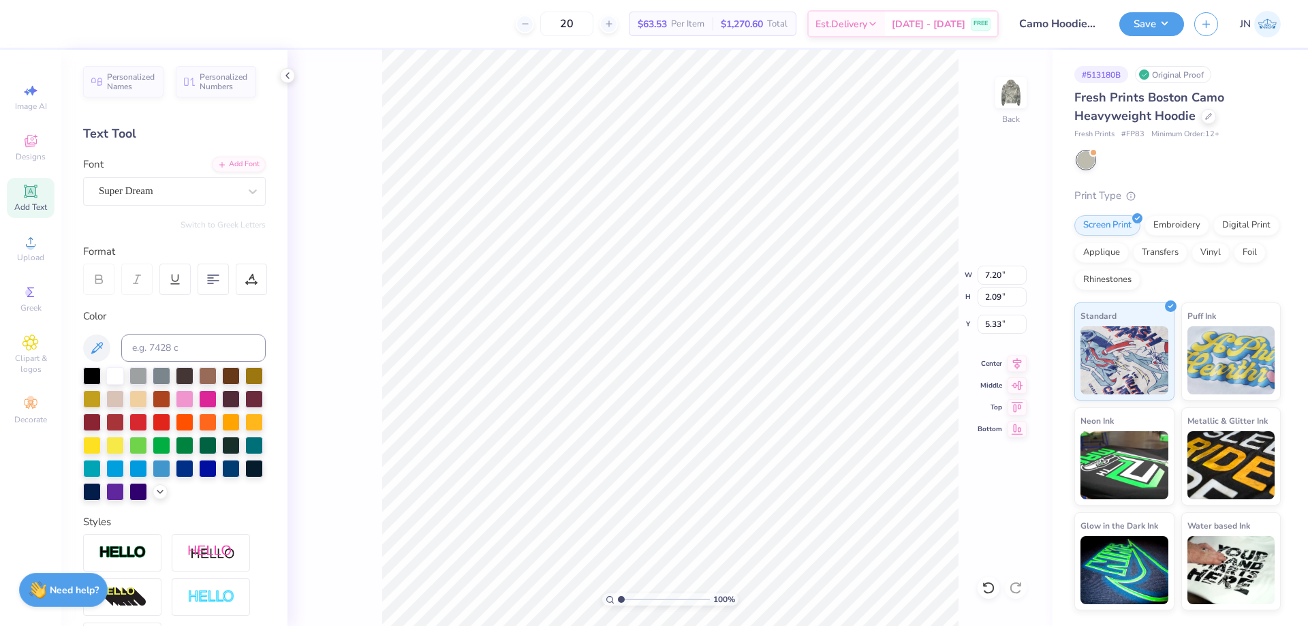
scroll to position [12, 1]
type textarea "Pi"
type input "2.47"
type input "2.08"
type input "5.34"
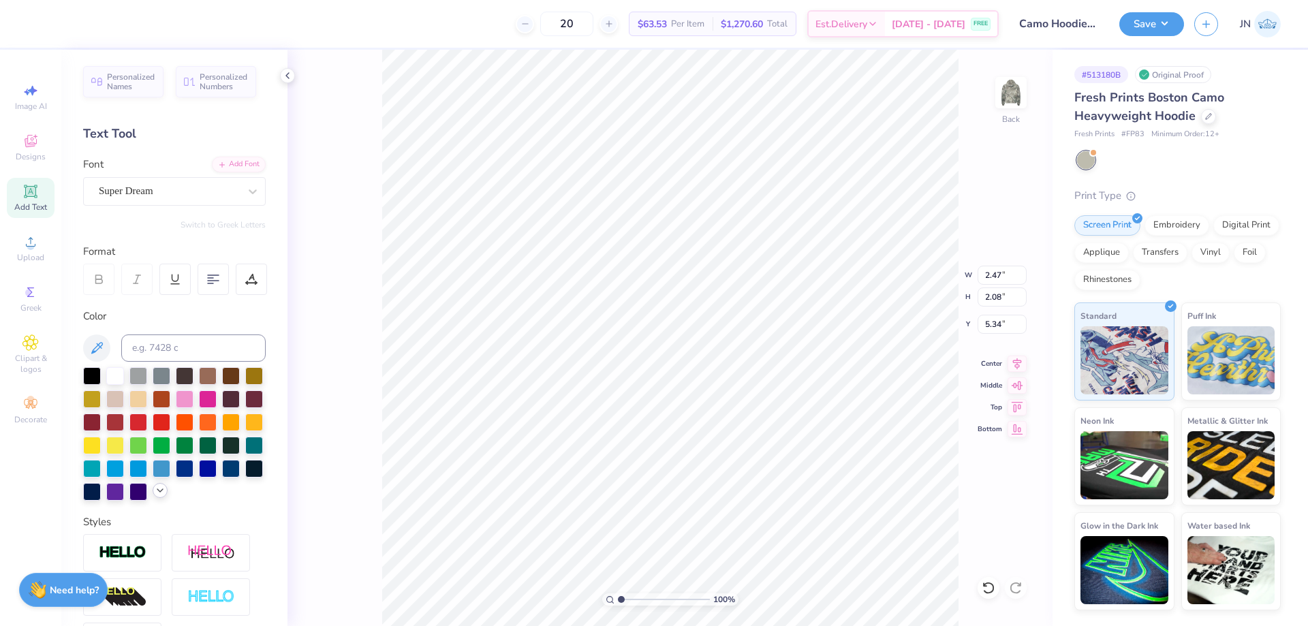
click at [155, 496] on icon at bounding box center [160, 490] width 11 height 11
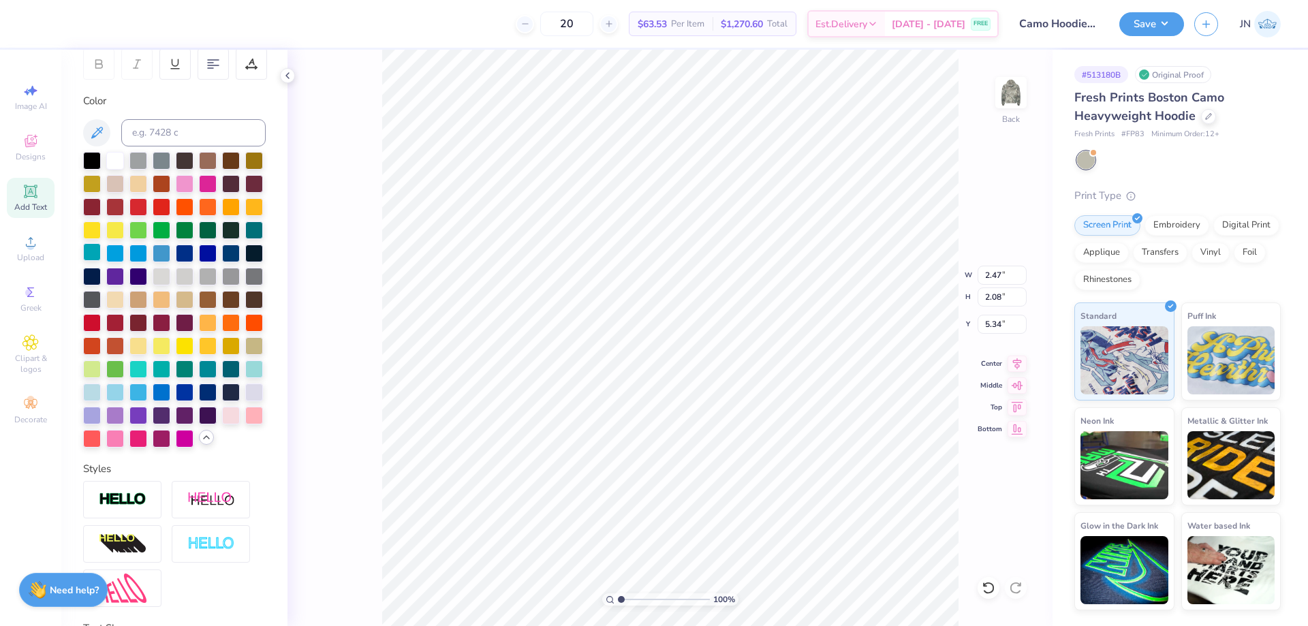
scroll to position [273, 0]
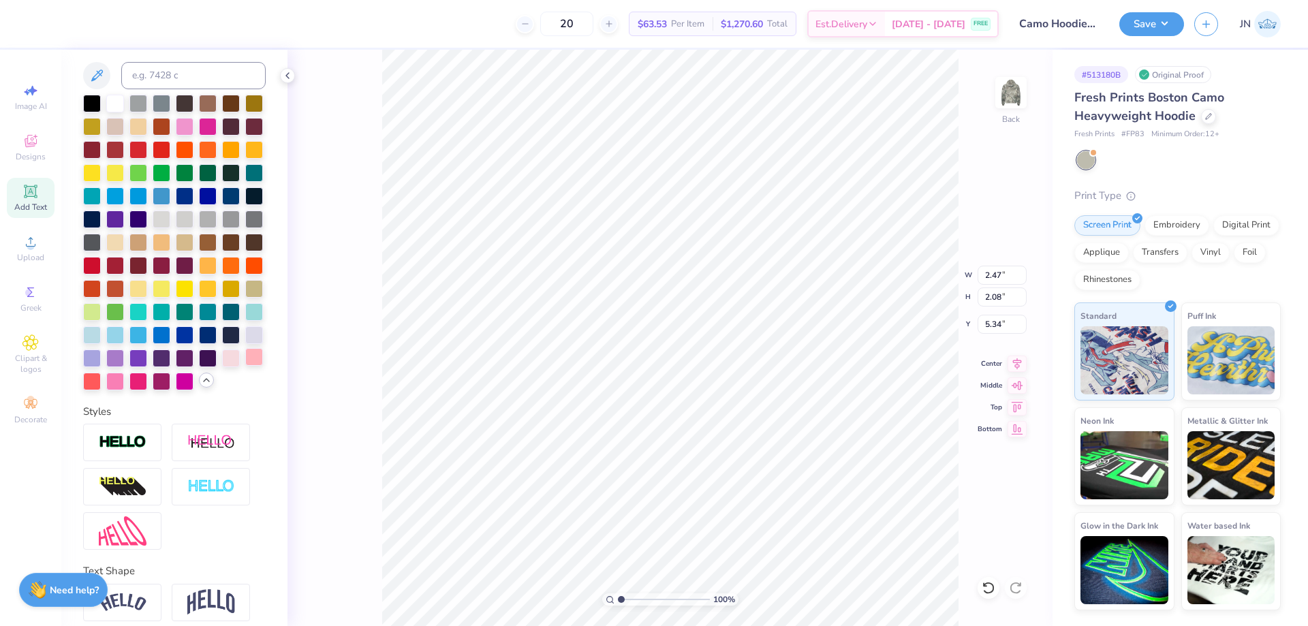
click at [245, 366] on div at bounding box center [254, 357] width 18 height 18
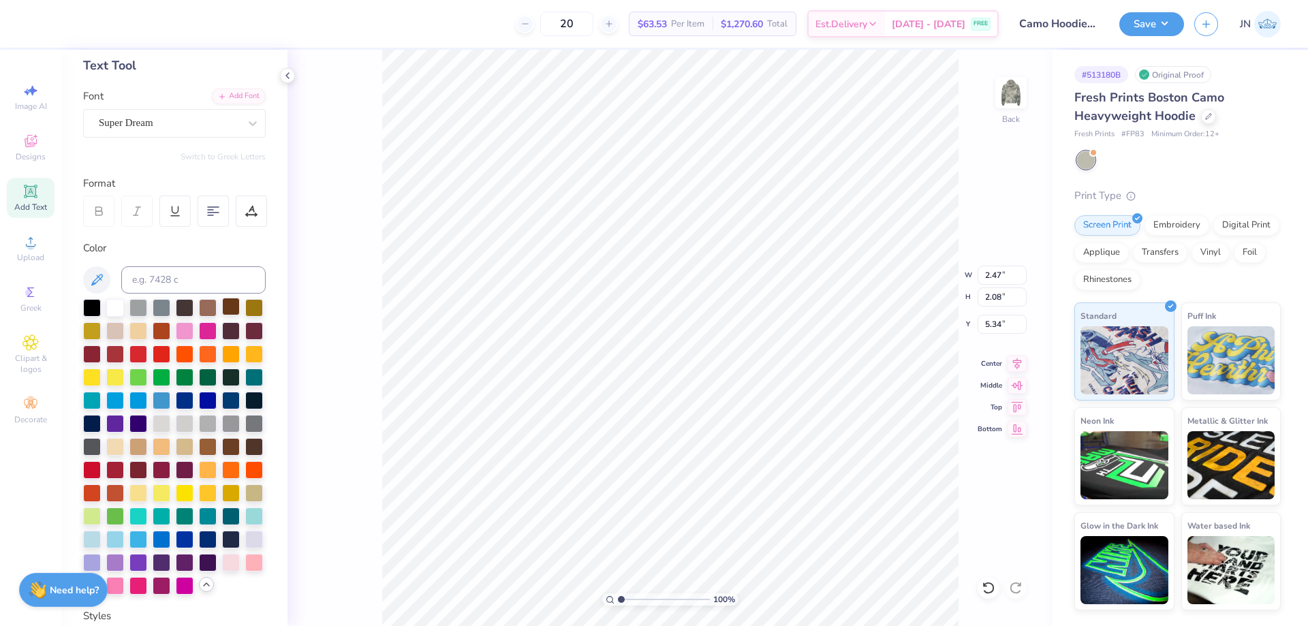
scroll to position [0, 0]
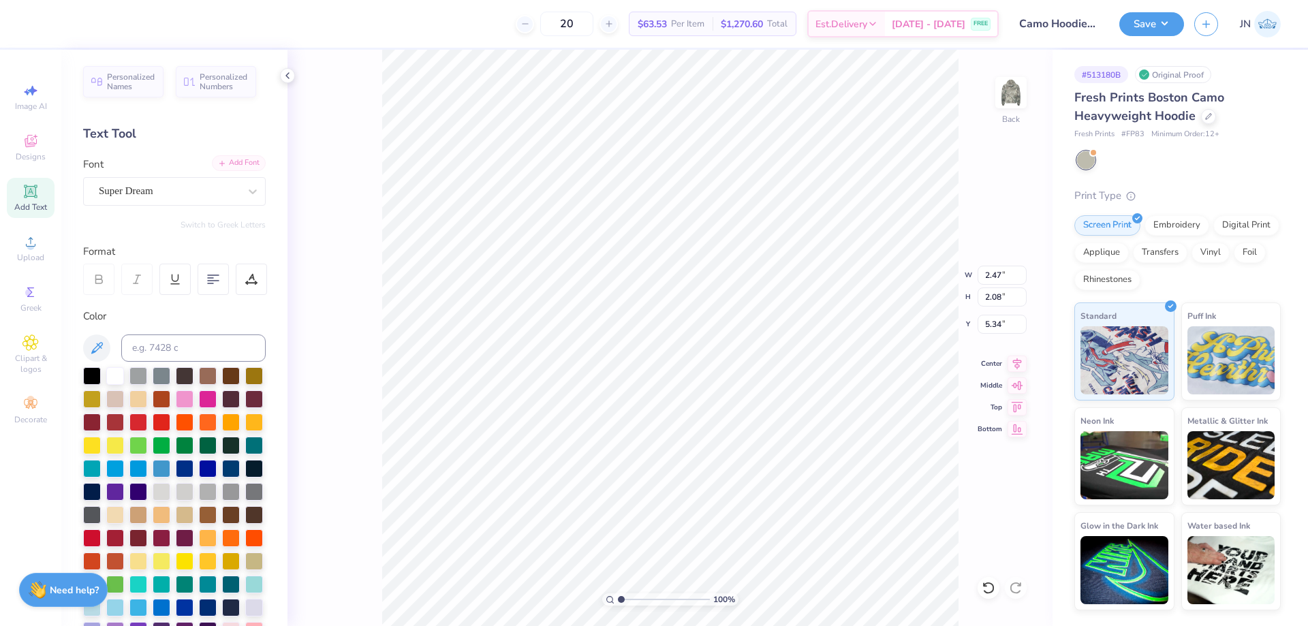
click at [245, 165] on div "Add Font" at bounding box center [239, 163] width 54 height 16
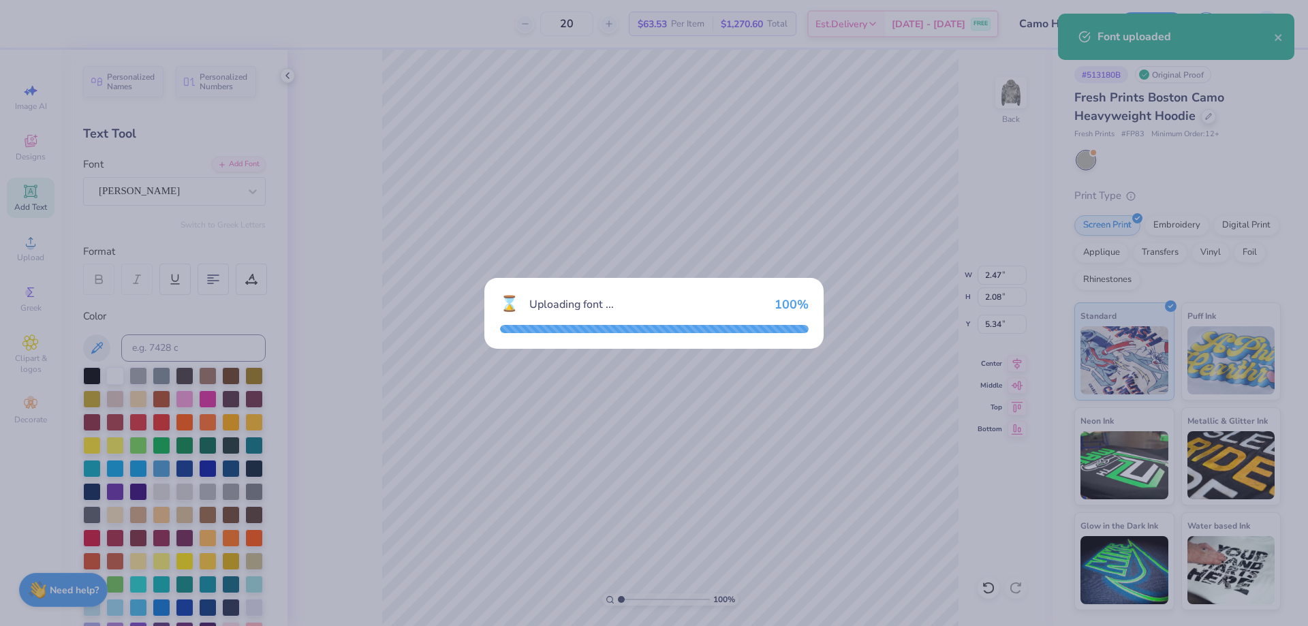
type input "3.66"
type input "3.96"
type input "4.39"
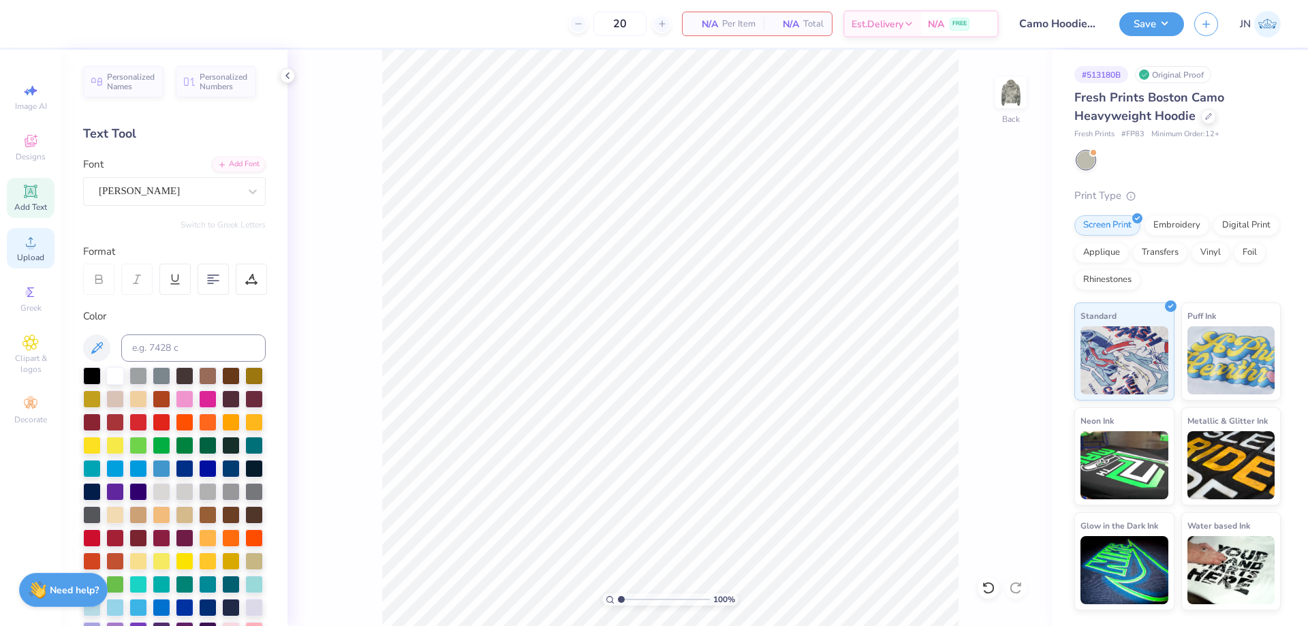
click at [33, 249] on circle at bounding box center [30, 246] width 7 height 7
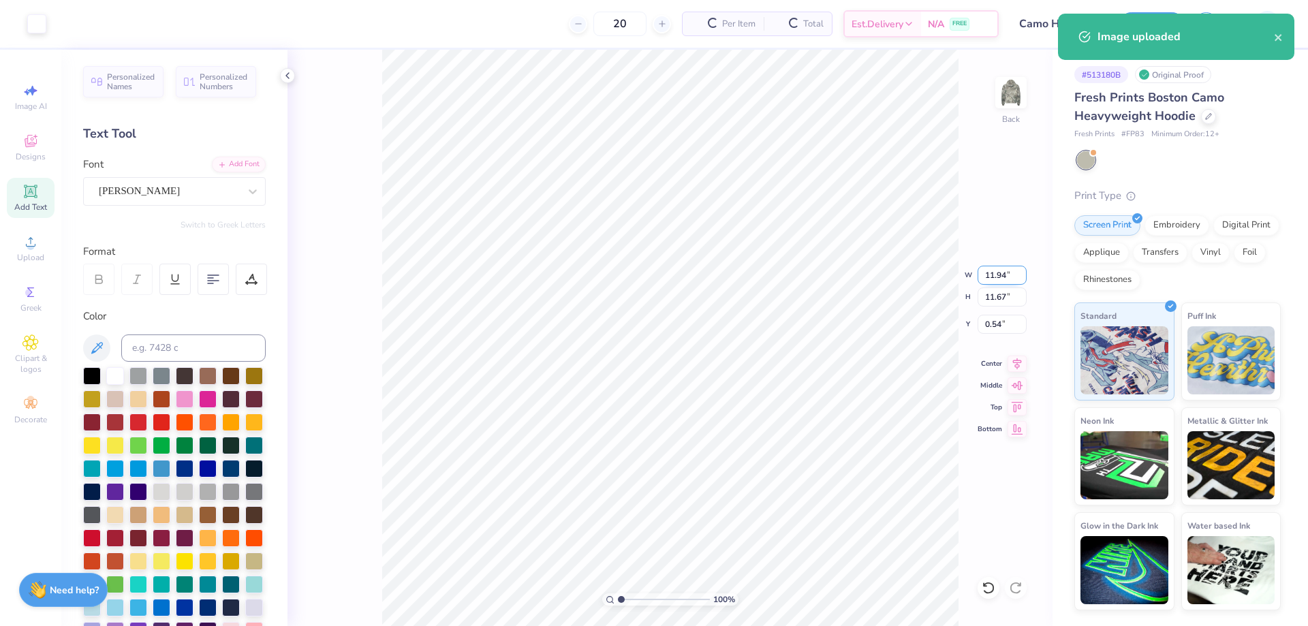
click at [993, 266] on input "11.94" at bounding box center [1002, 275] width 49 height 19
type input "4.00"
type input "3.91"
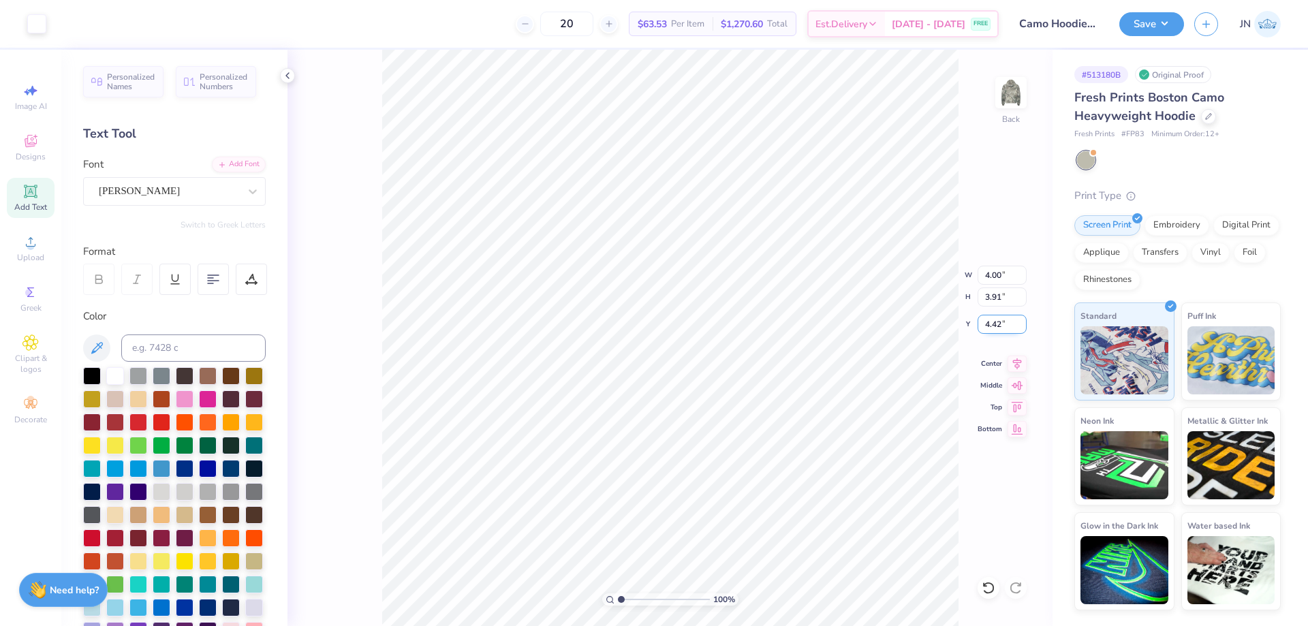
click at [996, 322] on input "4.42" at bounding box center [1002, 324] width 49 height 19
click at [985, 323] on input "2.77" at bounding box center [1002, 324] width 49 height 19
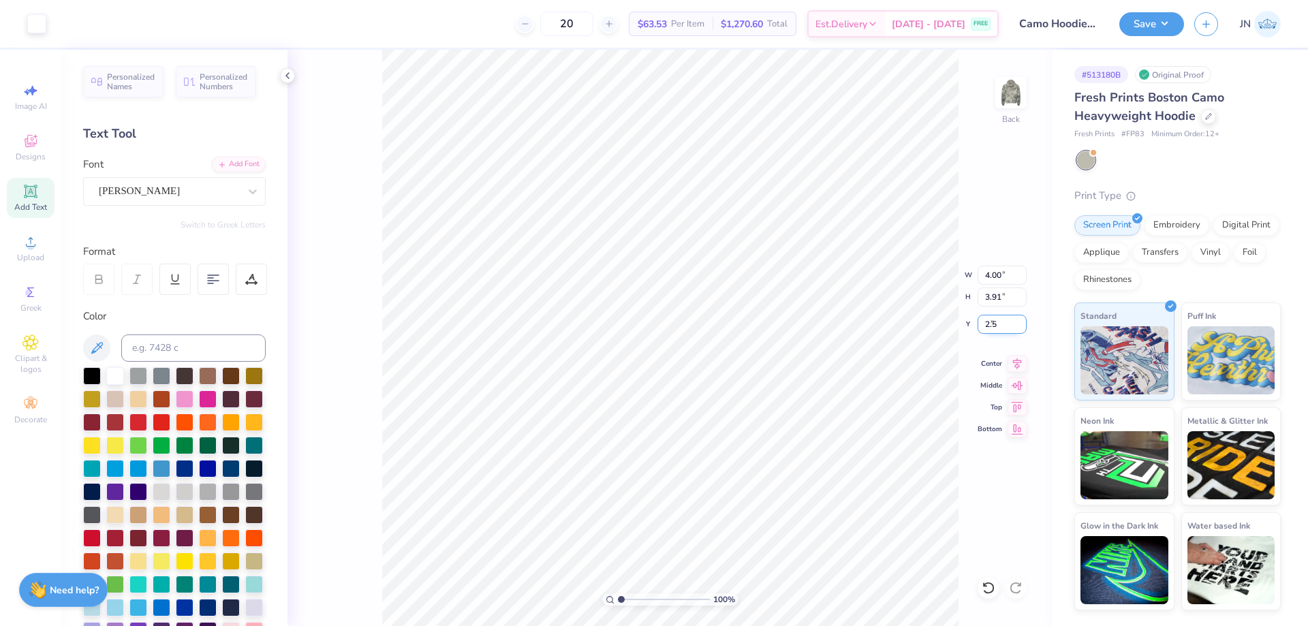
type input "2.50"
click at [989, 281] on input "4.00" at bounding box center [1002, 275] width 49 height 19
type input "4.00"
type input "2.46"
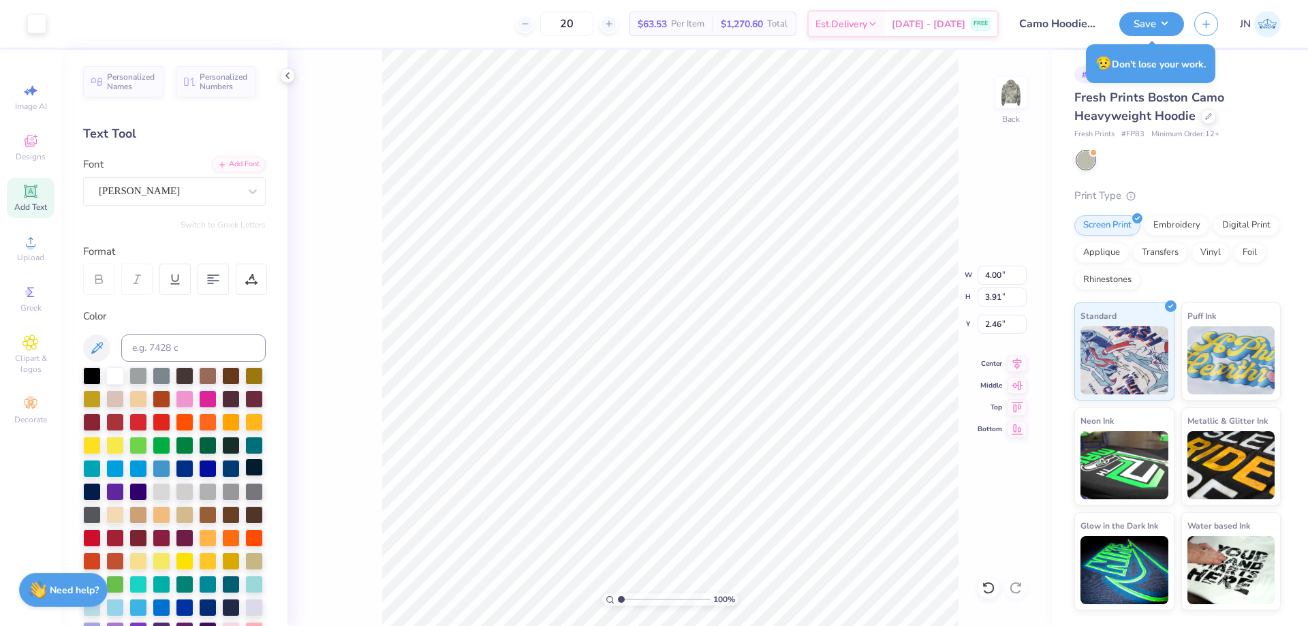
click at [245, 476] on div at bounding box center [254, 468] width 18 height 18
click at [33, 17] on div at bounding box center [36, 22] width 19 height 19
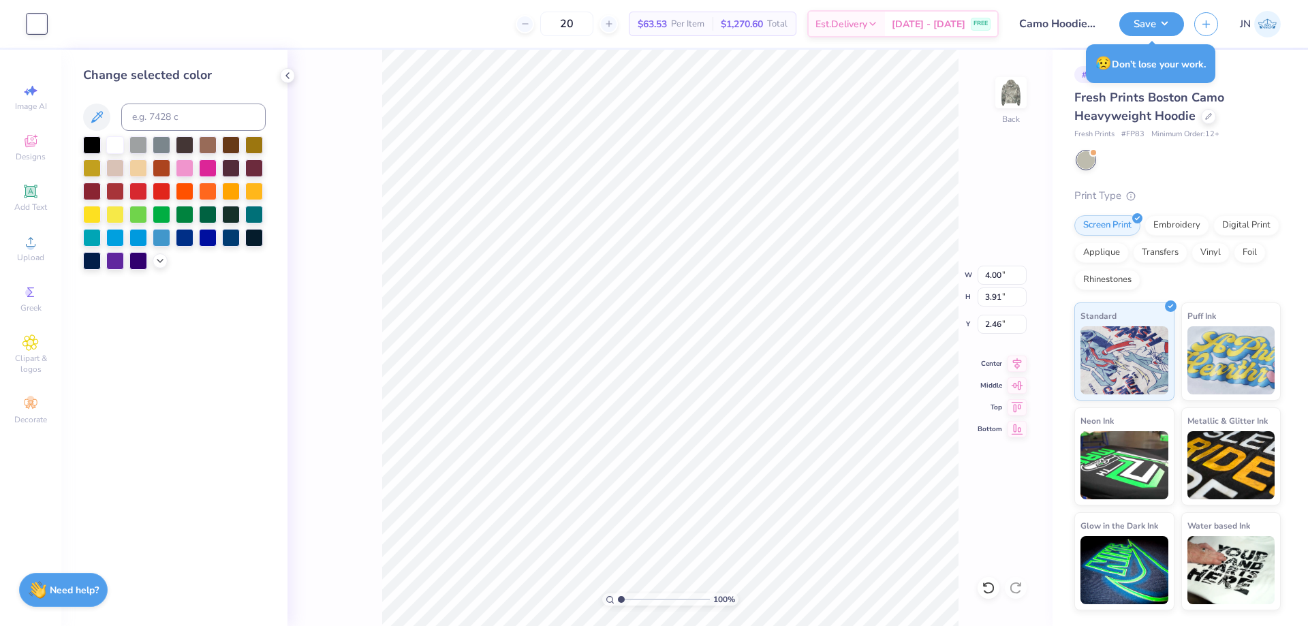
click at [172, 259] on div at bounding box center [174, 203] width 183 height 134
click at [214, 232] on div at bounding box center [208, 237] width 18 height 18
click at [236, 232] on div at bounding box center [231, 237] width 18 height 18
click at [161, 258] on icon at bounding box center [160, 259] width 11 height 11
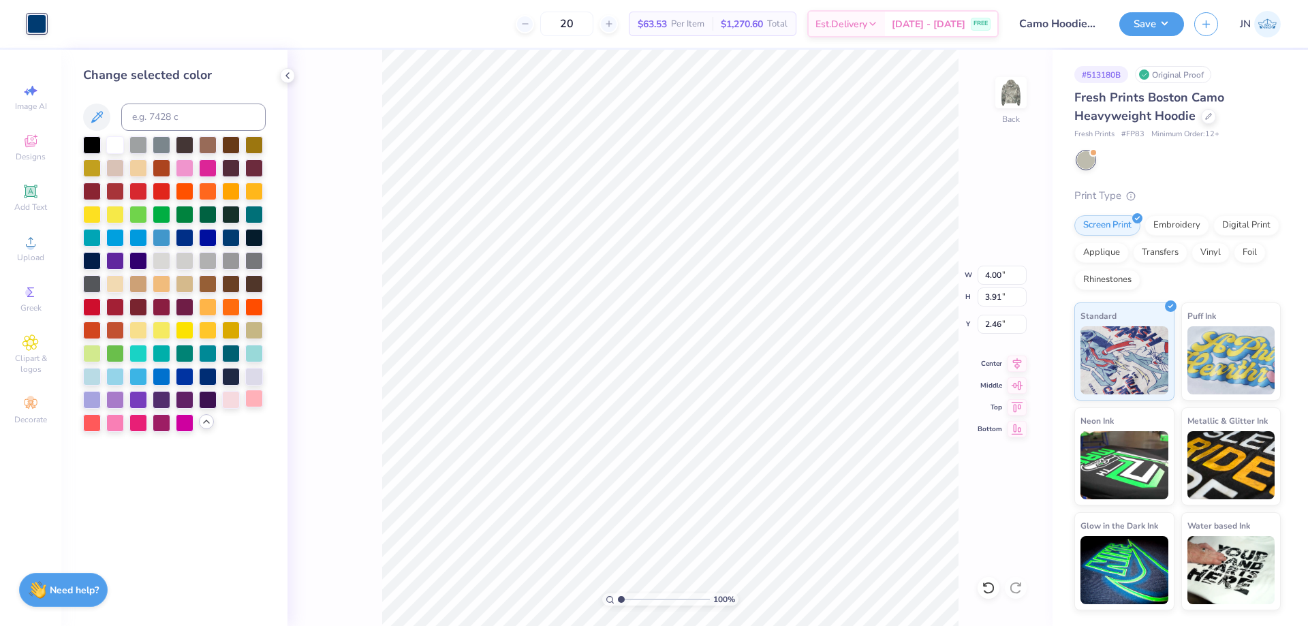
click at [256, 398] on div at bounding box center [254, 399] width 18 height 18
click at [183, 168] on div at bounding box center [185, 167] width 18 height 18
click at [243, 166] on div at bounding box center [174, 284] width 183 height 296
click at [251, 166] on div at bounding box center [254, 167] width 18 height 18
click at [236, 235] on div at bounding box center [231, 237] width 18 height 18
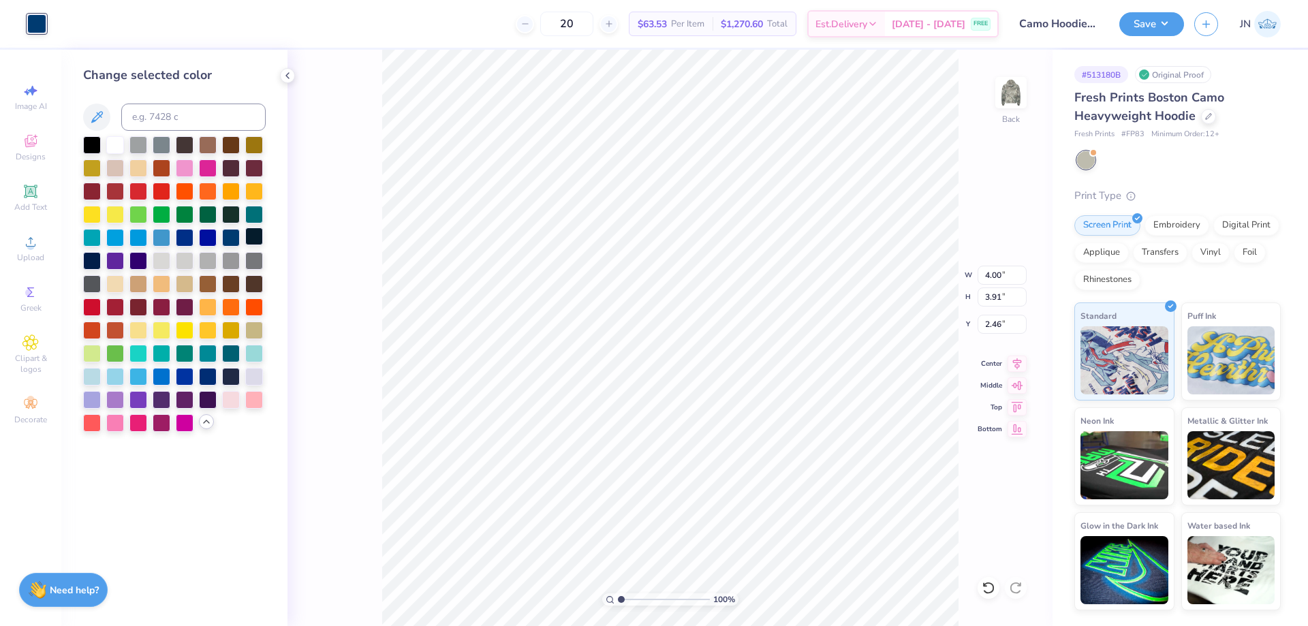
click at [247, 235] on div at bounding box center [254, 237] width 18 height 18
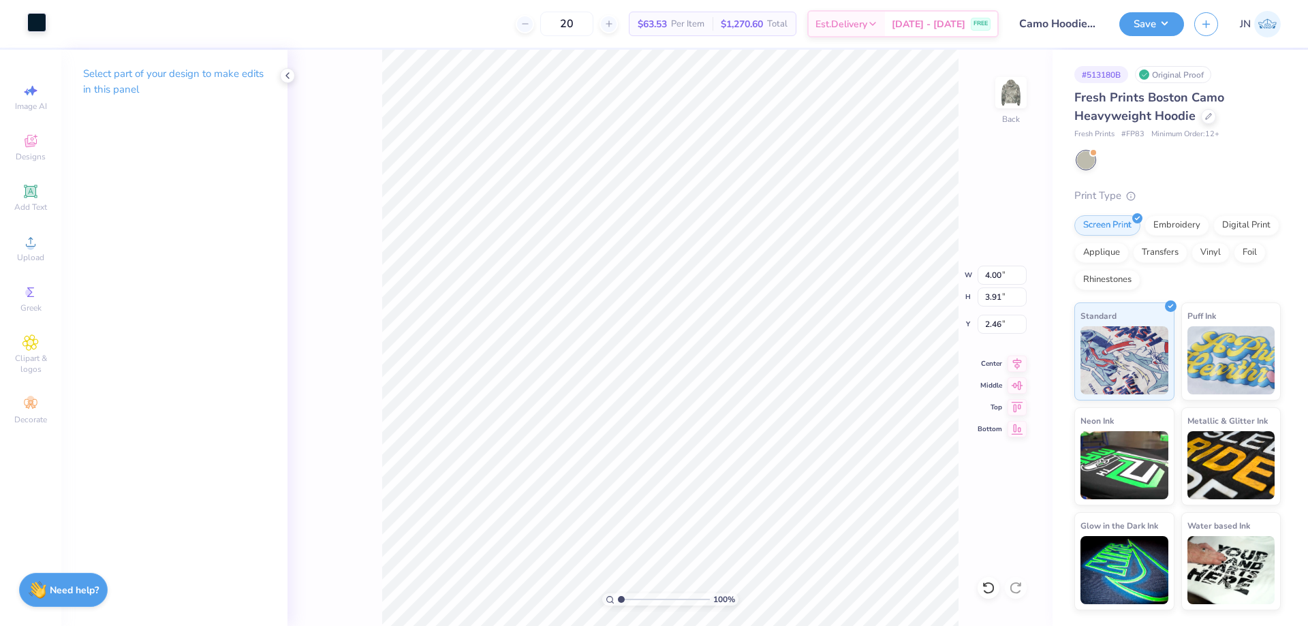
click at [33, 18] on div at bounding box center [36, 22] width 19 height 19
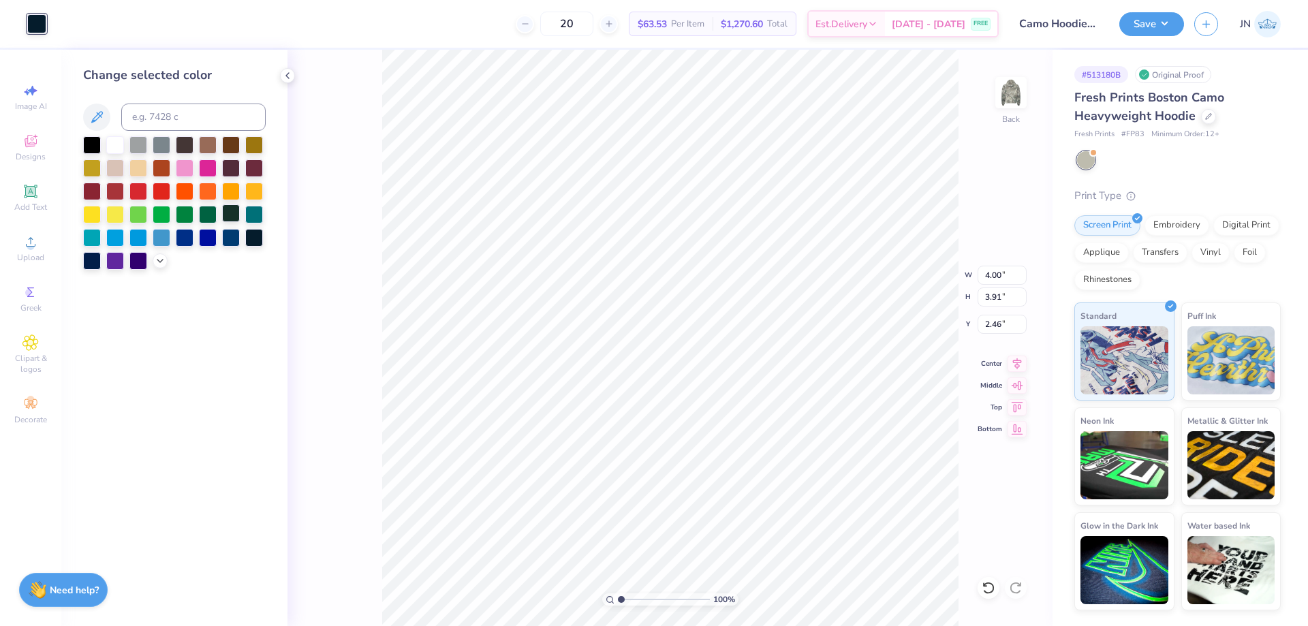
click at [231, 208] on div at bounding box center [231, 213] width 18 height 18
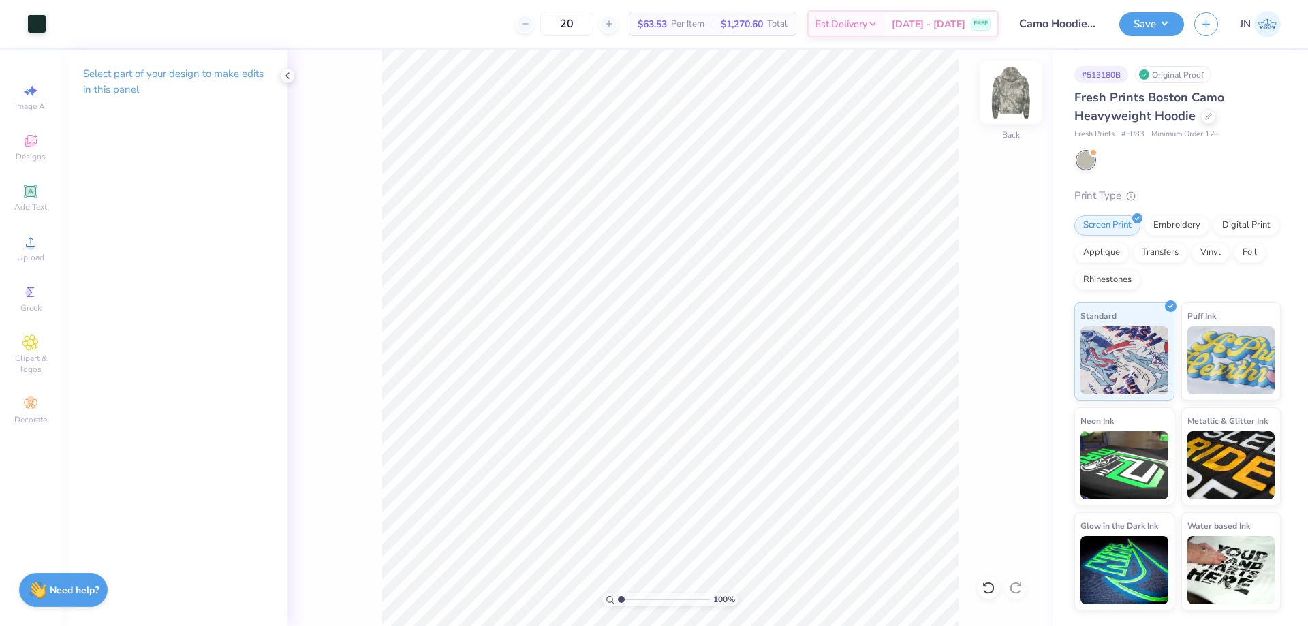
click at [1011, 85] on img at bounding box center [1011, 92] width 55 height 55
click at [1017, 96] on img at bounding box center [1011, 92] width 55 height 55
click at [40, 21] on div at bounding box center [36, 22] width 19 height 19
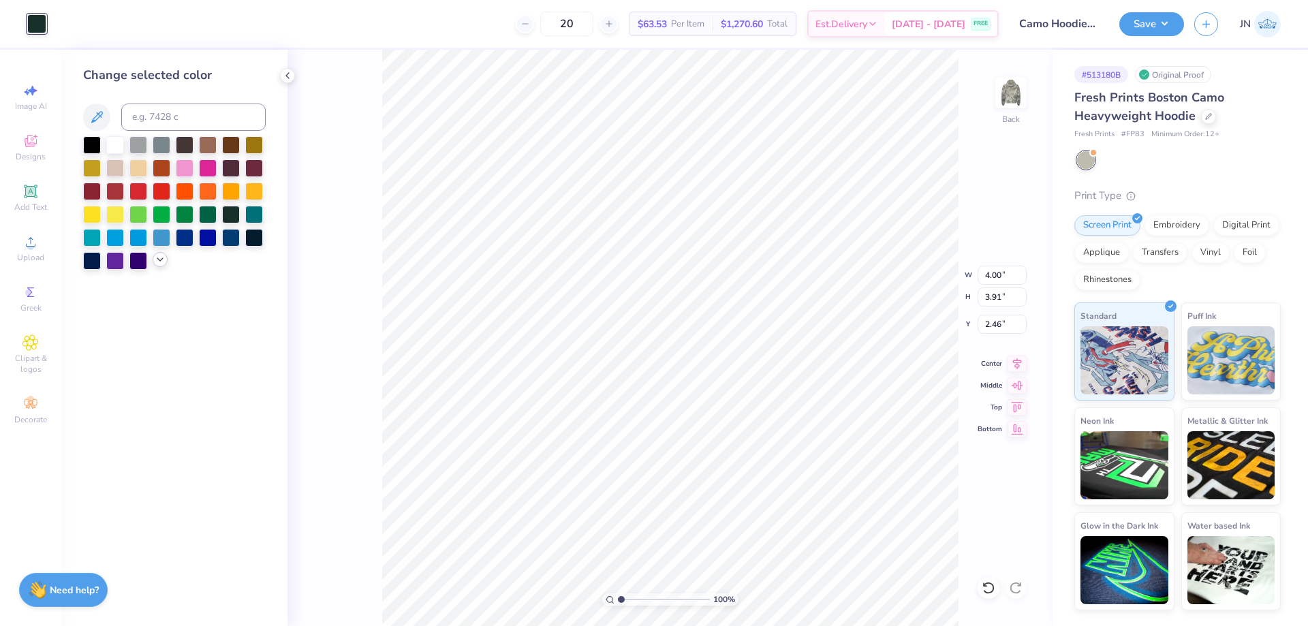
click at [161, 255] on icon at bounding box center [160, 259] width 11 height 11
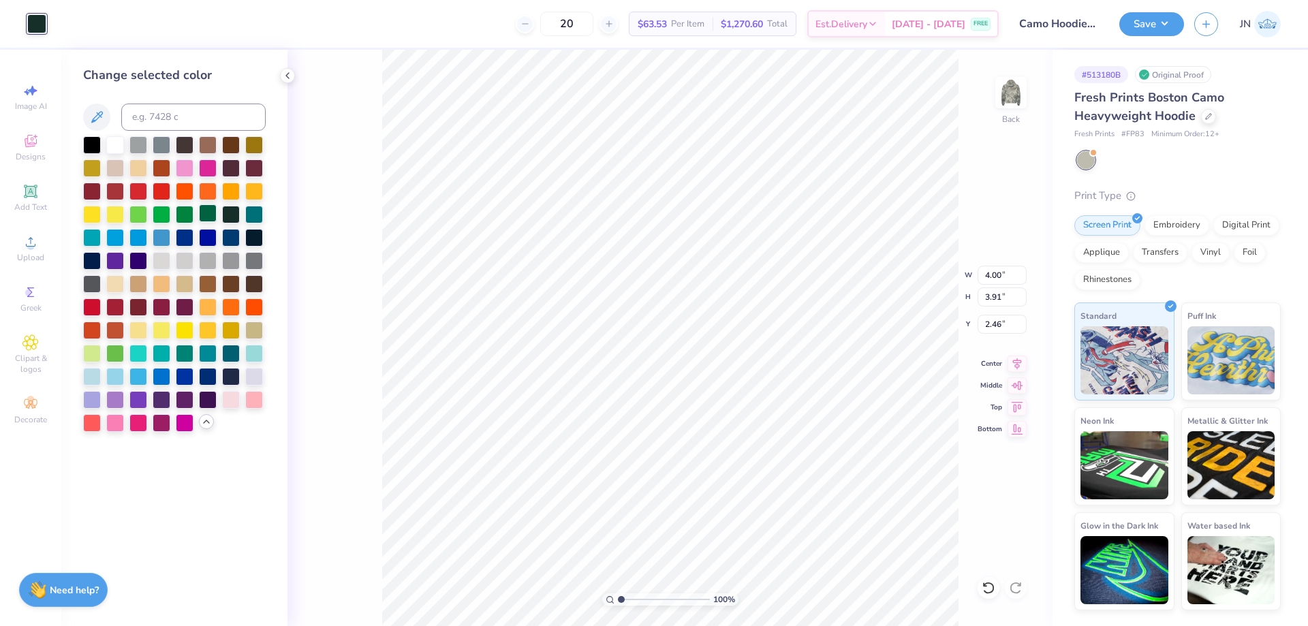
click at [208, 212] on div at bounding box center [208, 213] width 18 height 18
click at [135, 282] on div at bounding box center [138, 283] width 18 height 18
click at [228, 371] on div at bounding box center [231, 376] width 18 height 18
click at [1004, 73] on img at bounding box center [1011, 92] width 55 height 55
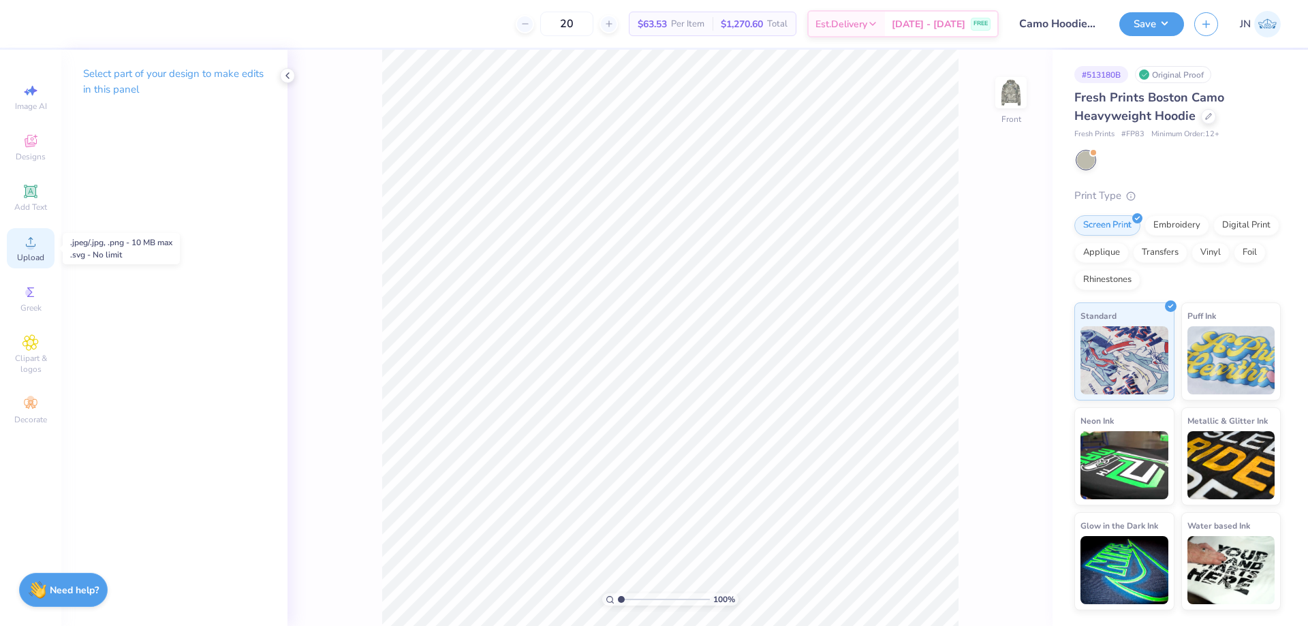
click at [27, 260] on span "Upload" at bounding box center [30, 257] width 27 height 11
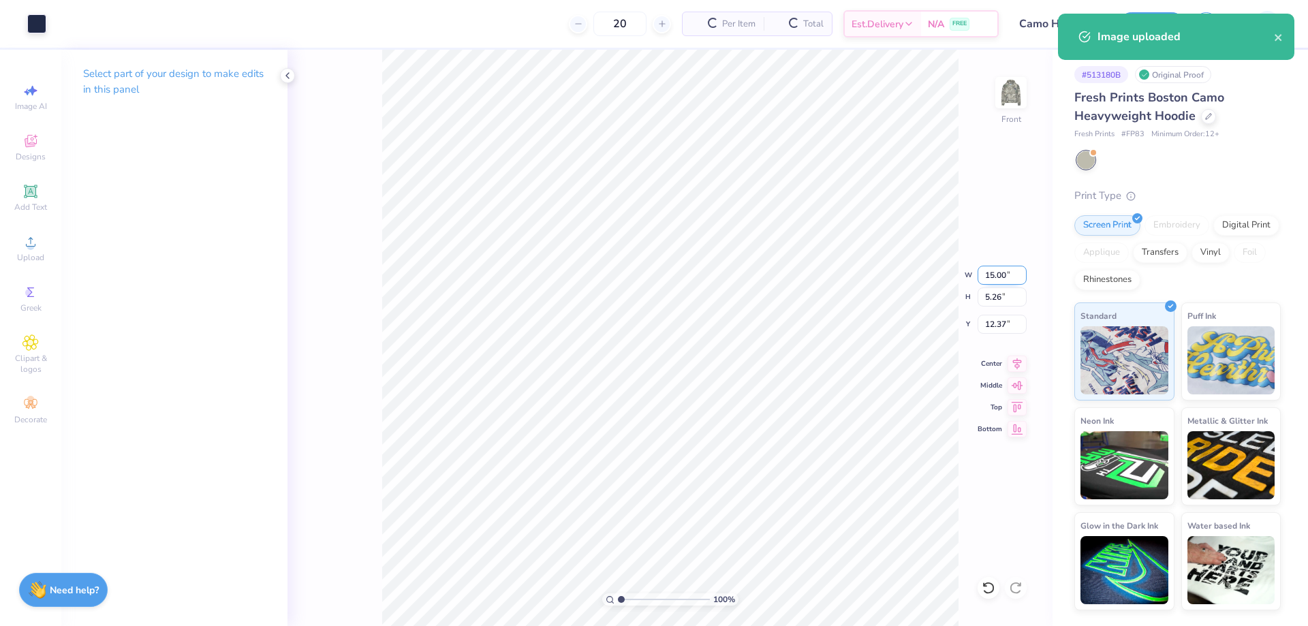
click at [992, 273] on input "15.00" at bounding box center [1002, 275] width 49 height 19
type input "12.00"
type input "4.21"
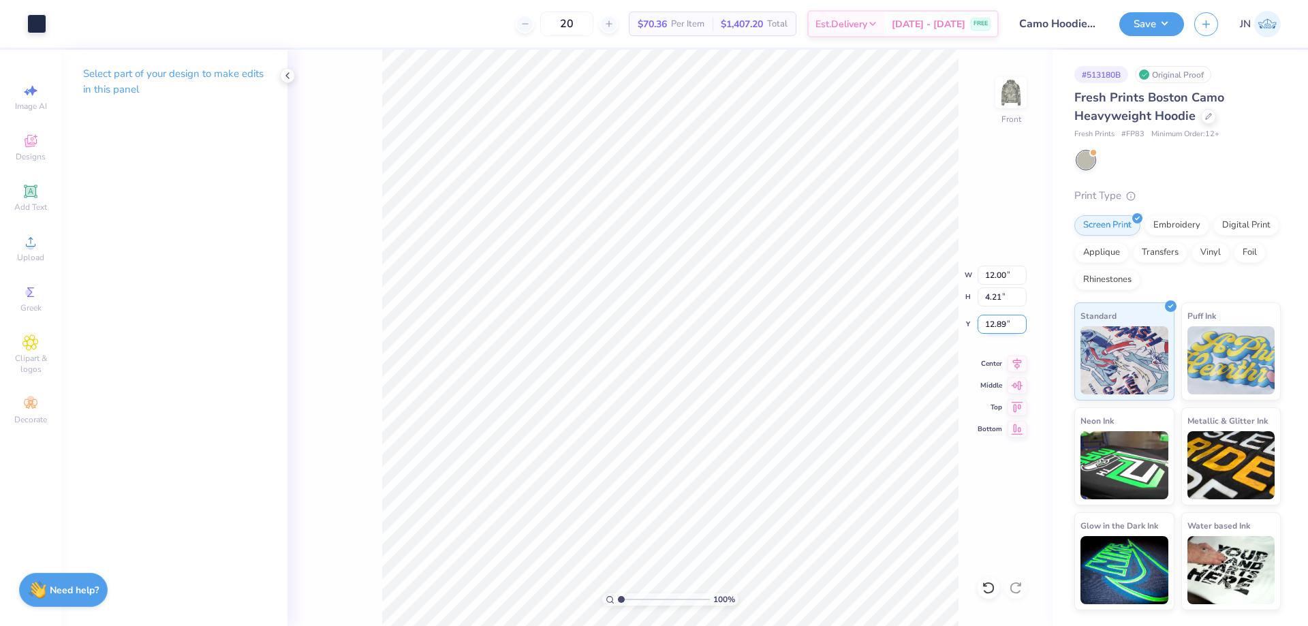
click at [989, 315] on input "12.89" at bounding box center [1002, 324] width 49 height 19
click at [994, 325] on input "6.00" at bounding box center [1002, 324] width 49 height 19
click at [994, 324] on input "6.00" at bounding box center [1002, 324] width 49 height 19
type input "7.00"
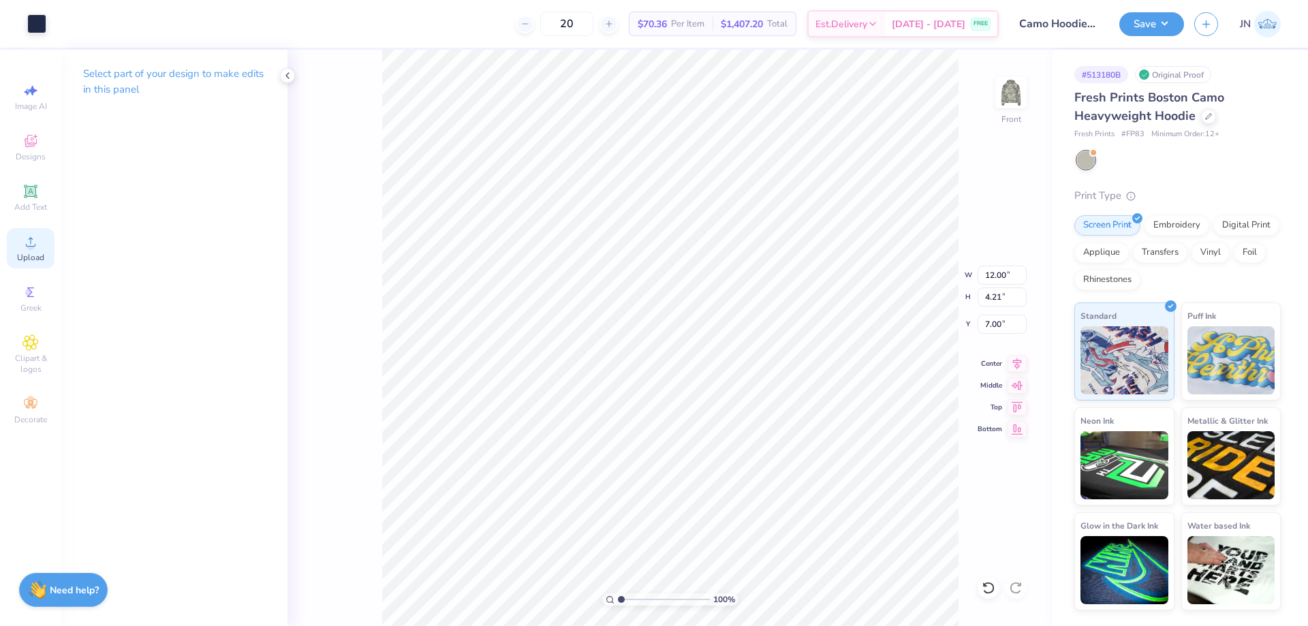
click at [34, 237] on icon at bounding box center [30, 242] width 16 height 16
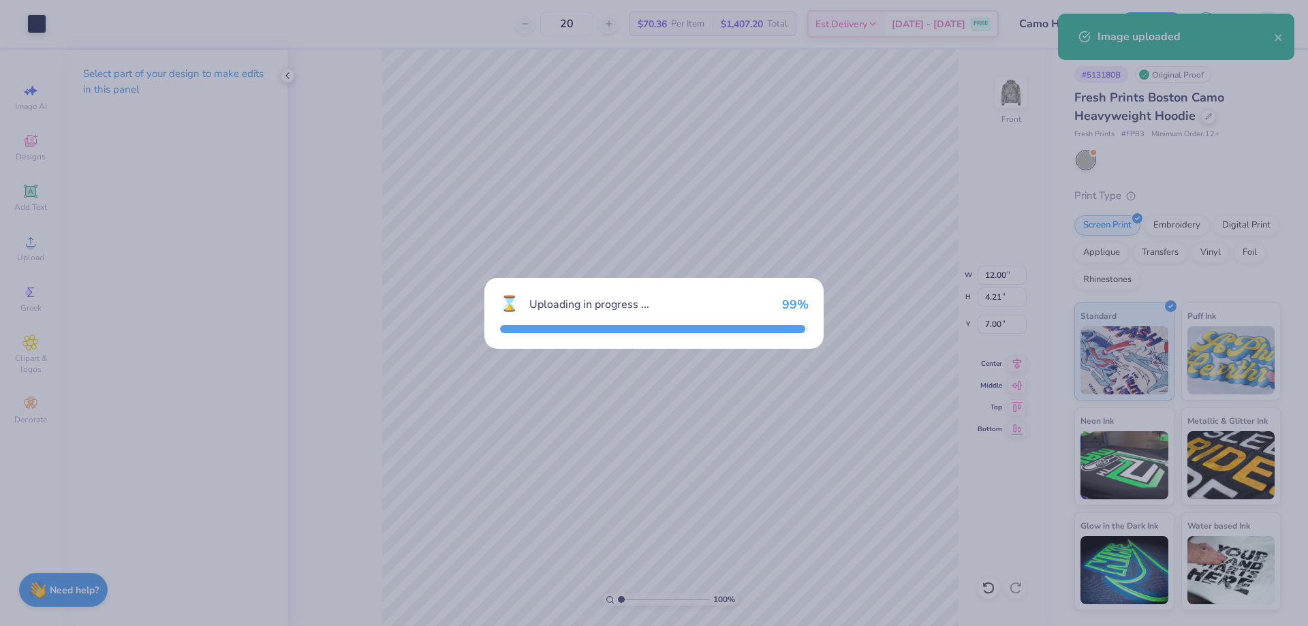
type input "4.44"
type input "1.07"
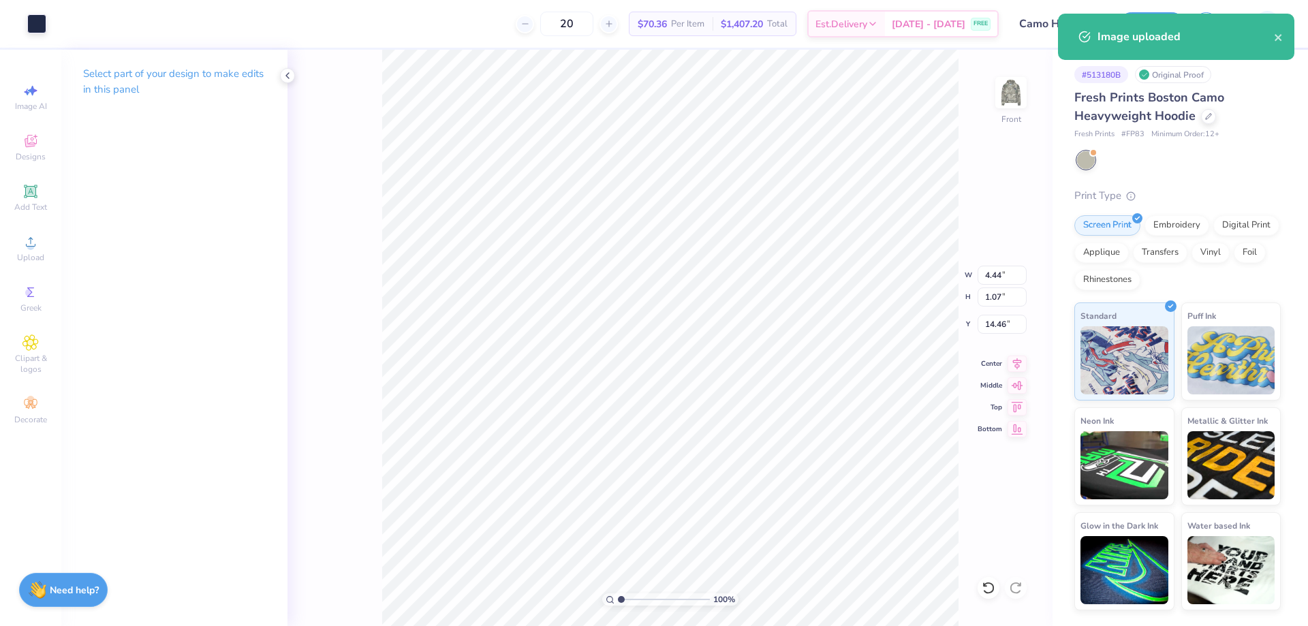
type input "10.14"
type input "2.34"
type input "0.56"
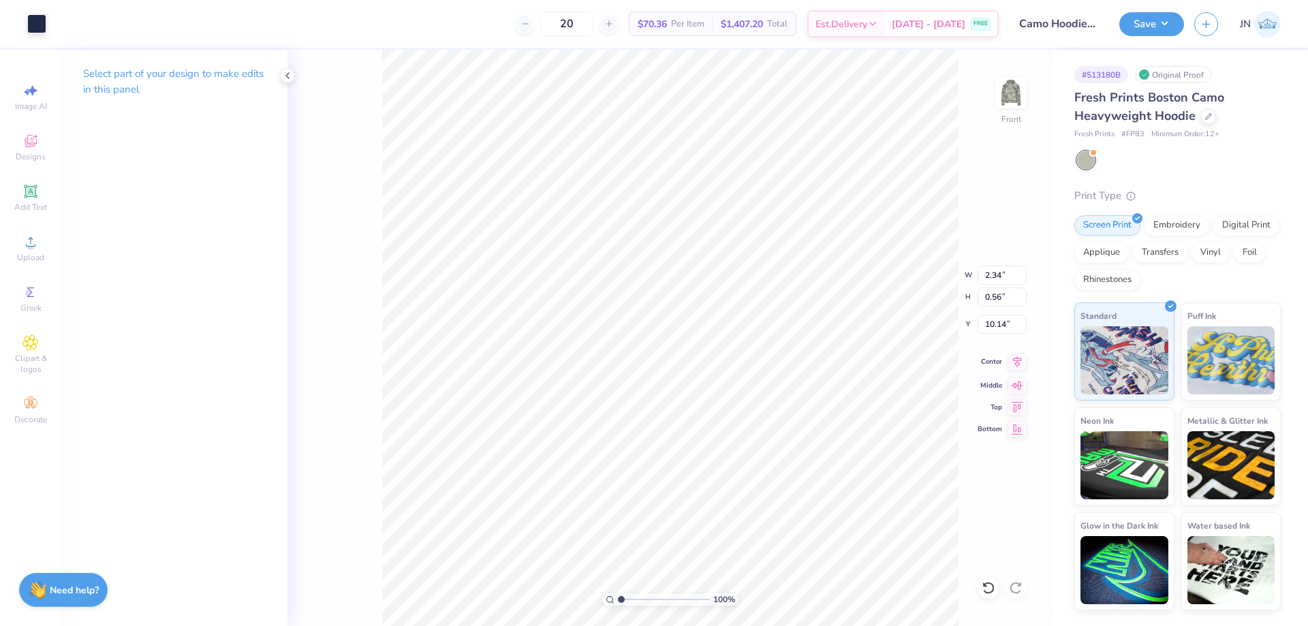
click at [1024, 357] on icon at bounding box center [1017, 362] width 19 height 16
type input "2.76"
type input "0.67"
click at [1025, 362] on icon at bounding box center [1017, 362] width 19 height 16
click at [20, 206] on span "Add Text" at bounding box center [30, 207] width 33 height 11
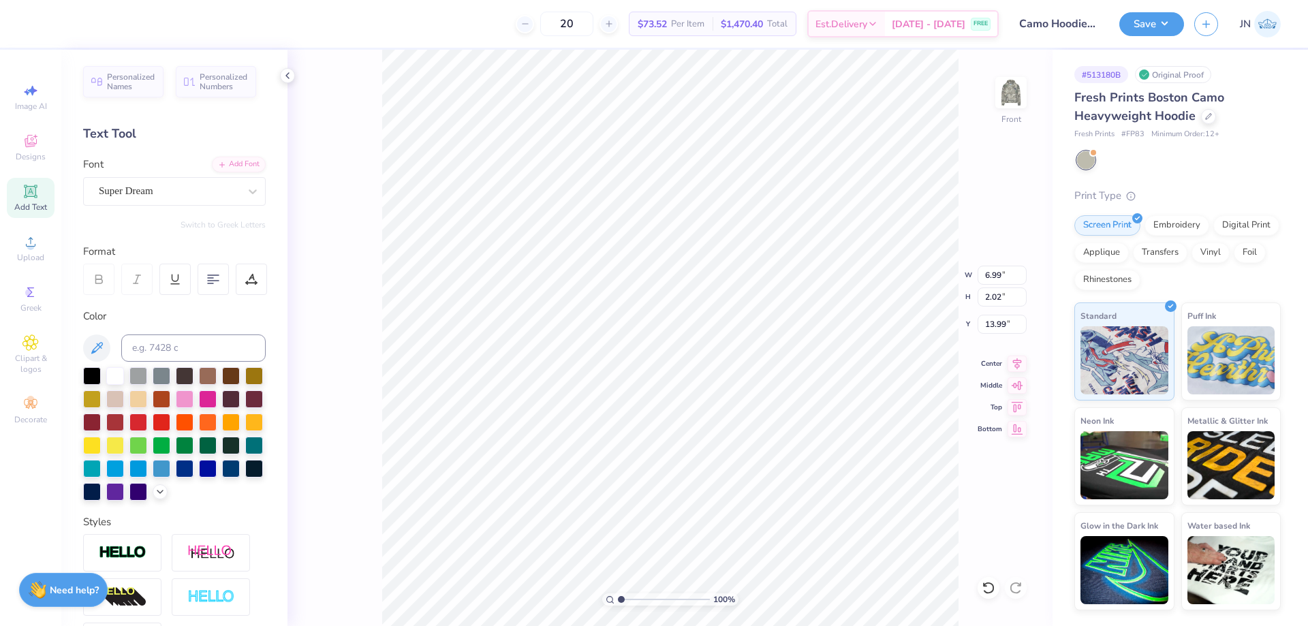
scroll to position [12, 3]
type textarea "FRATERNITY FOR WOMEN"
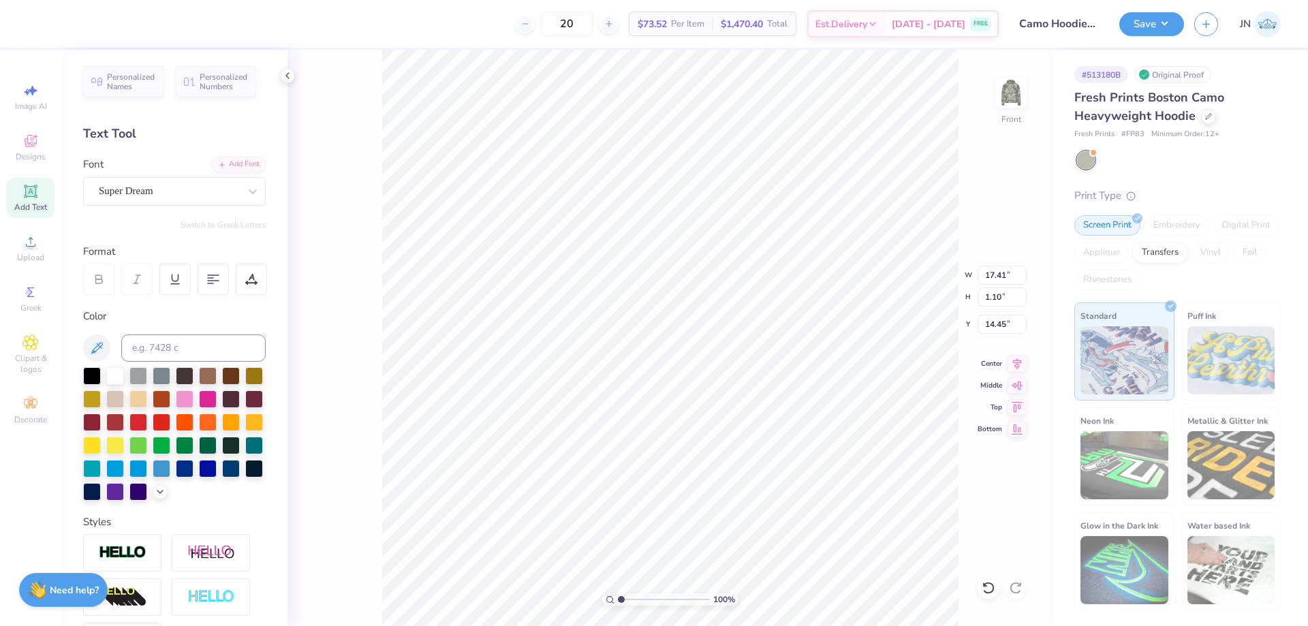
type input "17.41"
type input "1.10"
type input "14.45"
click at [214, 157] on div "Add Font" at bounding box center [239, 163] width 54 height 16
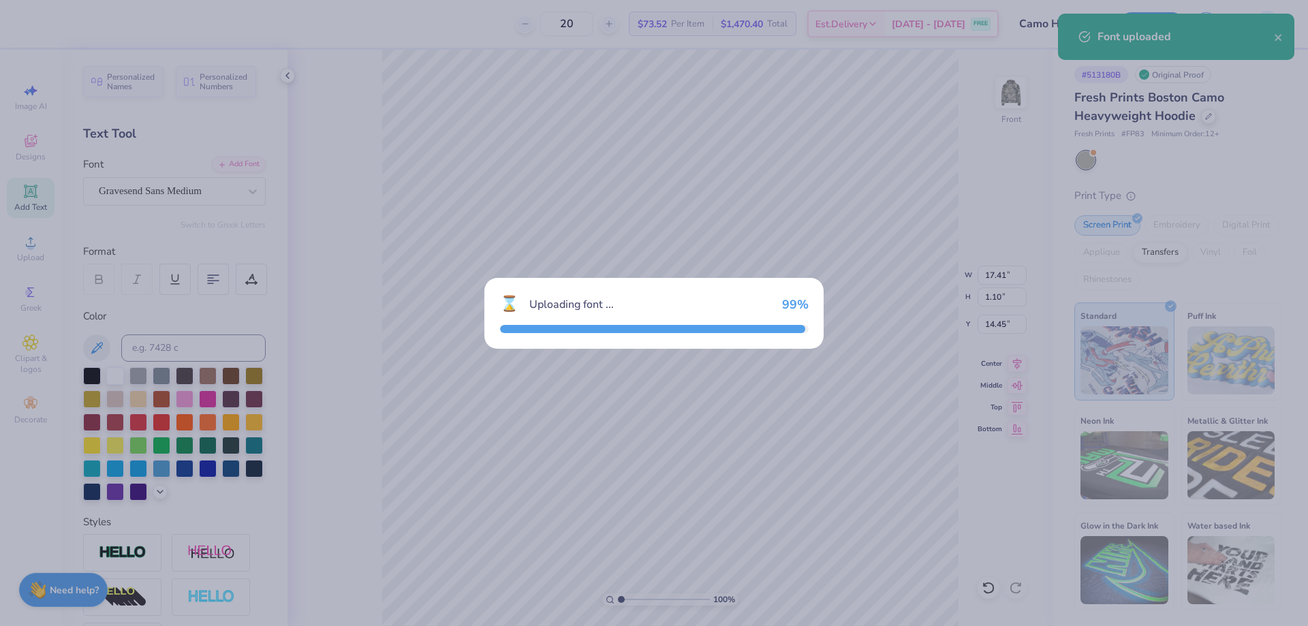
type input "0.95"
type input "14.52"
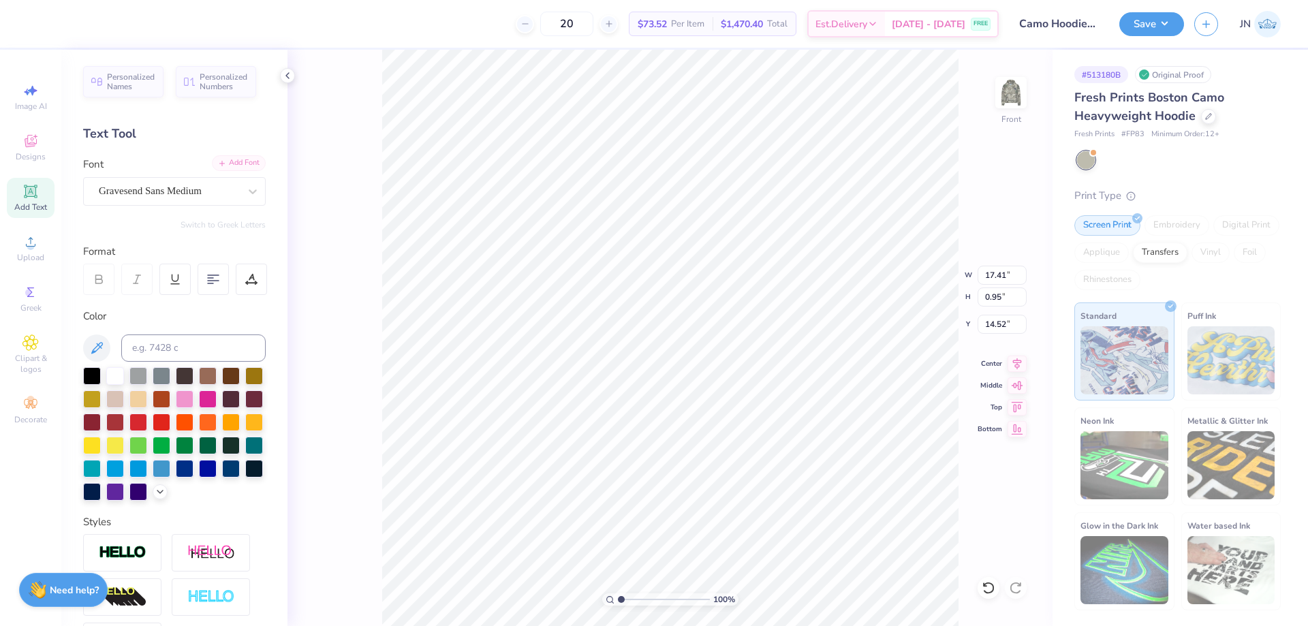
click at [222, 157] on div "Add Font" at bounding box center [239, 163] width 54 height 16
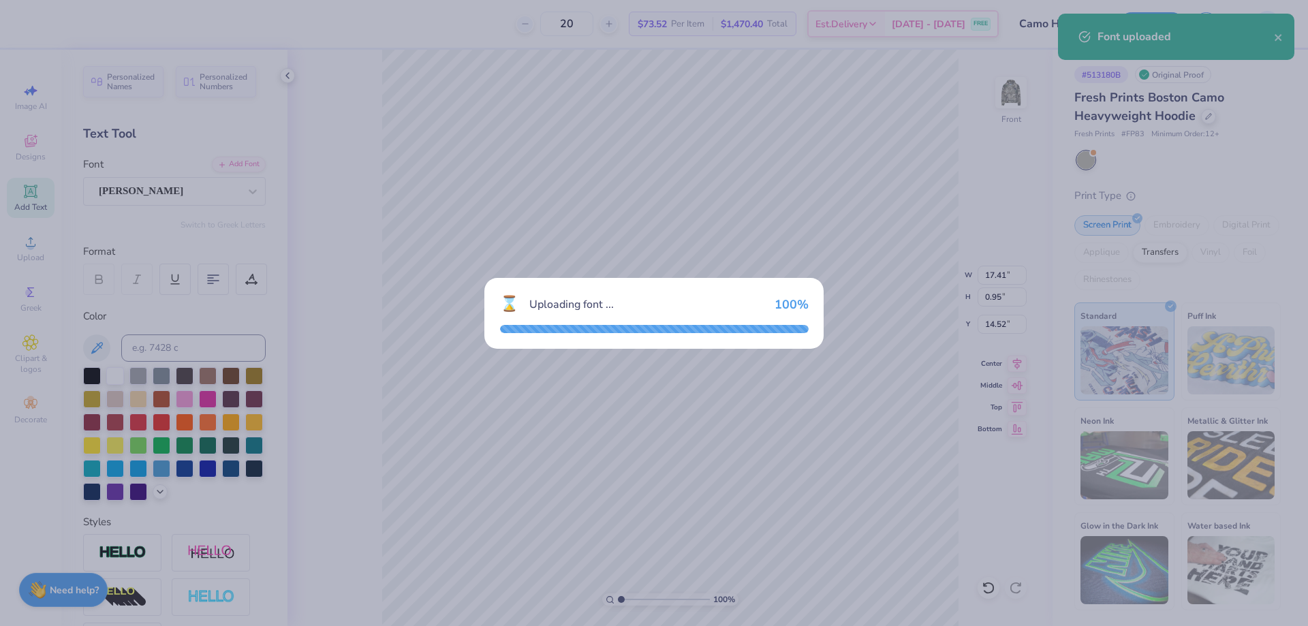
type input "0.93"
type input "14.54"
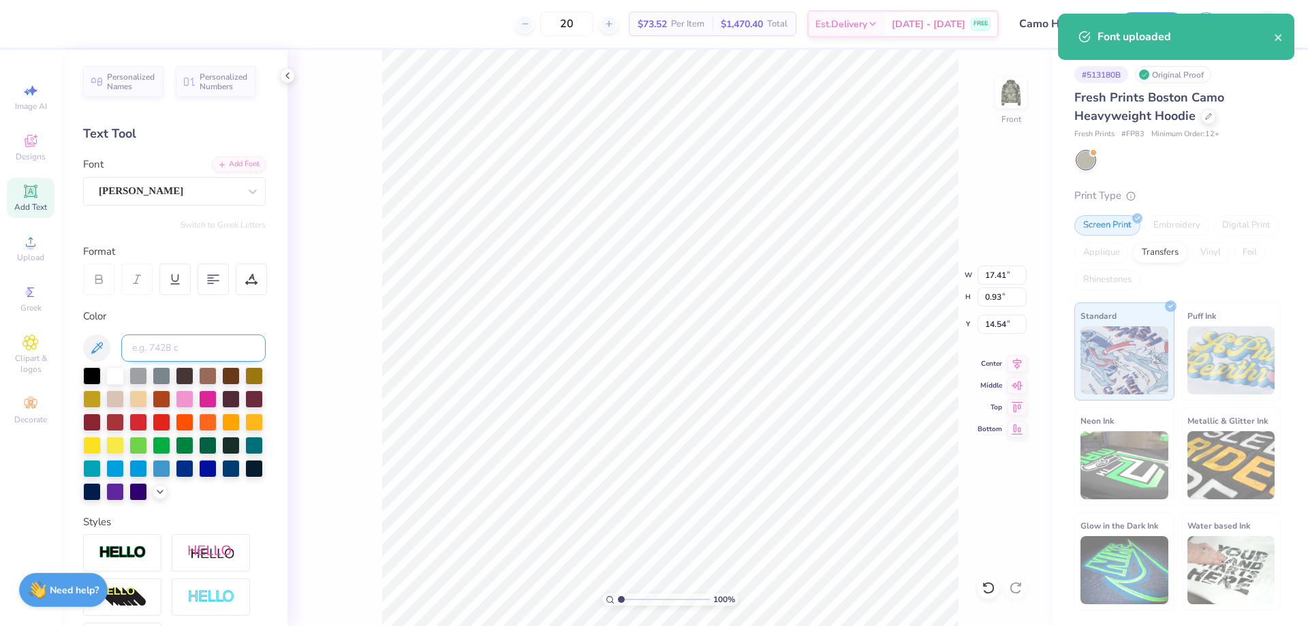
click at [173, 348] on input at bounding box center [193, 348] width 144 height 27
type input "533"
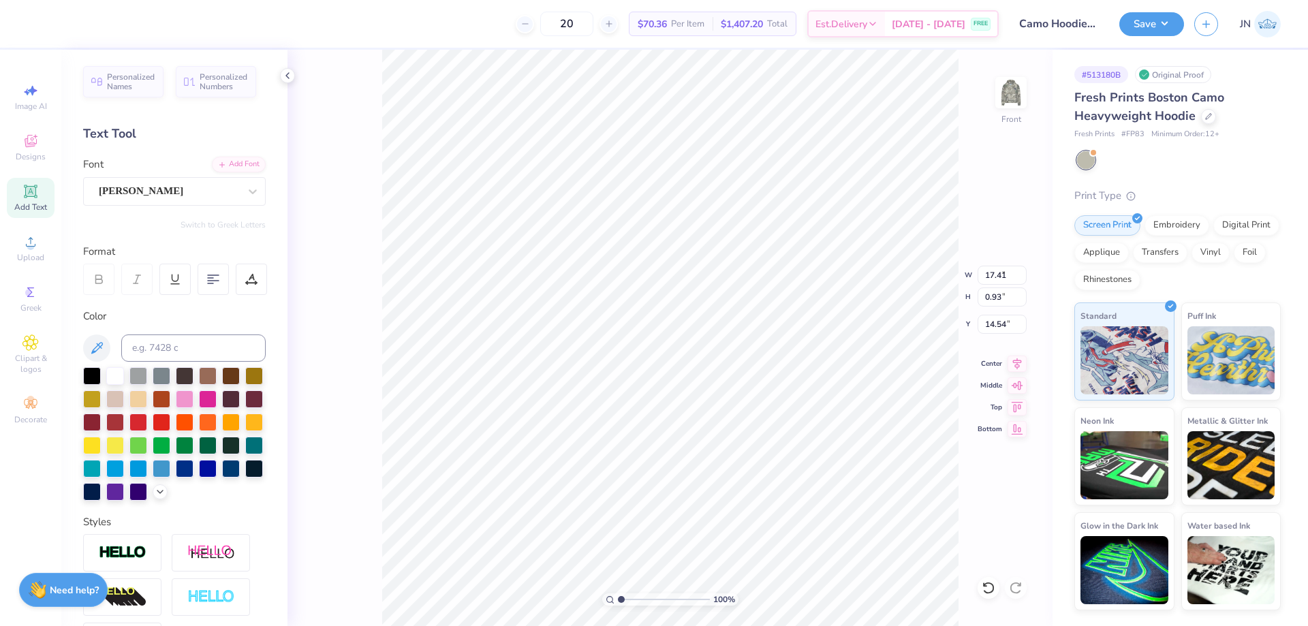
type input "6.23"
type input "0.33"
type input "6.67"
click at [1015, 360] on icon at bounding box center [1017, 362] width 9 height 12
click at [990, 326] on input "6.67" at bounding box center [1002, 324] width 49 height 19
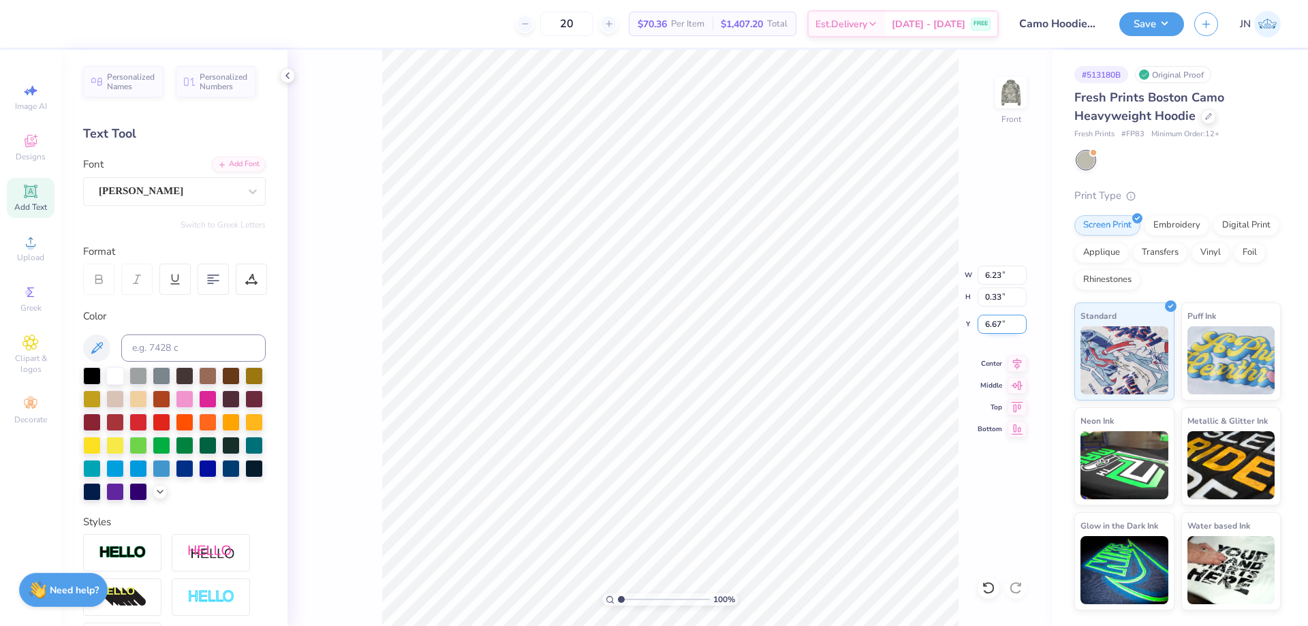
click at [990, 326] on input "6.67" at bounding box center [1002, 324] width 49 height 19
type input "6.00"
type input "6.33"
click at [675, 367] on li "Duplicate" at bounding box center [695, 363] width 107 height 27
type input "10.74"
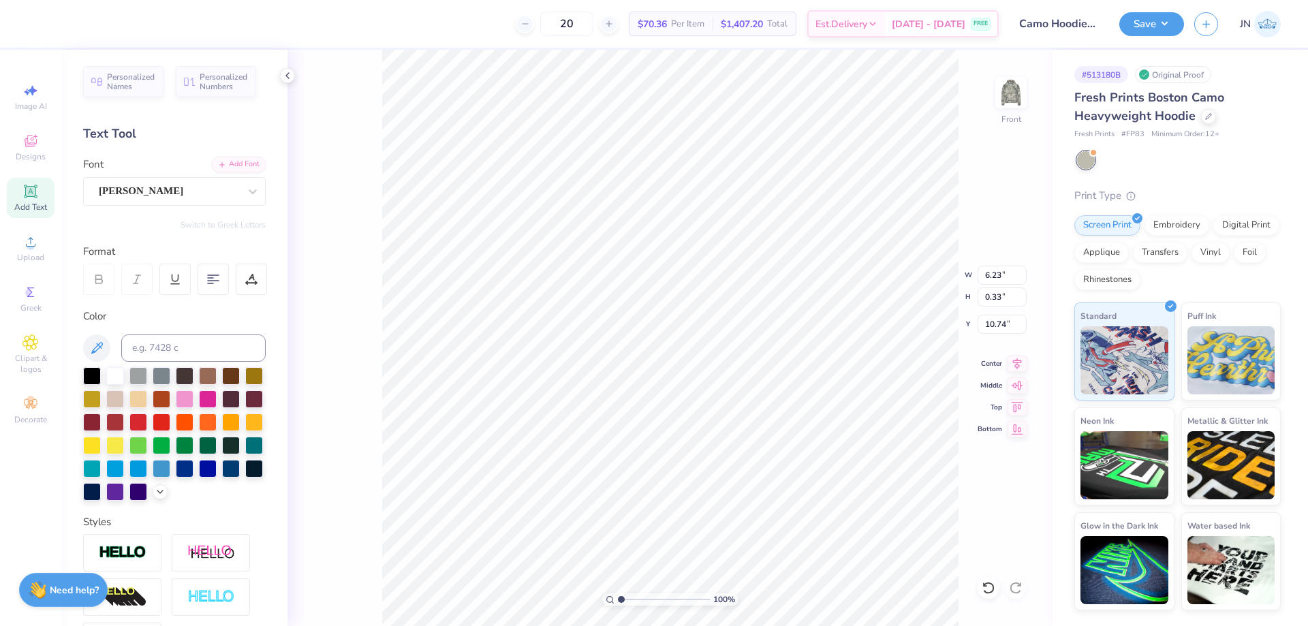
scroll to position [12, 3]
paste textarea "riends and Leaders for Life."
type textarea "Friends and Leaders for Life."
type input "6.66"
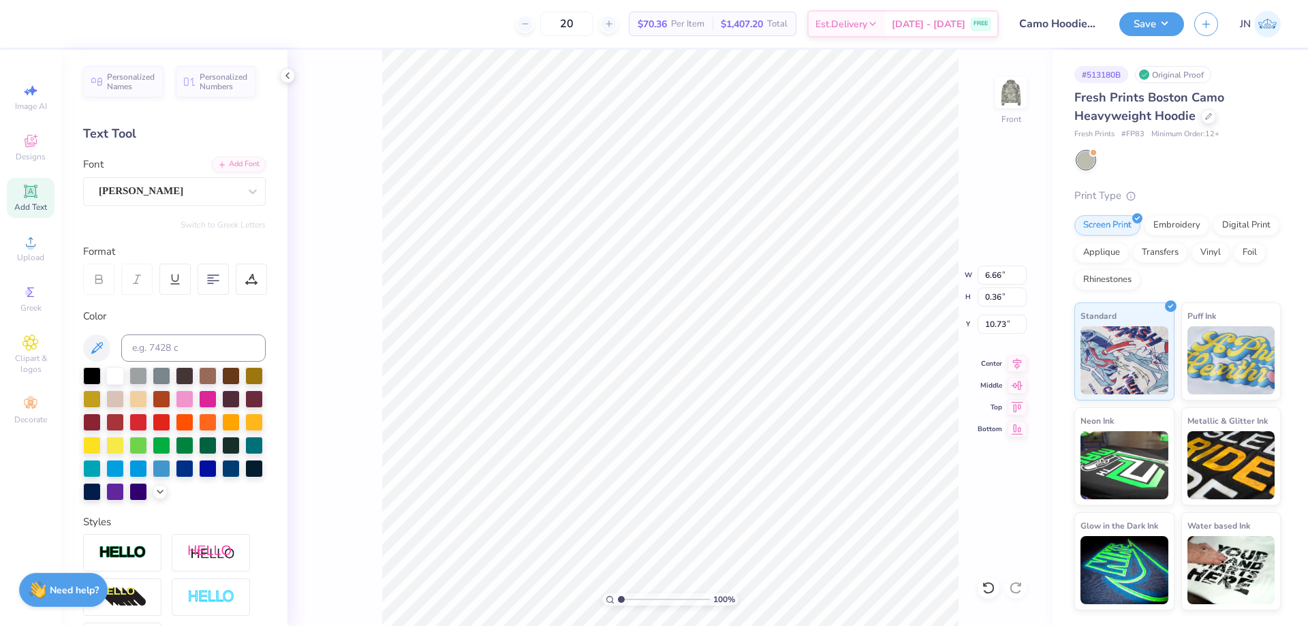
type input "0.36"
type input "10.73"
click at [1023, 356] on icon at bounding box center [1017, 362] width 19 height 16
click at [645, 604] on input "range" at bounding box center [664, 599] width 92 height 12
type input "2.9"
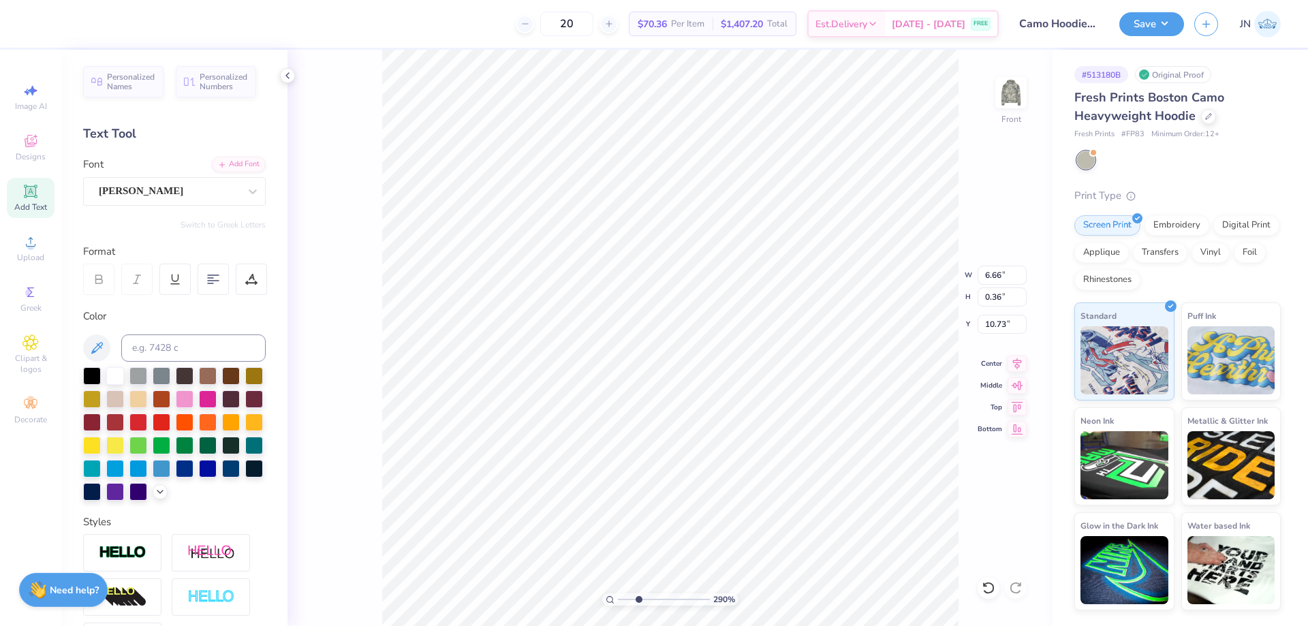
click at [638, 601] on input "range" at bounding box center [664, 599] width 92 height 12
click at [662, 360] on li "Duplicate" at bounding box center [689, 370] width 107 height 27
type input "11.73"
paste textarea "OUNDED 1867"
type textarea "FOUNDED 1867"
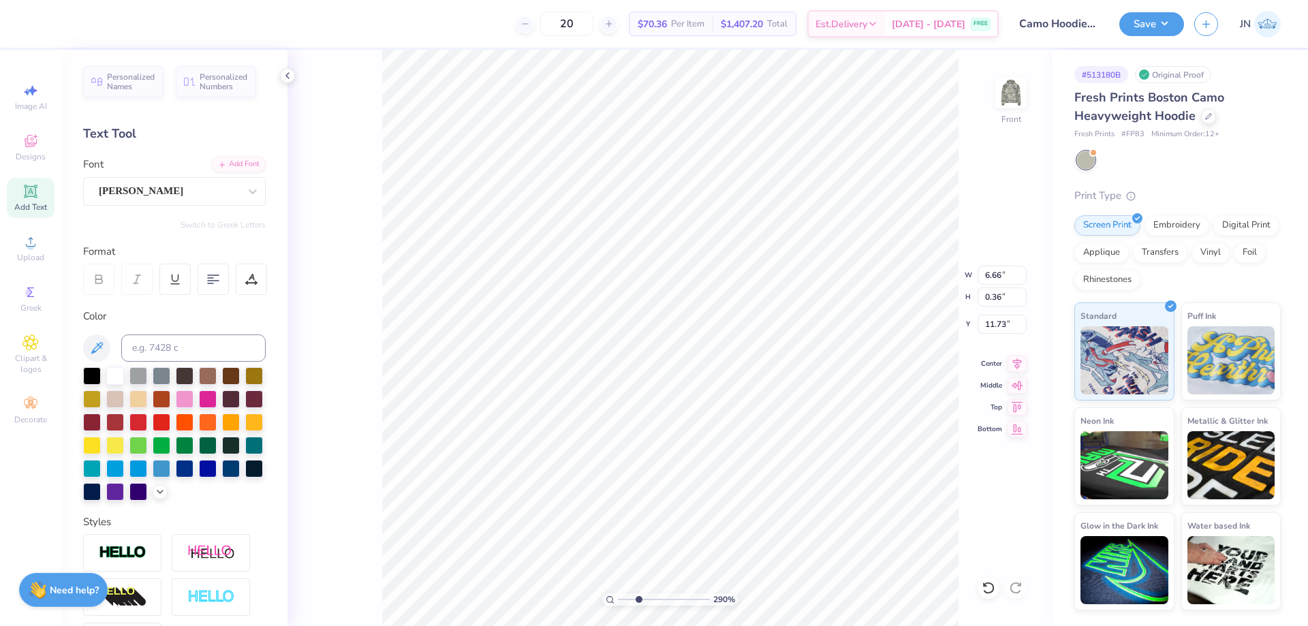
scroll to position [12, 5]
type input "3.60"
type input "0.33"
click at [1016, 362] on icon at bounding box center [1017, 362] width 19 height 16
type input "11.40"
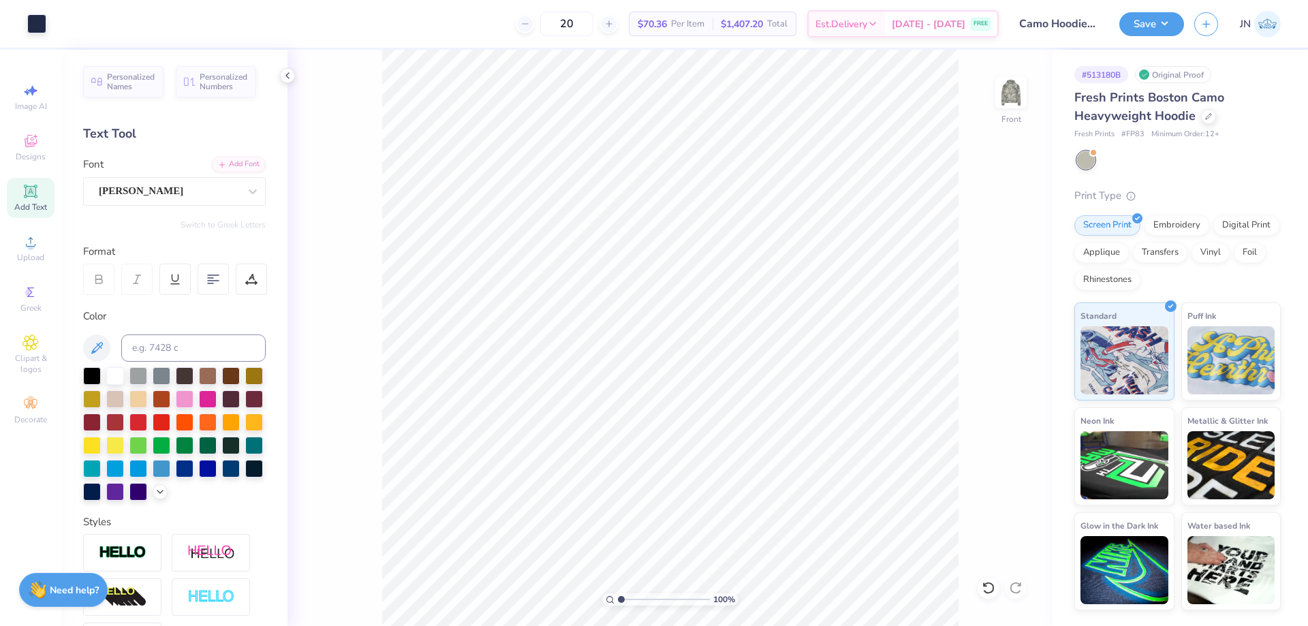
drag, startPoint x: 637, startPoint y: 600, endPoint x: 605, endPoint y: 598, distance: 32.1
type input "1"
click at [618, 600] on input "range" at bounding box center [664, 599] width 92 height 12
click at [989, 278] on input "12.00" at bounding box center [1002, 275] width 49 height 19
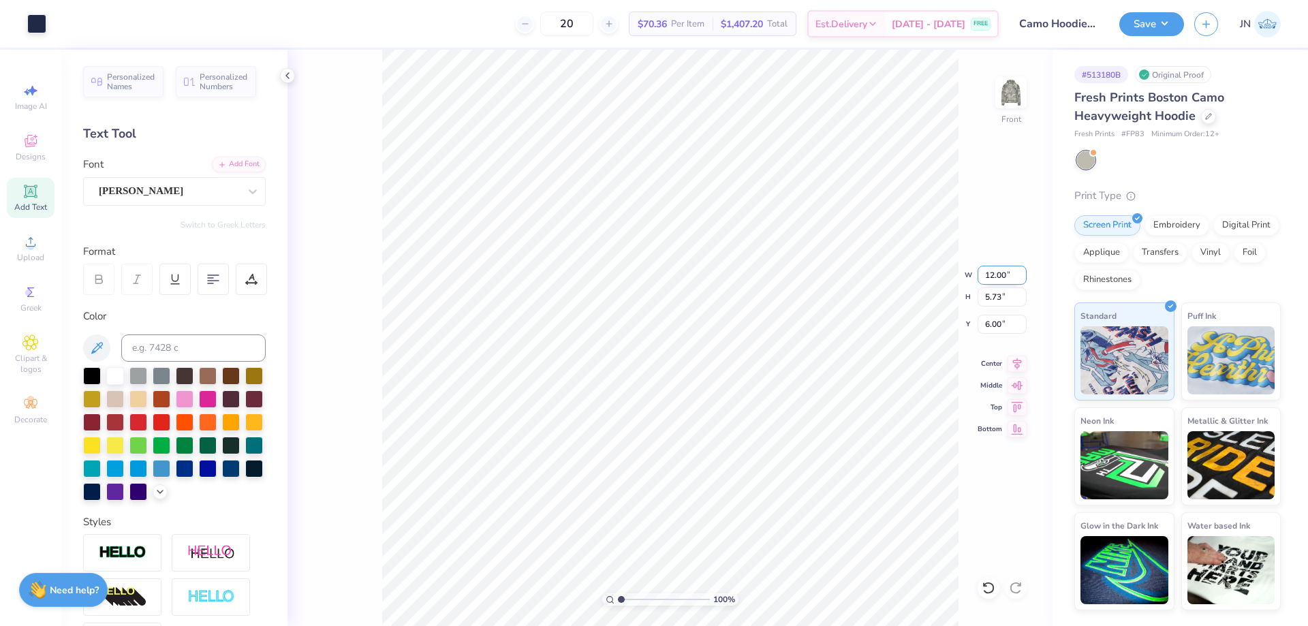
click at [989, 278] on input "12.00" at bounding box center [1002, 275] width 49 height 19
type input "12.50"
type input "5.97"
click at [993, 324] on input "5.88" at bounding box center [1002, 324] width 49 height 19
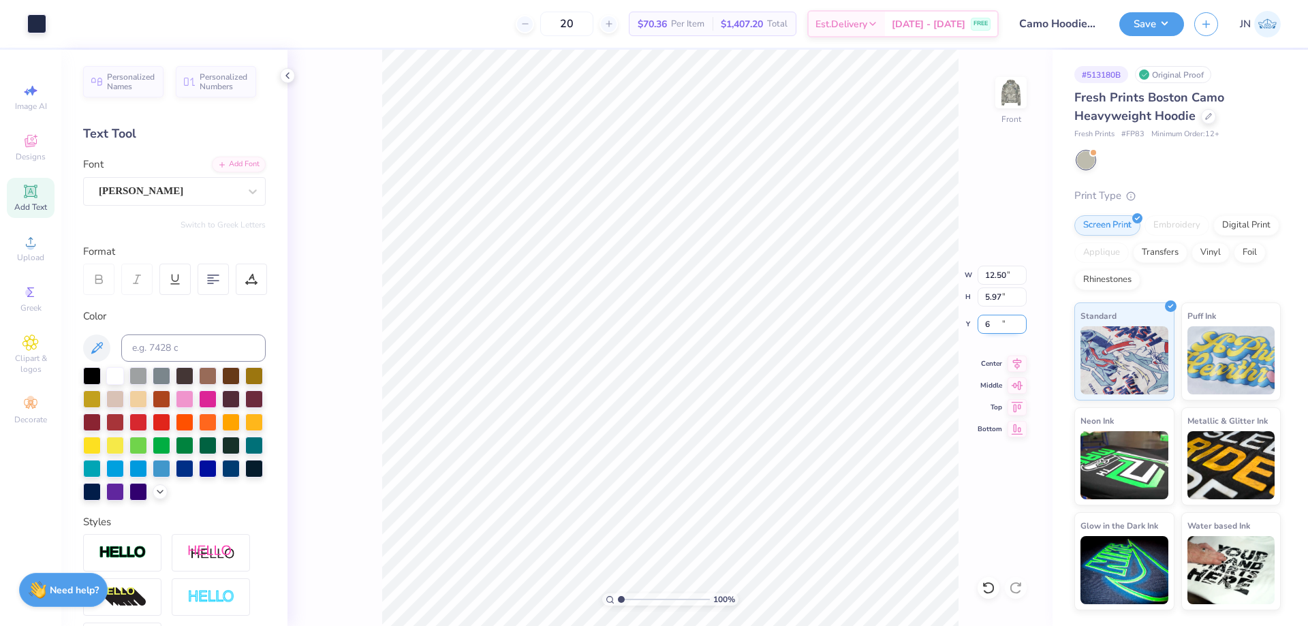
type input "6.00"
click at [1016, 91] on img at bounding box center [1011, 92] width 55 height 55
click at [1144, 29] on button "Save" at bounding box center [1151, 22] width 65 height 24
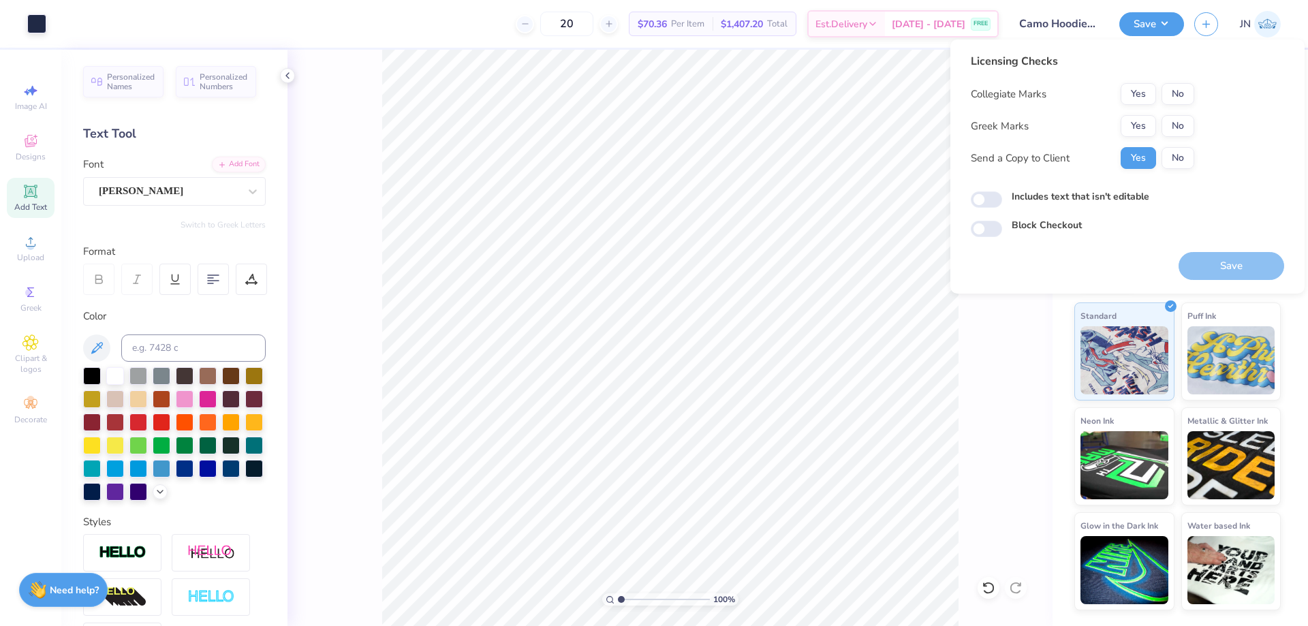
click at [1138, 114] on div "Collegiate Marks Yes No Greek Marks Yes No Send a Copy to Client Yes No" at bounding box center [1082, 126] width 223 height 86
click at [1145, 118] on button "Yes" at bounding box center [1138, 126] width 35 height 22
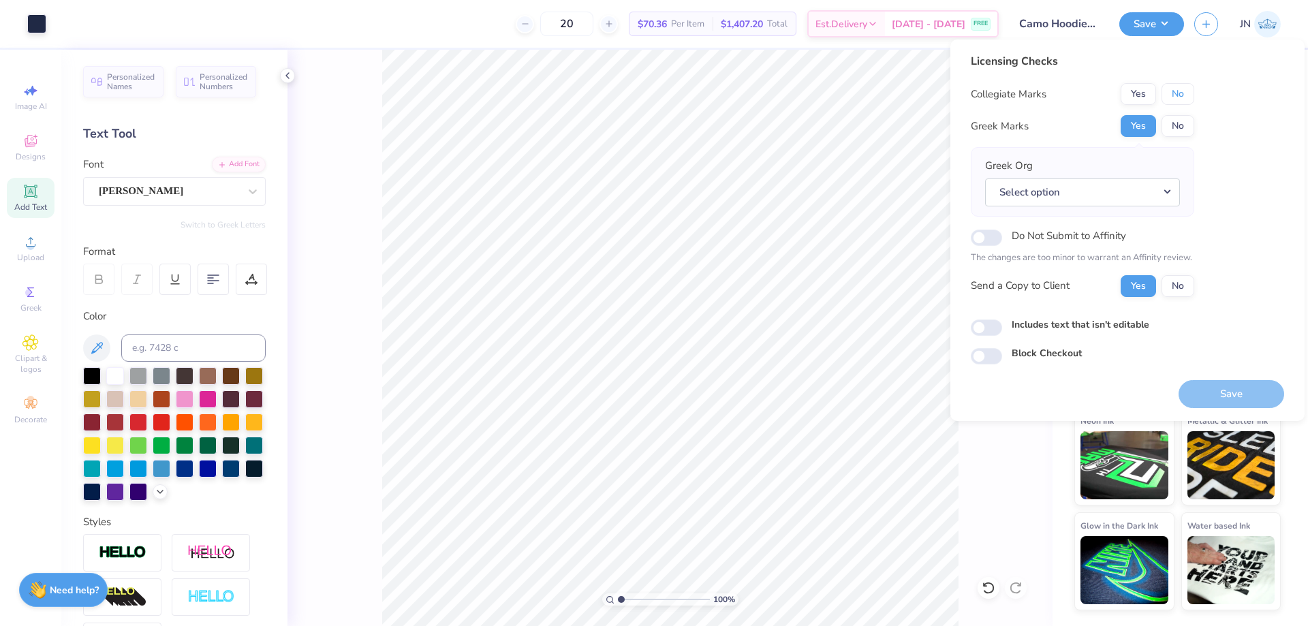
click at [1173, 93] on button "No" at bounding box center [1178, 94] width 33 height 22
click at [1134, 181] on button "Select option" at bounding box center [1082, 193] width 195 height 28
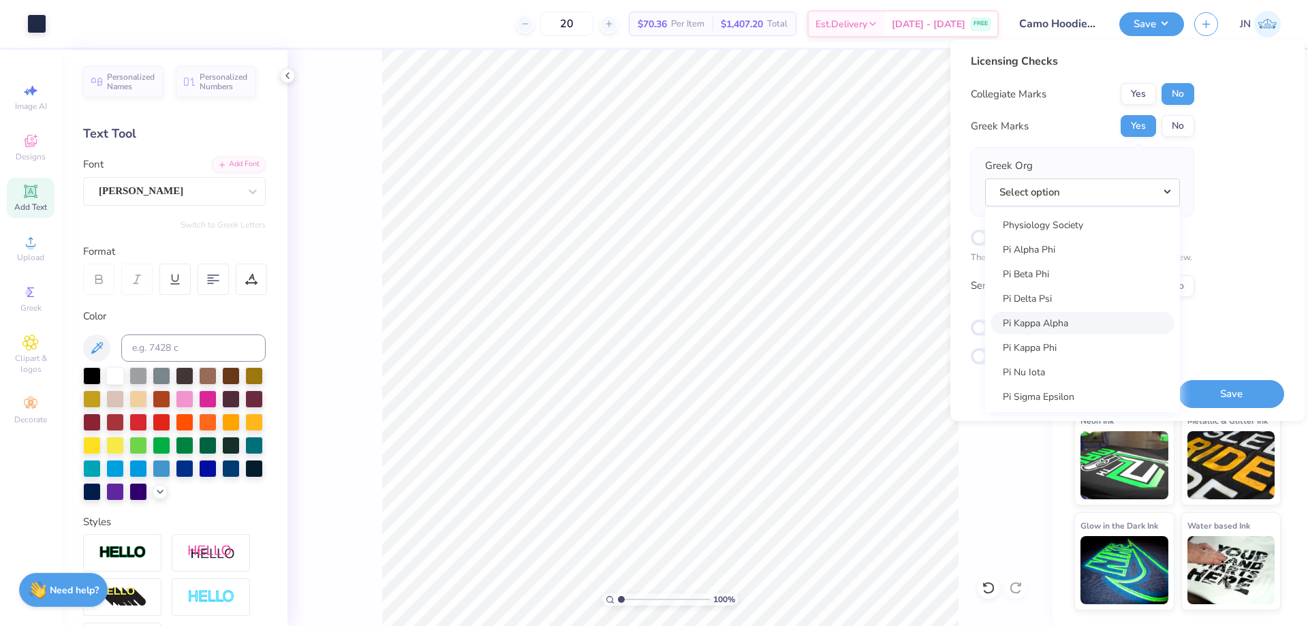
scroll to position [7699, 0]
click at [1035, 324] on link "Pi Alpha Phi" at bounding box center [1083, 325] width 184 height 22
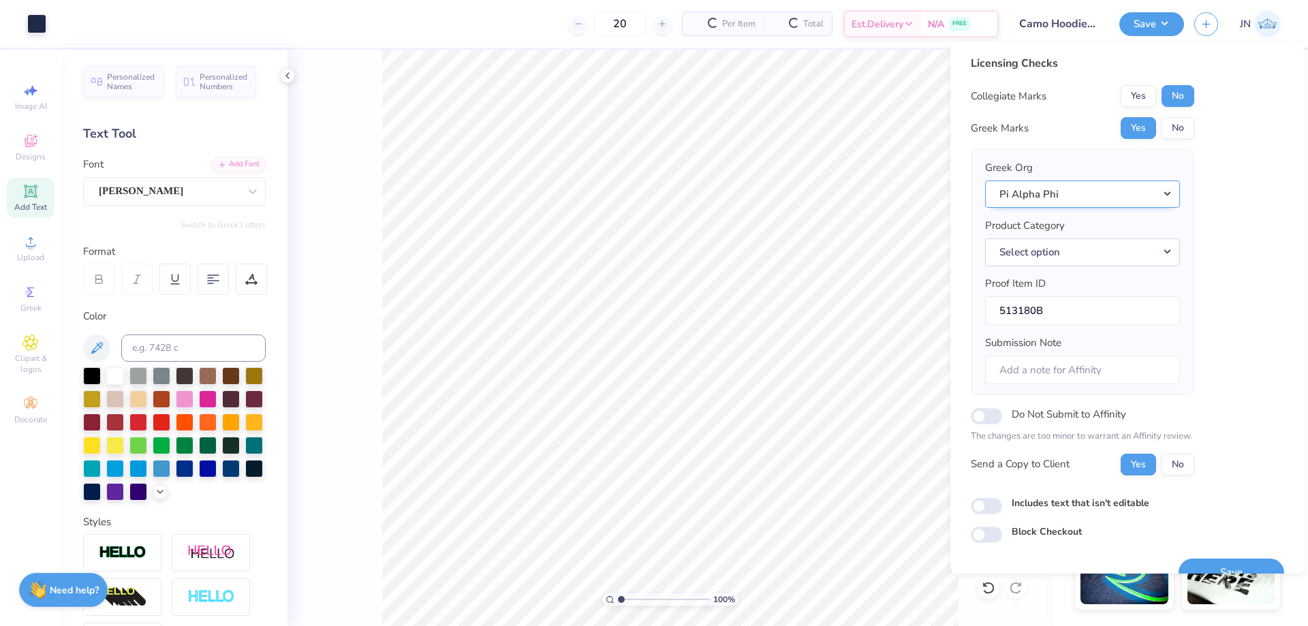
scroll to position [26, 0]
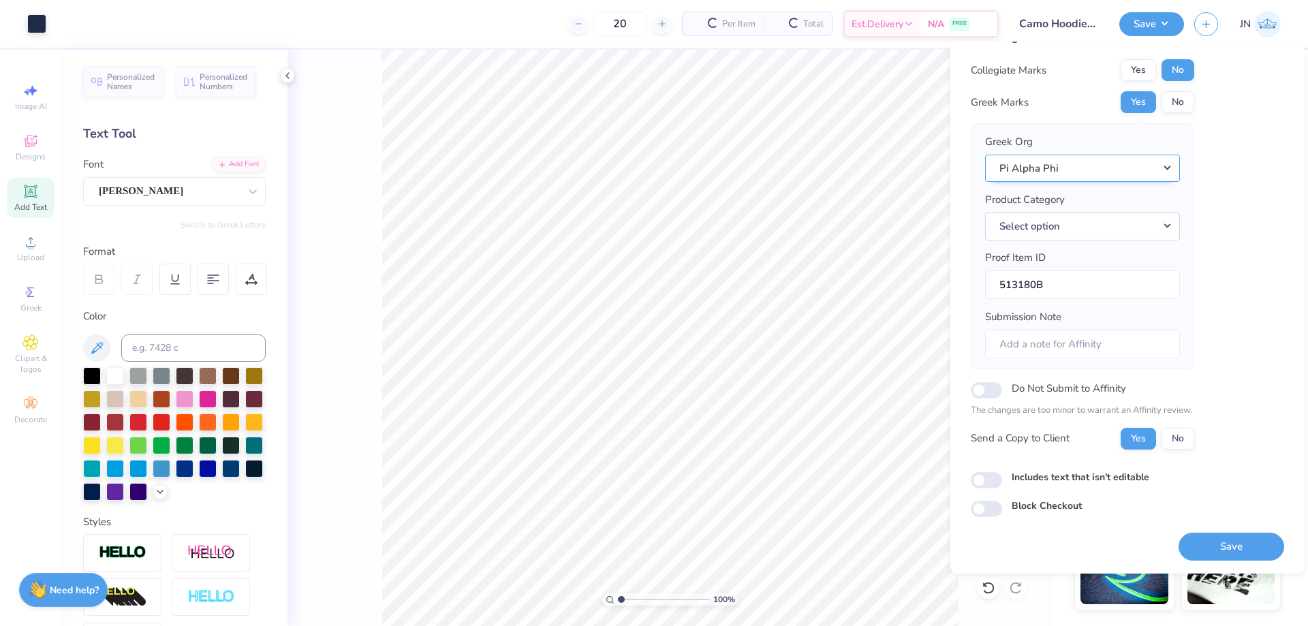
click at [1051, 175] on button "Pi Alpha Phi" at bounding box center [1082, 169] width 195 height 28
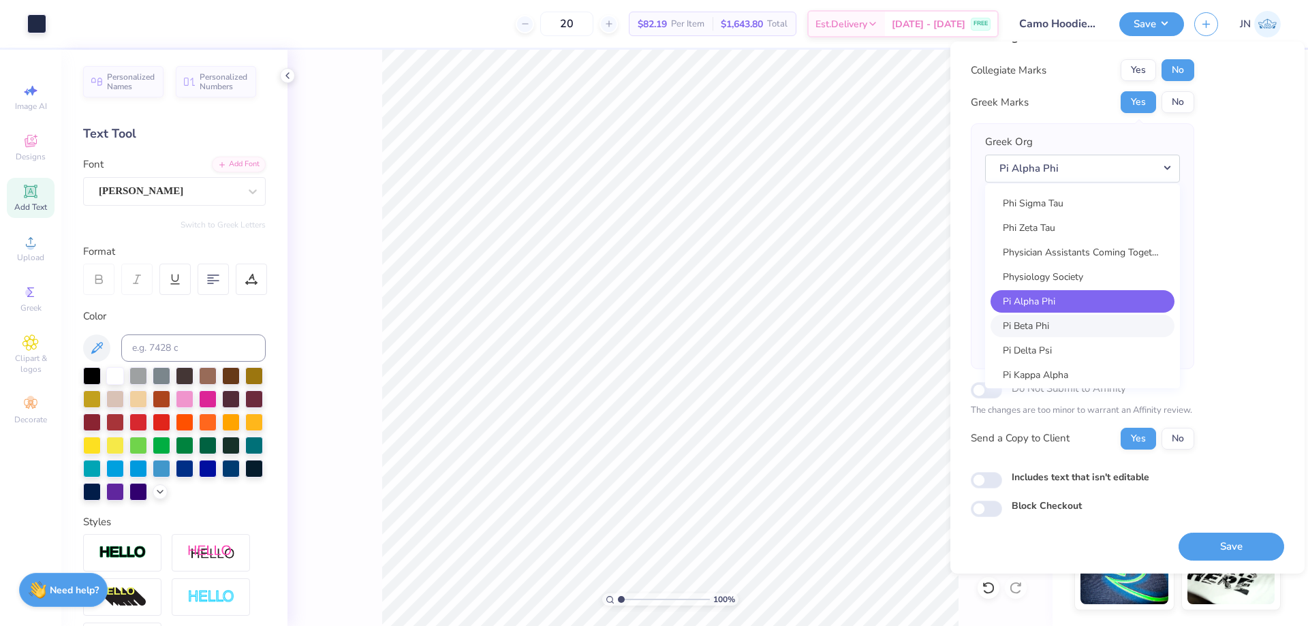
click at [1047, 318] on link "Pi Beta Phi" at bounding box center [1083, 326] width 184 height 22
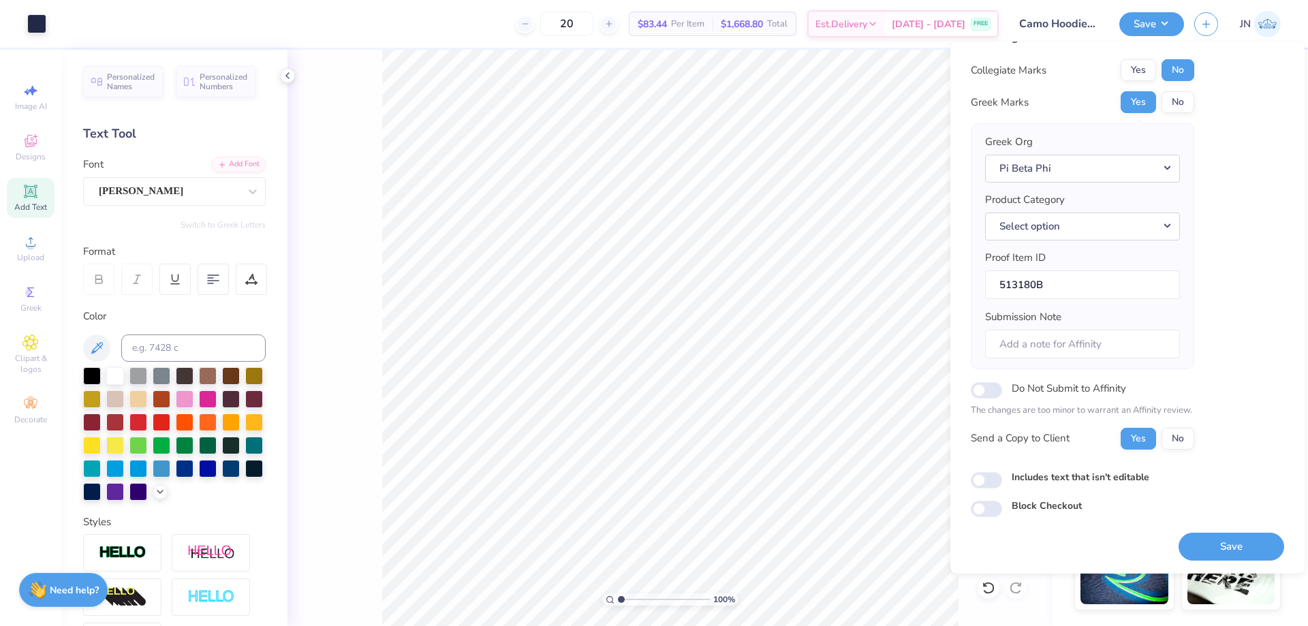
click at [1209, 325] on div "Licensing Checks Collegiate Marks Yes No Greek Marks Yes No Greek Org Pi Beta P…" at bounding box center [1127, 273] width 313 height 488
click at [1204, 554] on button "Save" at bounding box center [1232, 547] width 106 height 28
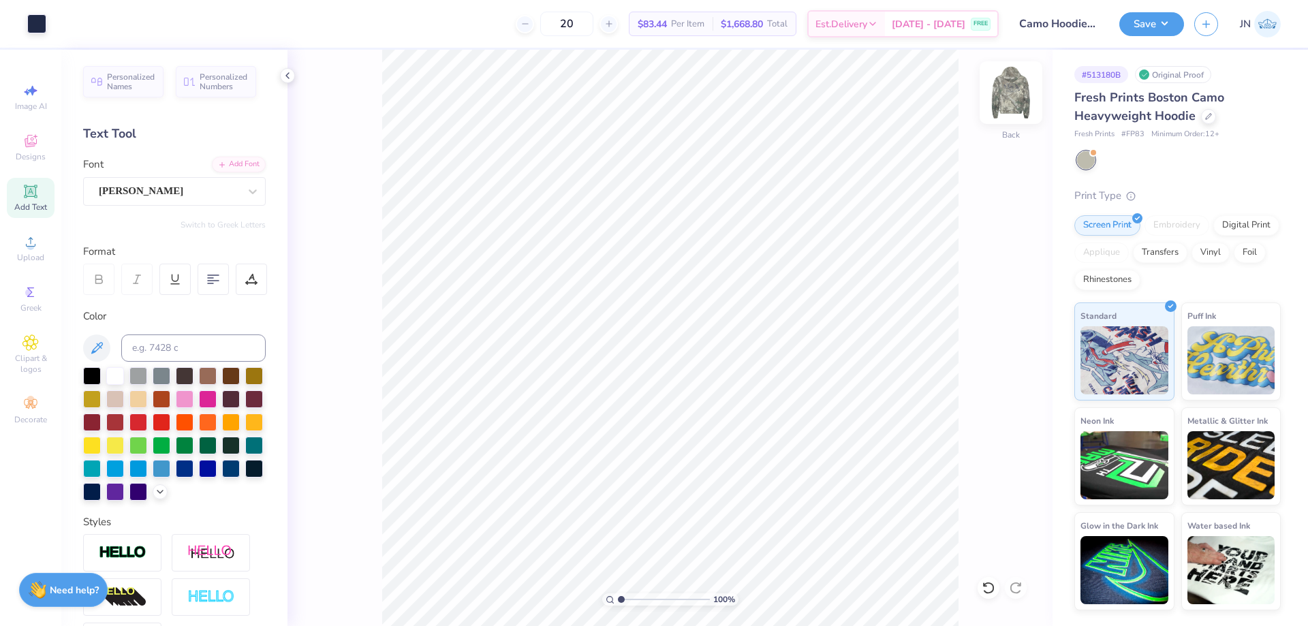
click at [999, 95] on img at bounding box center [1011, 92] width 55 height 55
click at [49, 24] on div "Art colors 20 $83.44 Per Item $1,668.80 Total Est. Delivery [DATE] - [DATE] FRE…" at bounding box center [654, 24] width 1308 height 48
click at [41, 25] on div at bounding box center [36, 22] width 19 height 19
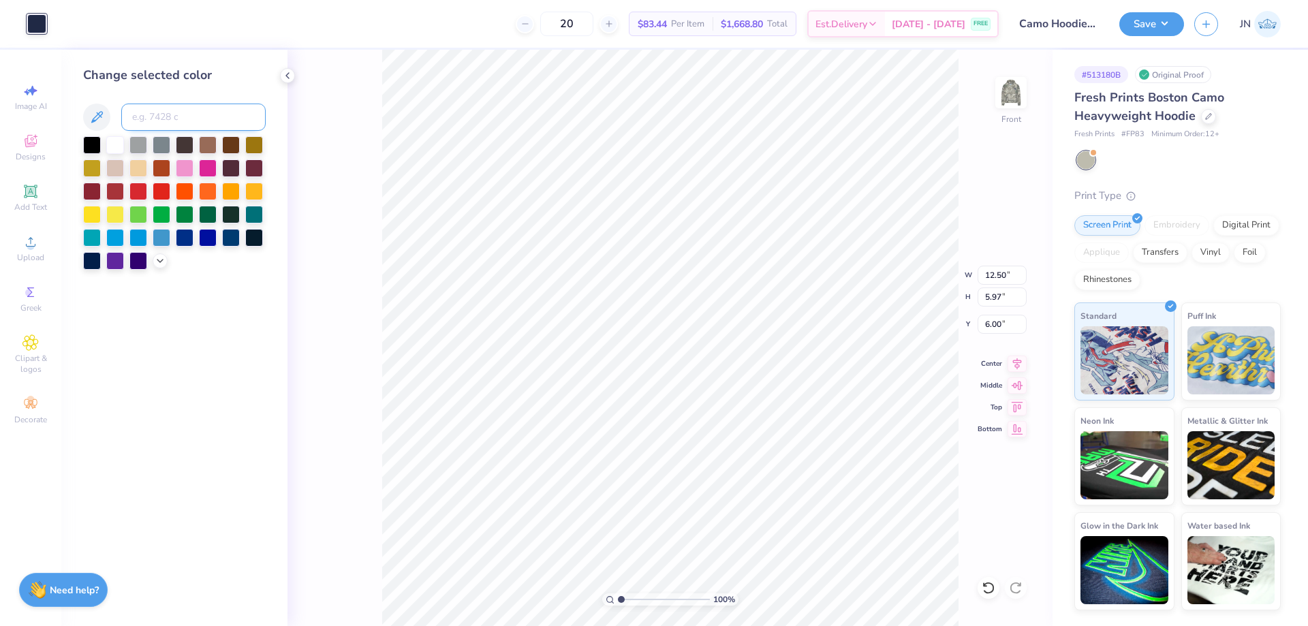
click at [151, 106] on input at bounding box center [193, 117] width 144 height 27
type input "201"
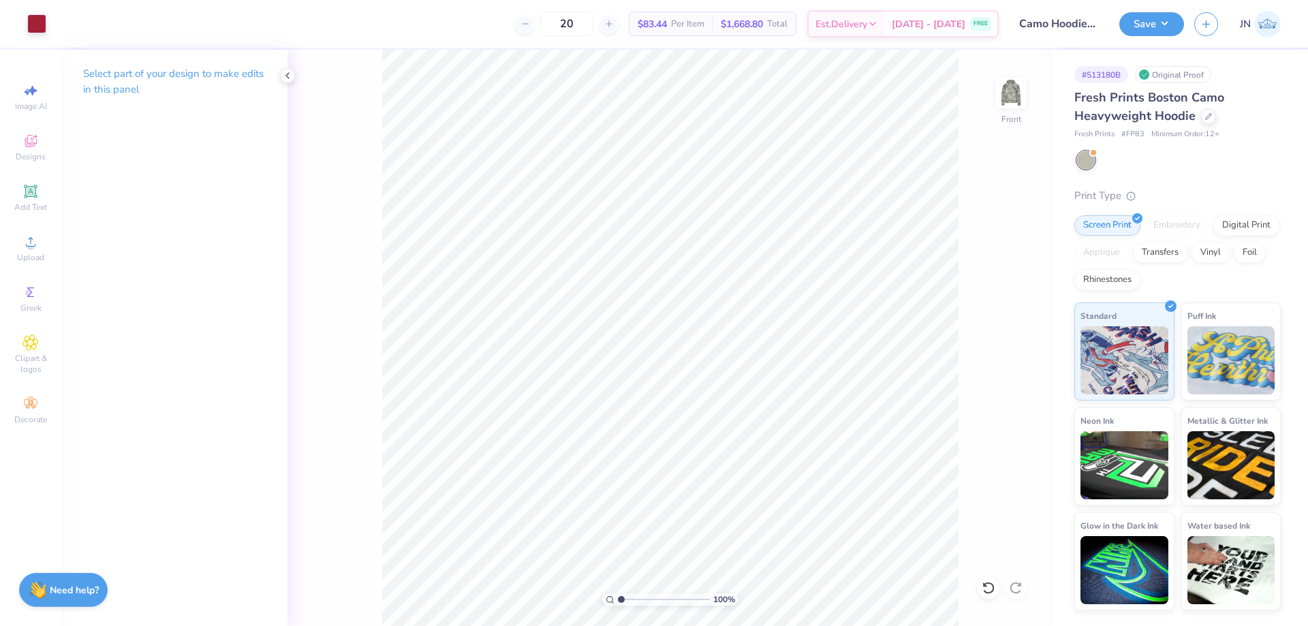
click at [991, 102] on div "100 % Front" at bounding box center [670, 338] width 765 height 576
click at [1011, 95] on img at bounding box center [1011, 92] width 55 height 55
click at [36, 23] on div at bounding box center [36, 22] width 19 height 19
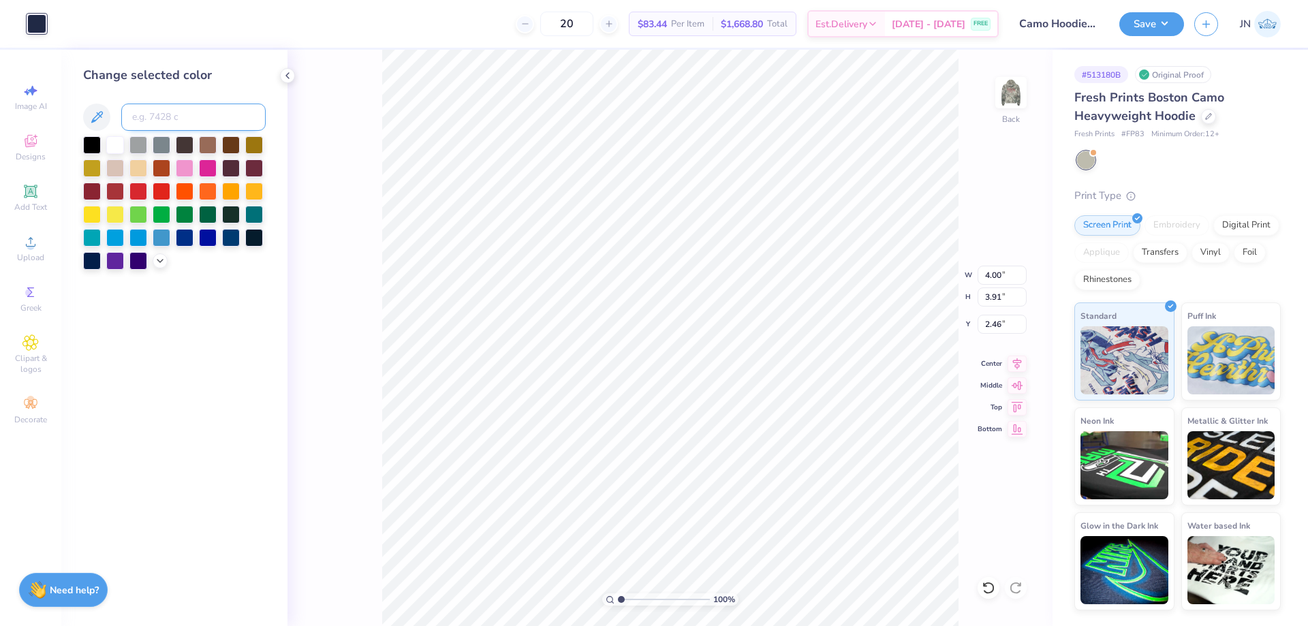
click at [146, 121] on input at bounding box center [193, 117] width 144 height 27
type input "201"
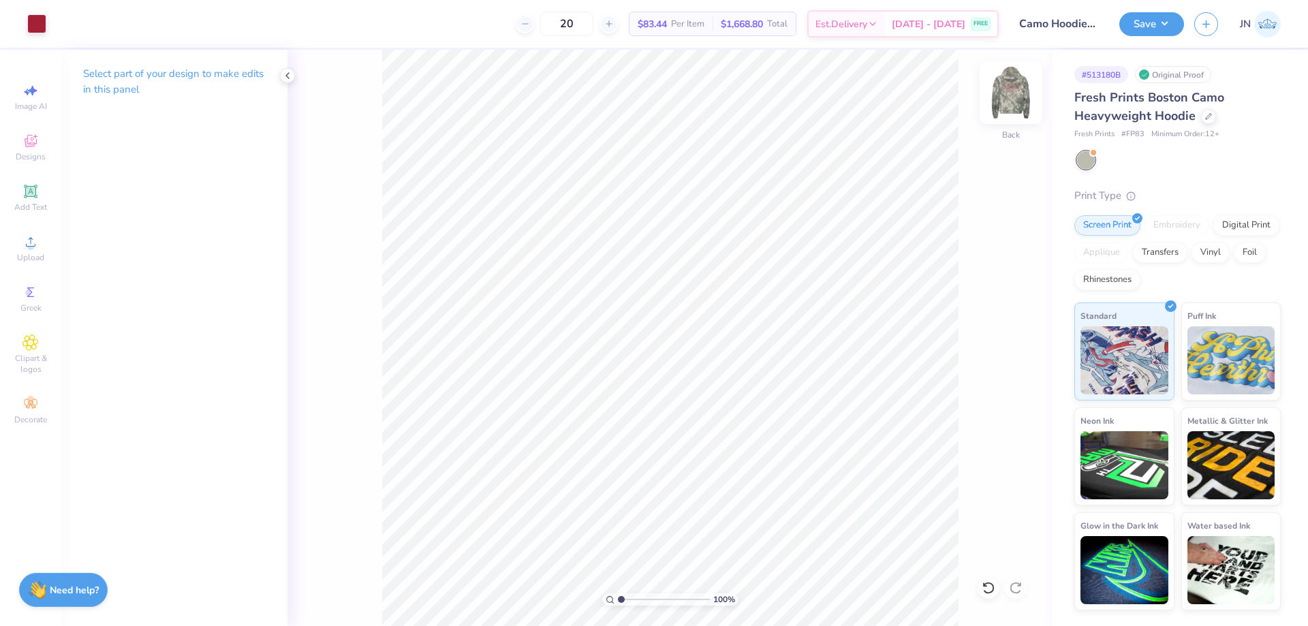
click at [1019, 90] on img at bounding box center [1011, 92] width 55 height 55
click at [1004, 88] on img at bounding box center [1011, 92] width 55 height 55
click at [984, 590] on icon at bounding box center [989, 588] width 14 height 14
click at [1014, 585] on icon at bounding box center [1016, 588] width 14 height 14
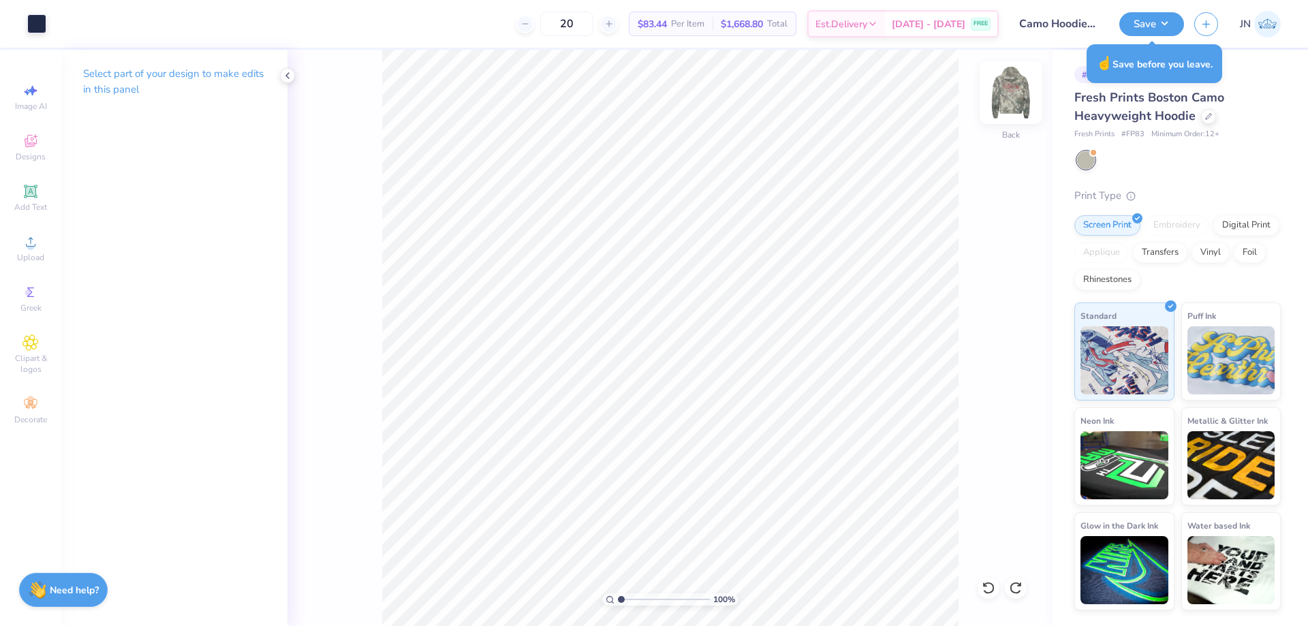
click at [1017, 107] on img at bounding box center [1011, 92] width 55 height 55
click at [982, 593] on icon at bounding box center [989, 588] width 14 height 14
